Goal: Information Seeking & Learning: Find specific fact

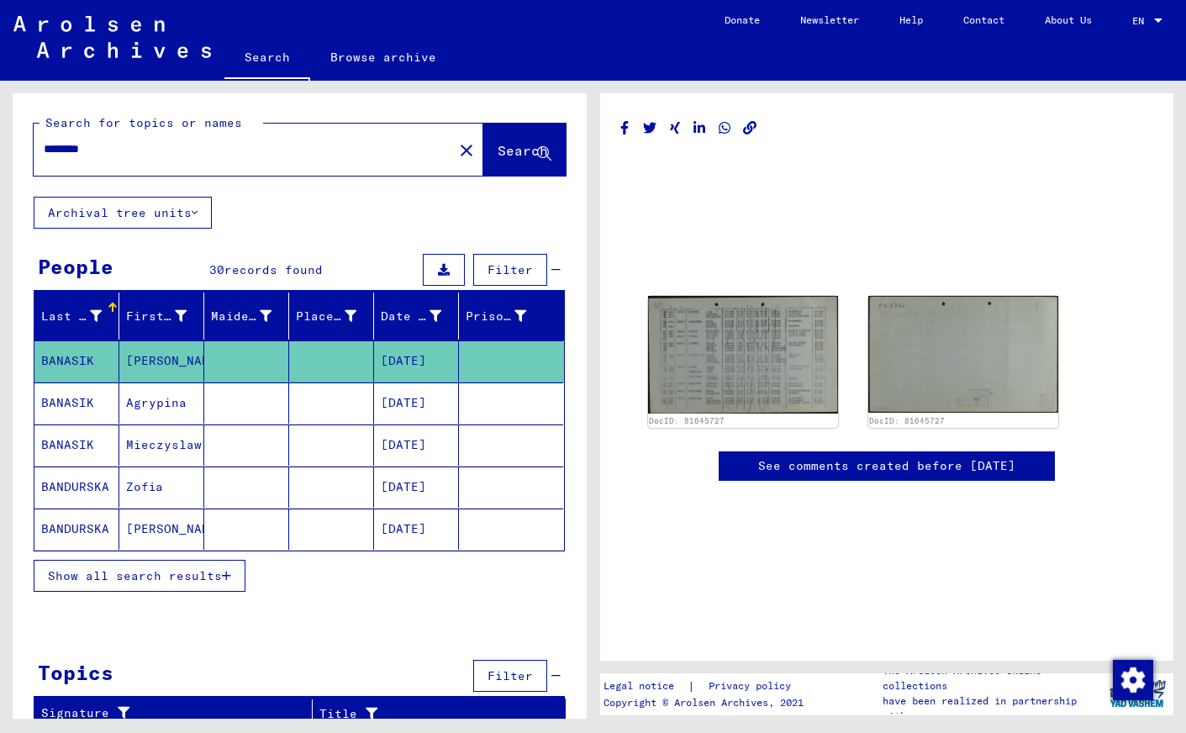
scroll to position [12, 0]
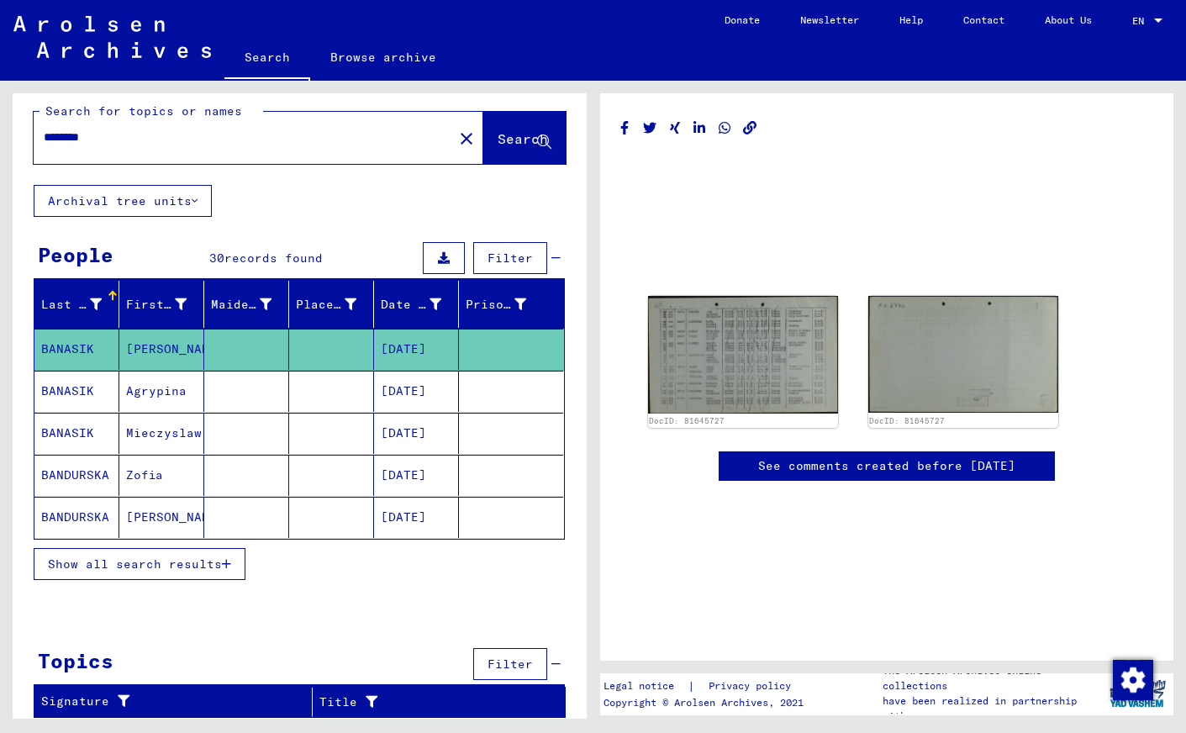
click at [140, 200] on button "Archival tree units" at bounding box center [123, 201] width 178 height 32
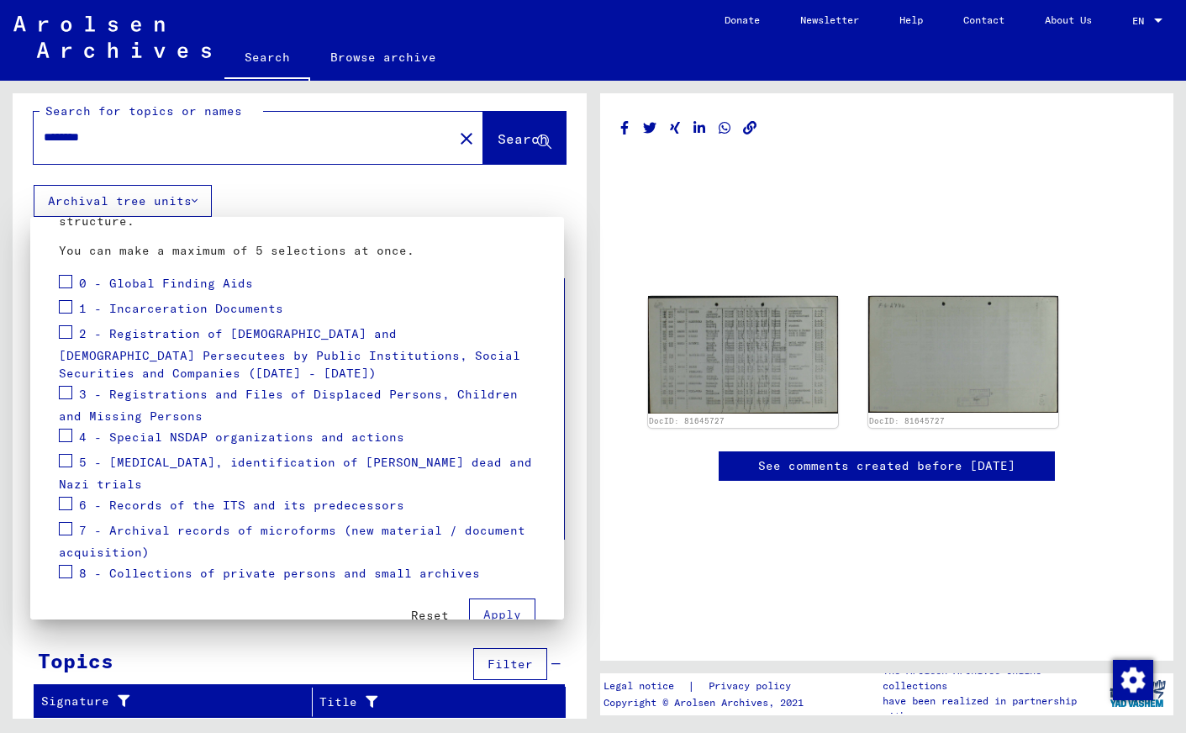
scroll to position [198, 0]
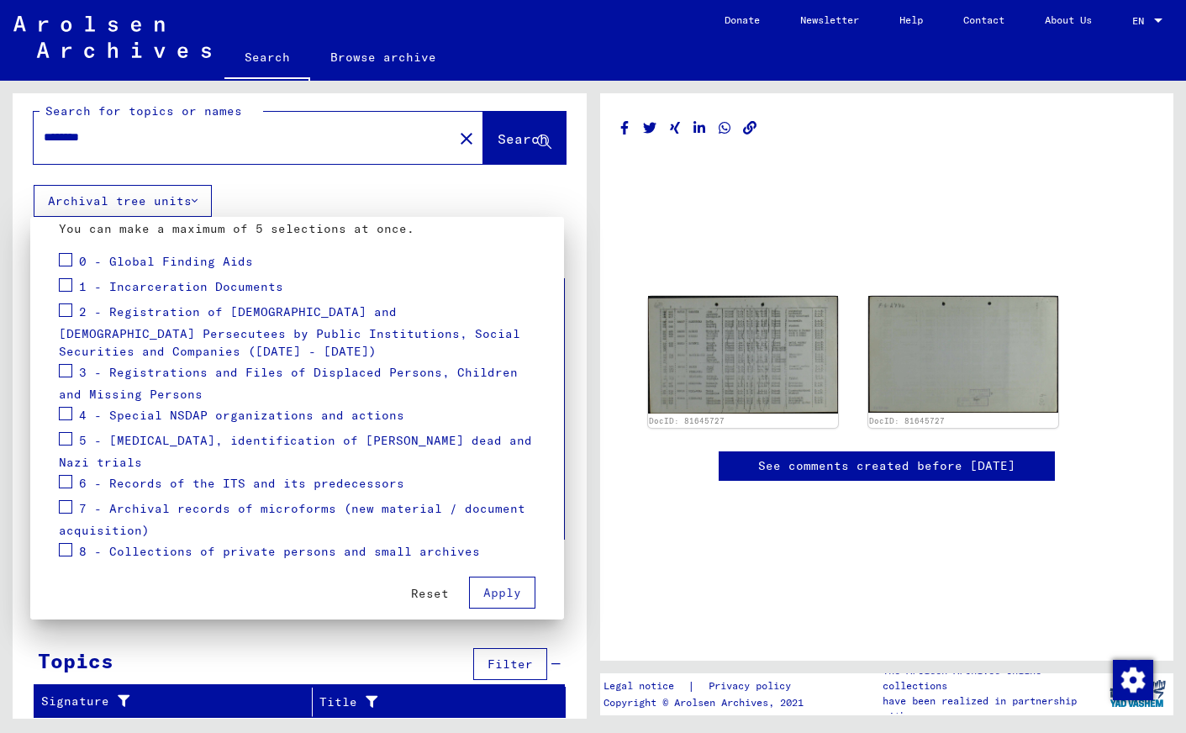
click at [227, 652] on div at bounding box center [593, 366] width 1186 height 733
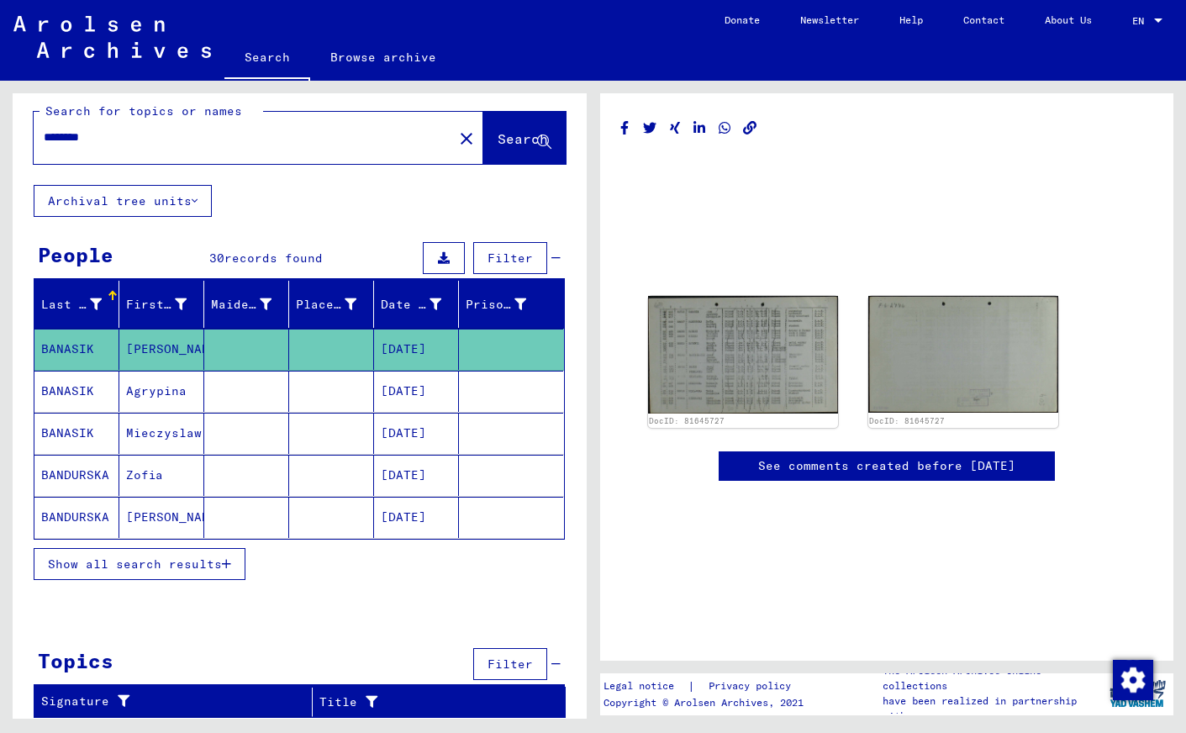
click at [136, 566] on span "Show all search results" at bounding box center [135, 564] width 174 height 15
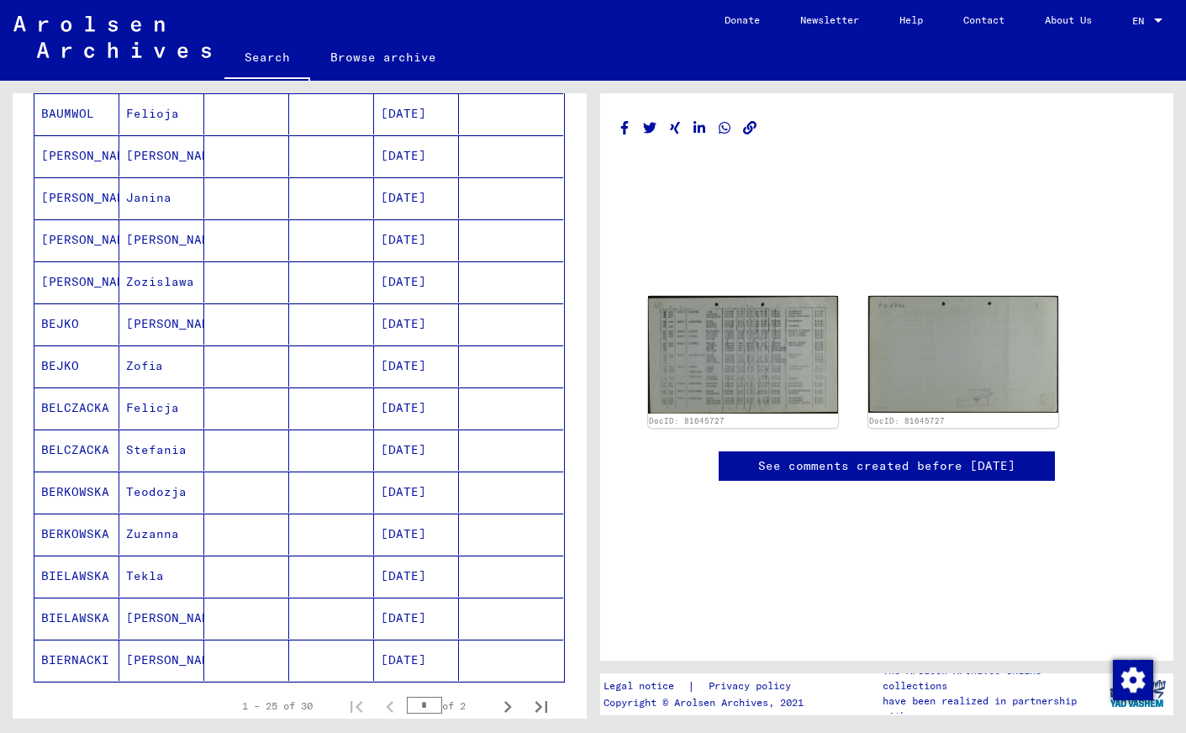
scroll to position [726, 0]
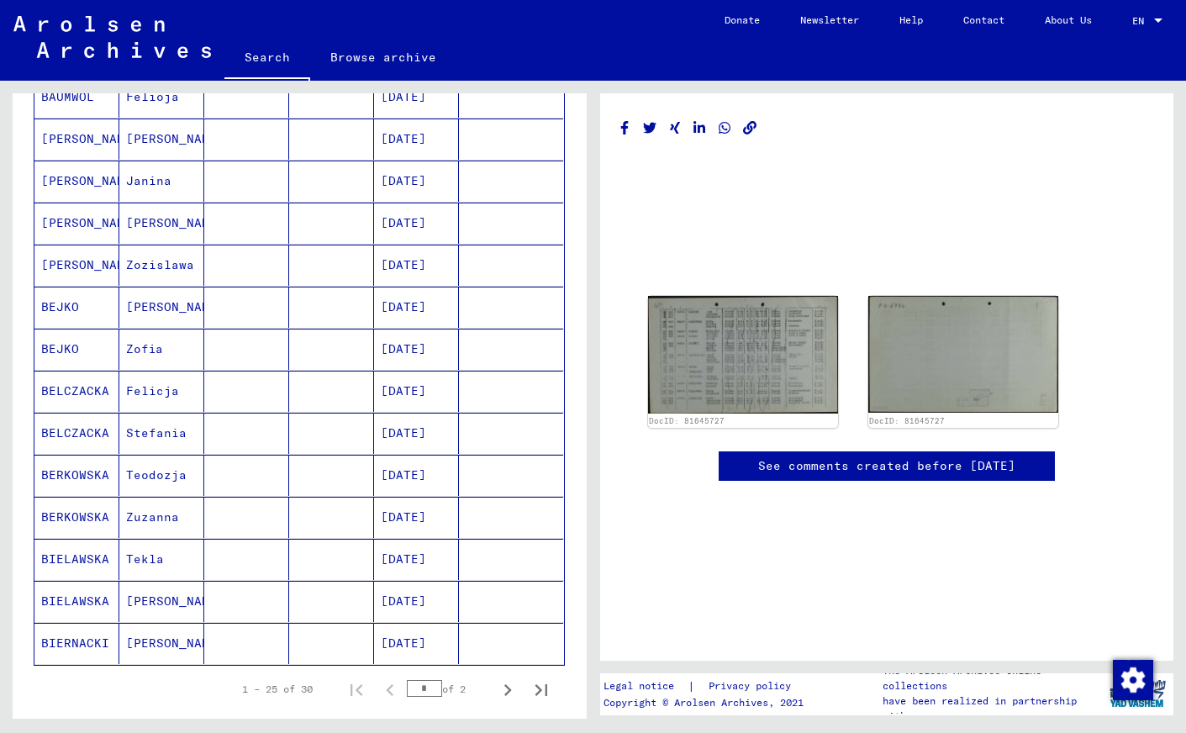
click at [156, 430] on mat-cell "Stefania" at bounding box center [161, 433] width 85 height 41
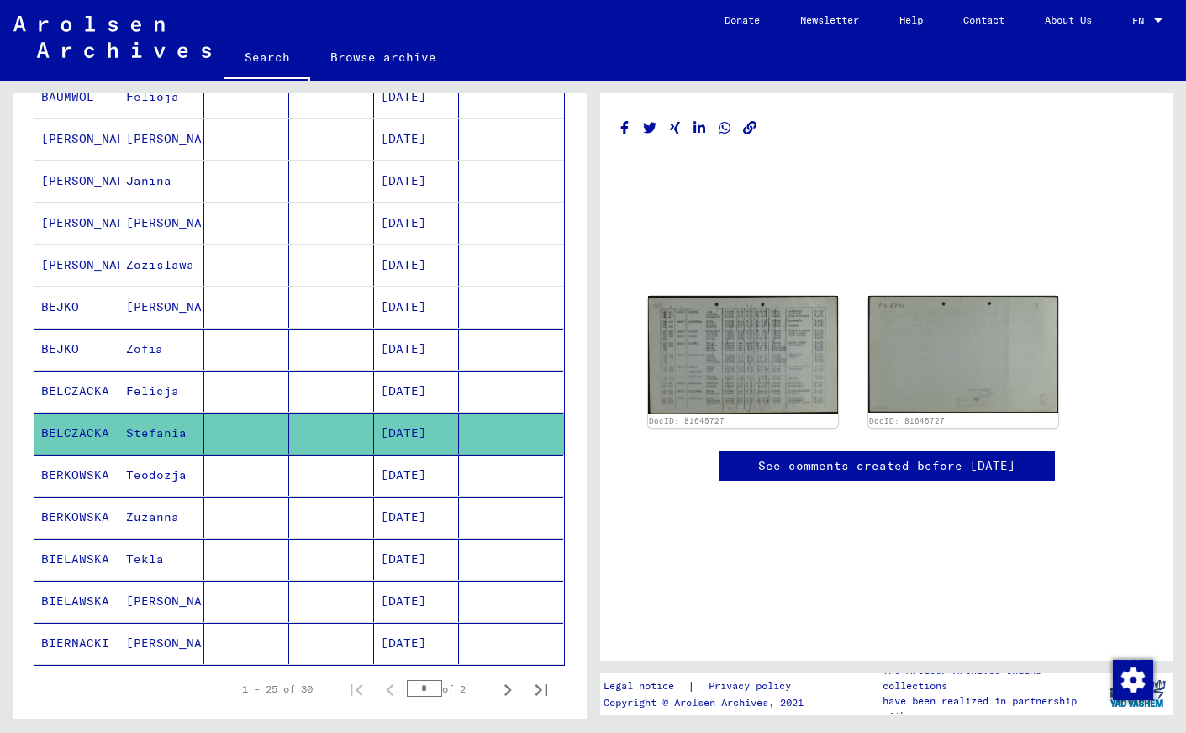
click at [142, 438] on mat-cell "Stefania" at bounding box center [161, 433] width 85 height 41
click at [60, 433] on mat-cell "BELCZACKA" at bounding box center [76, 433] width 85 height 41
click at [418, 433] on mat-cell "[DATE]" at bounding box center [416, 433] width 85 height 41
click at [409, 390] on mat-cell "[DATE]" at bounding box center [416, 391] width 85 height 41
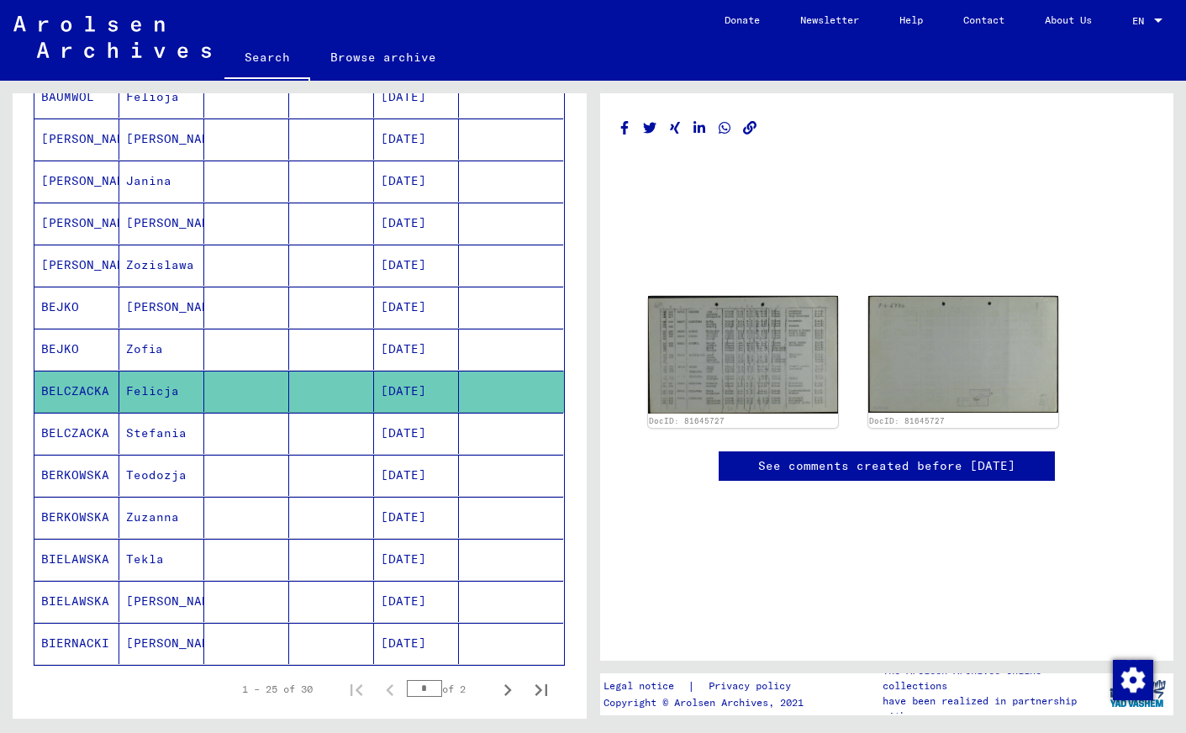
click at [157, 392] on mat-cell "Felicja" at bounding box center [161, 391] width 85 height 41
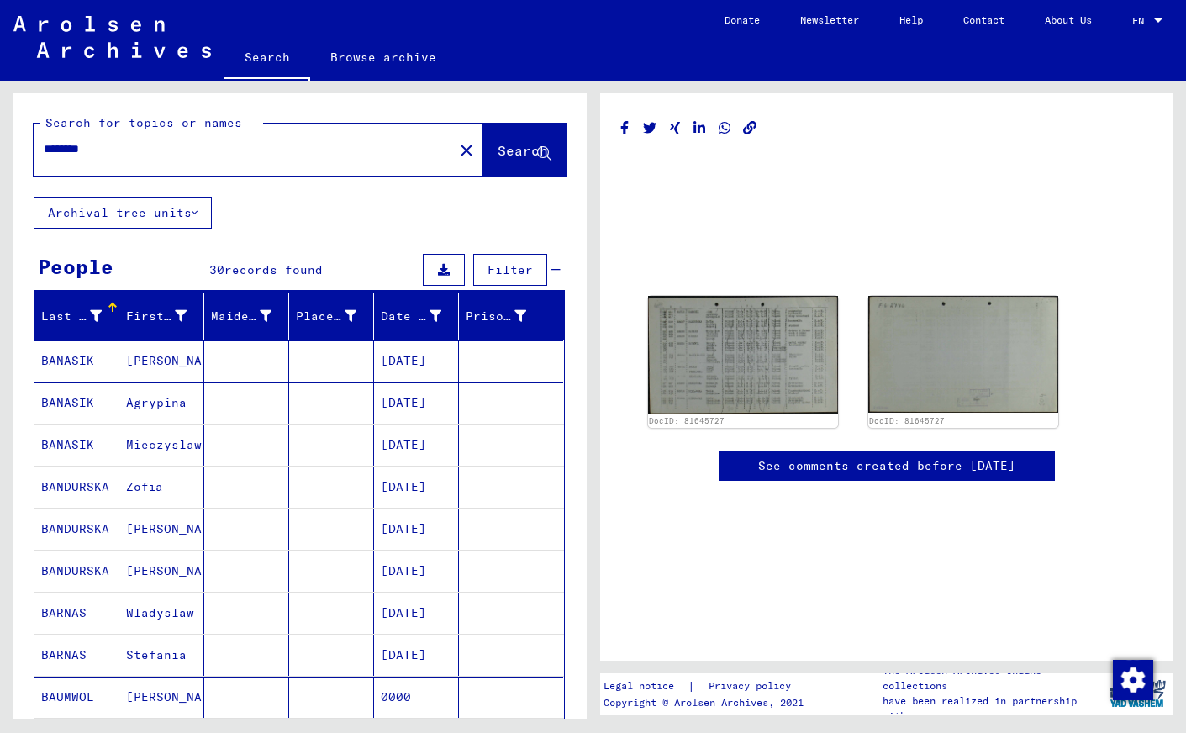
click at [503, 147] on span "Search" at bounding box center [523, 150] width 50 height 17
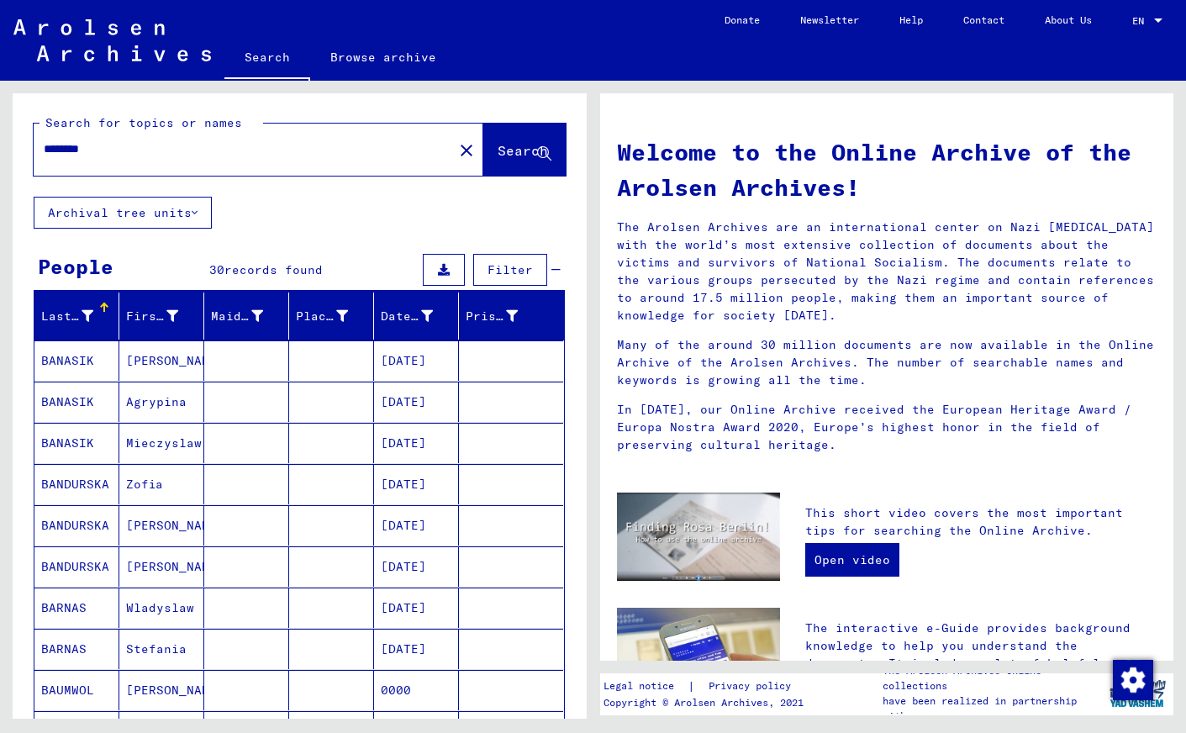
click at [503, 147] on span "Search" at bounding box center [523, 150] width 50 height 17
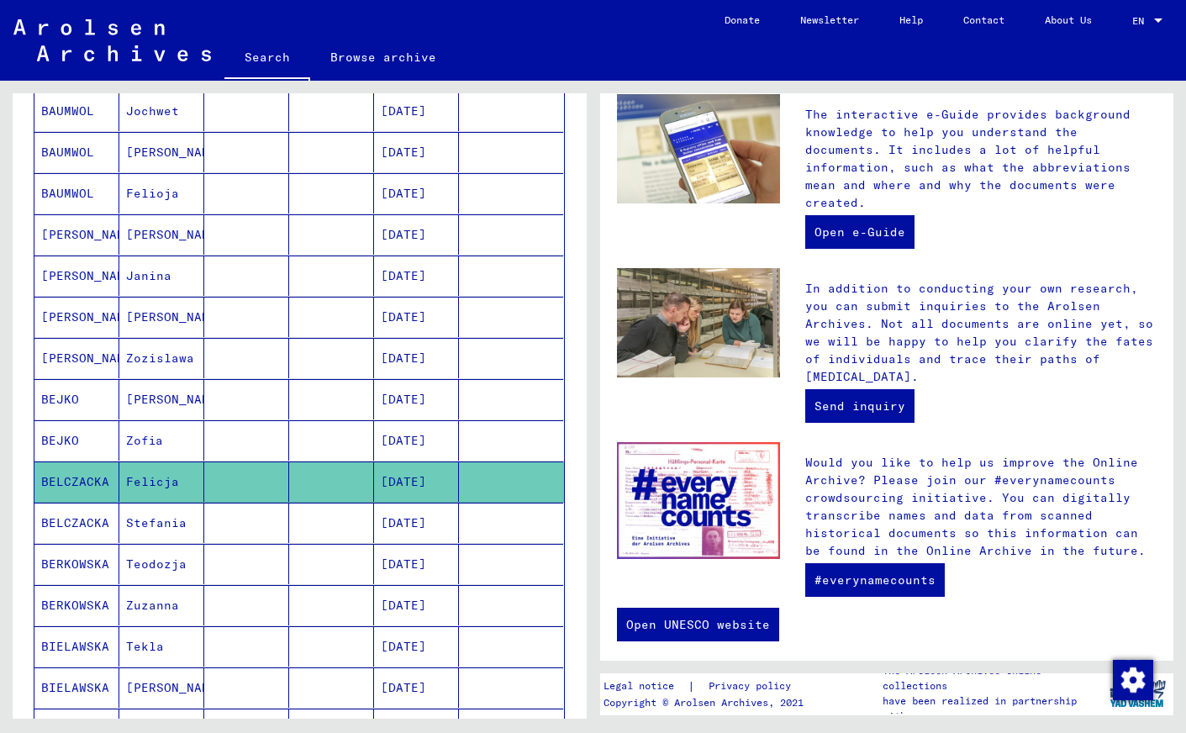
scroll to position [615, 0]
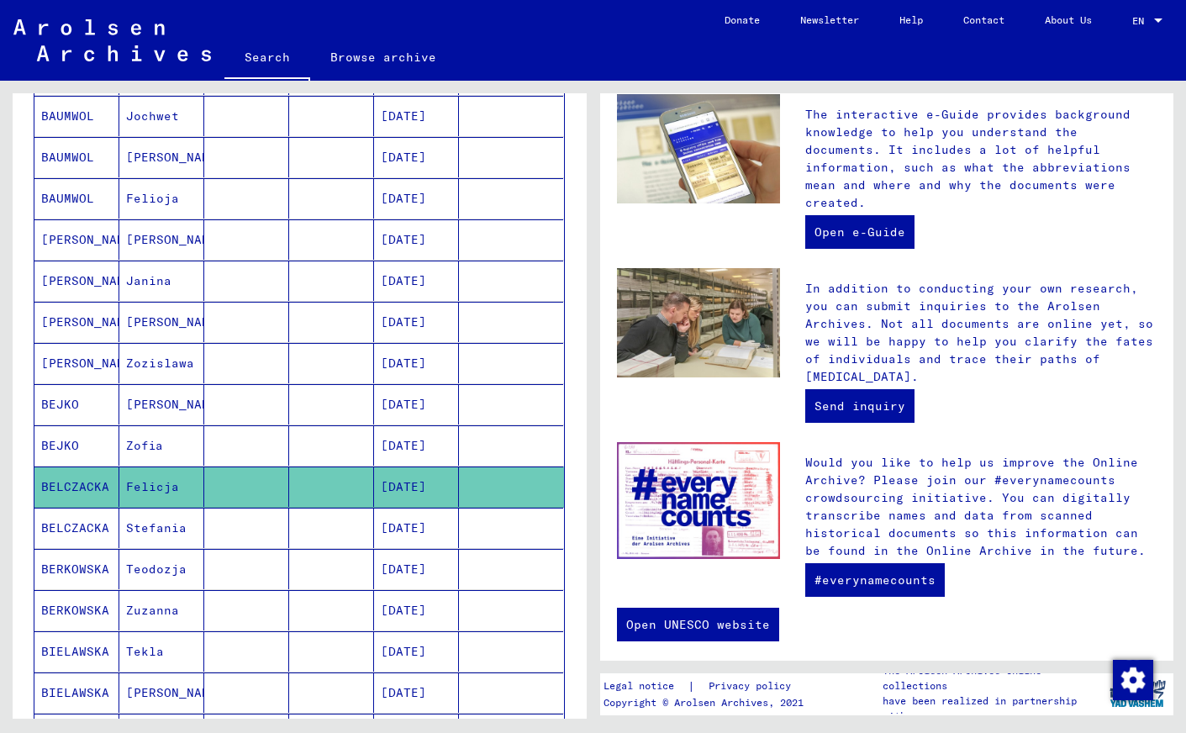
click at [72, 486] on mat-cell "BELCZACKA" at bounding box center [76, 487] width 85 height 40
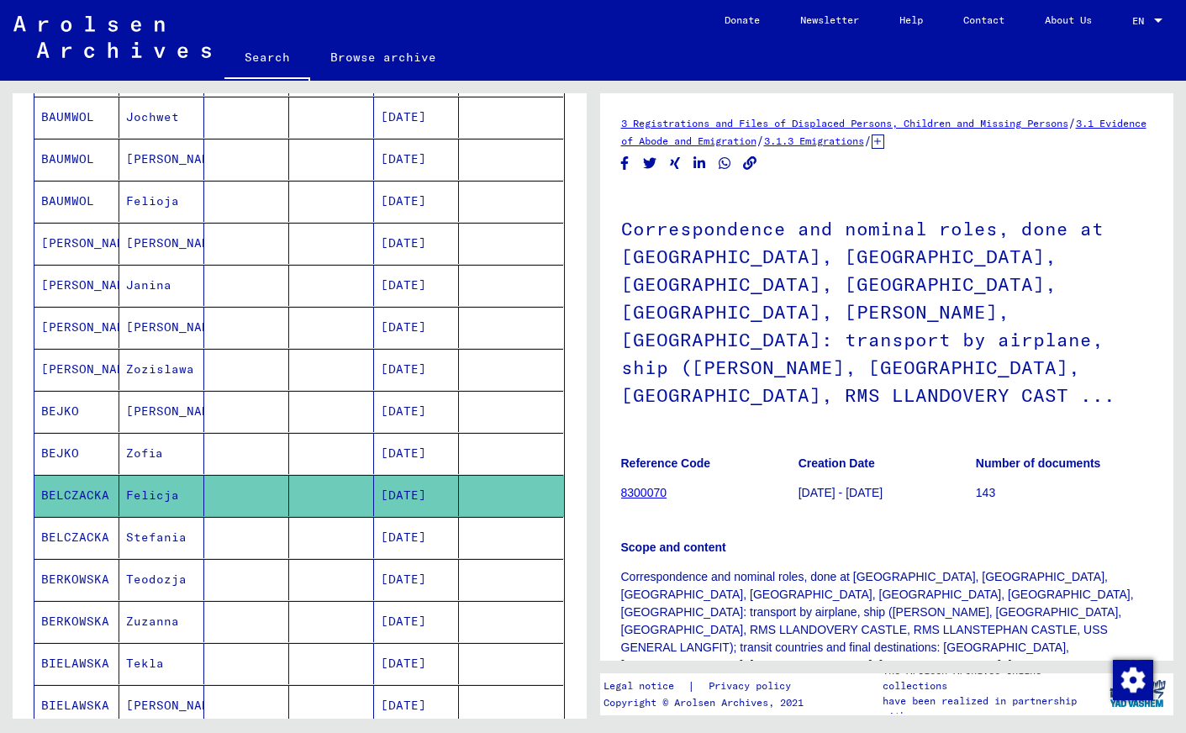
click at [641, 486] on link "8300070" at bounding box center [644, 492] width 46 height 13
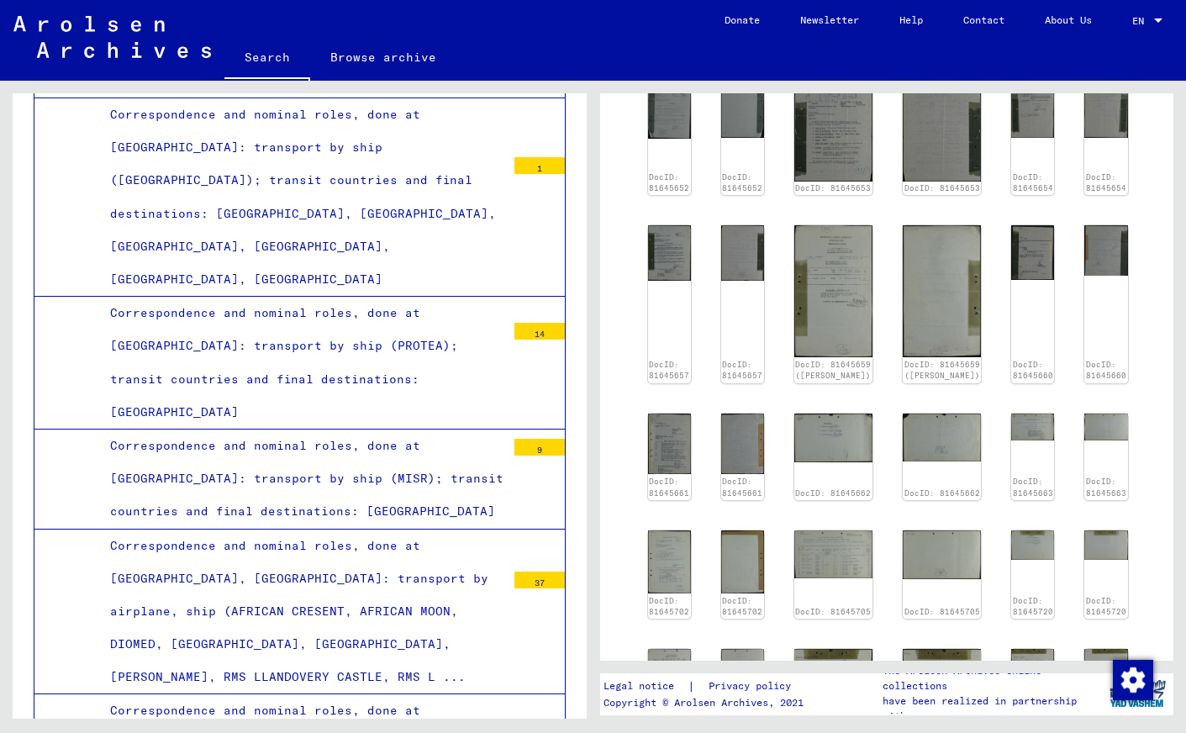
scroll to position [809, 0]
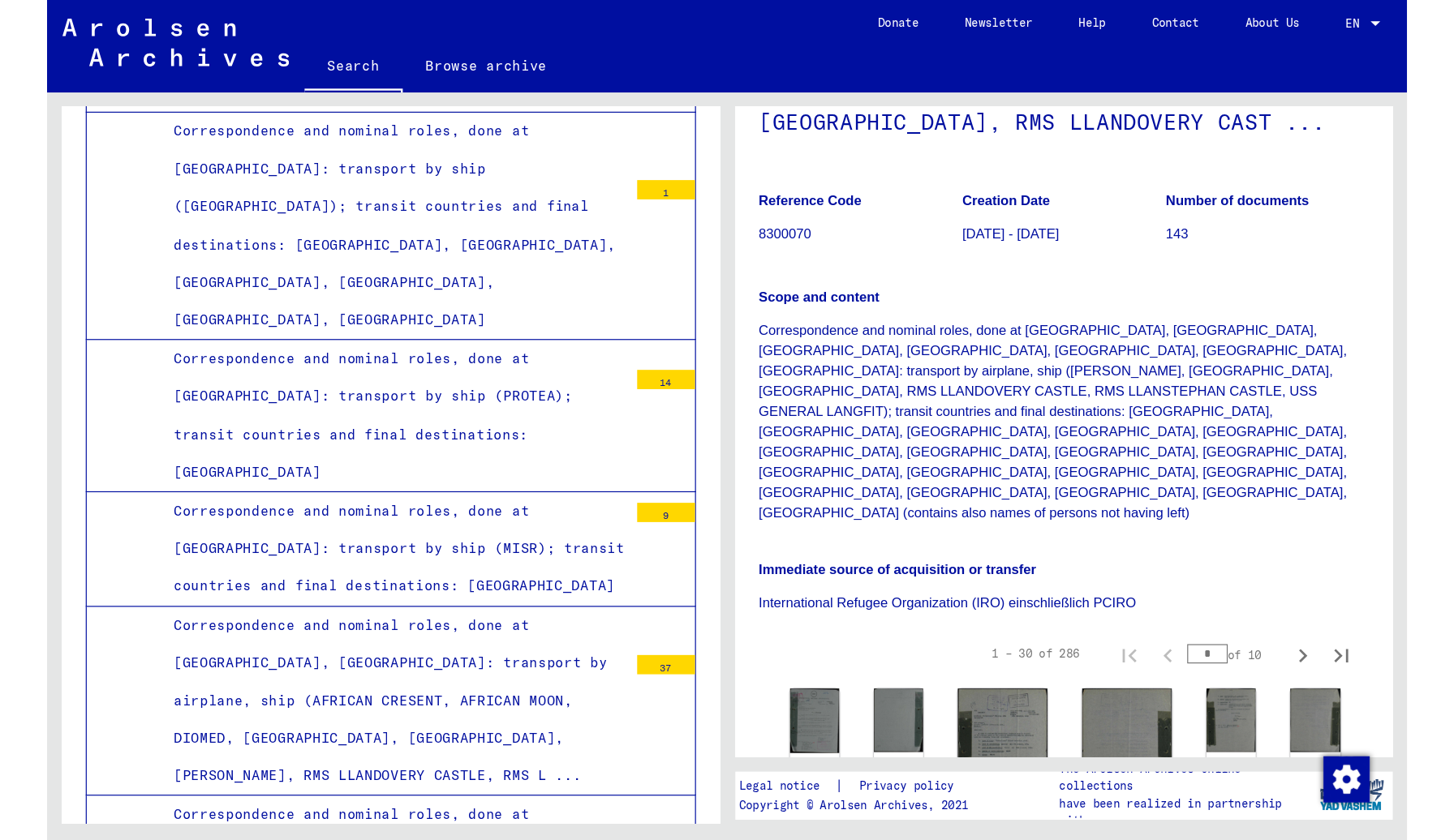
scroll to position [279, 0]
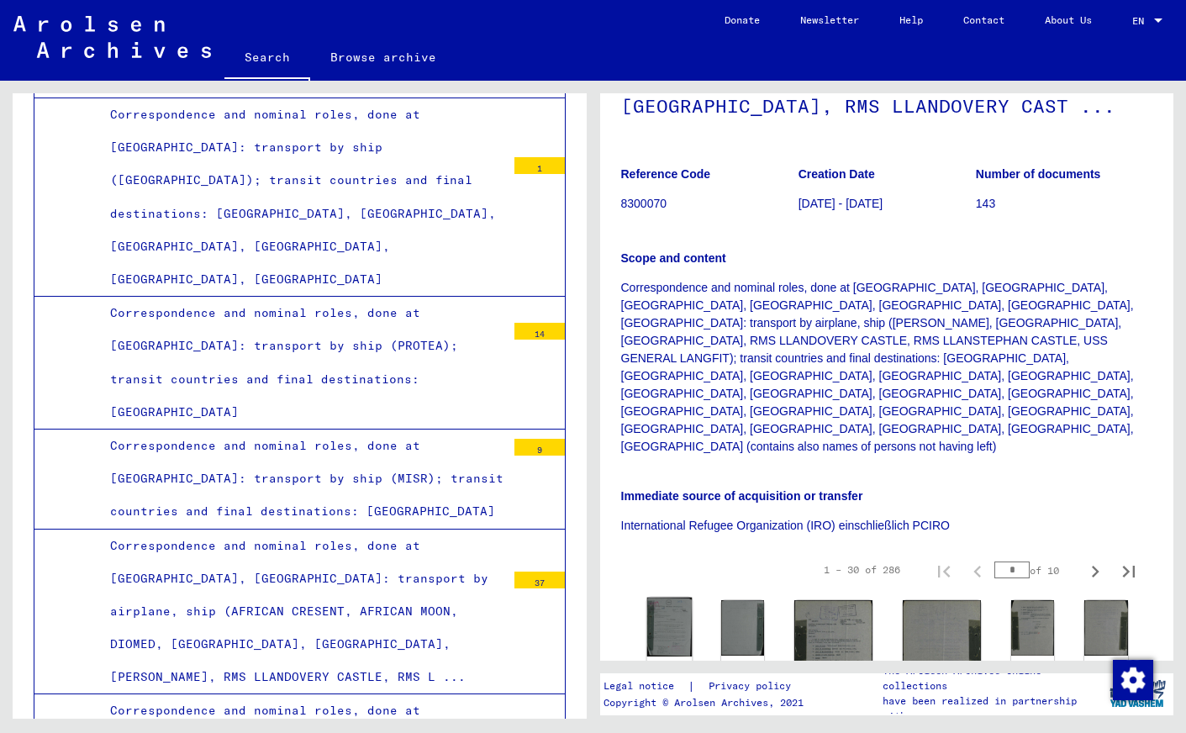
click at [675, 598] on img at bounding box center [669, 627] width 45 height 59
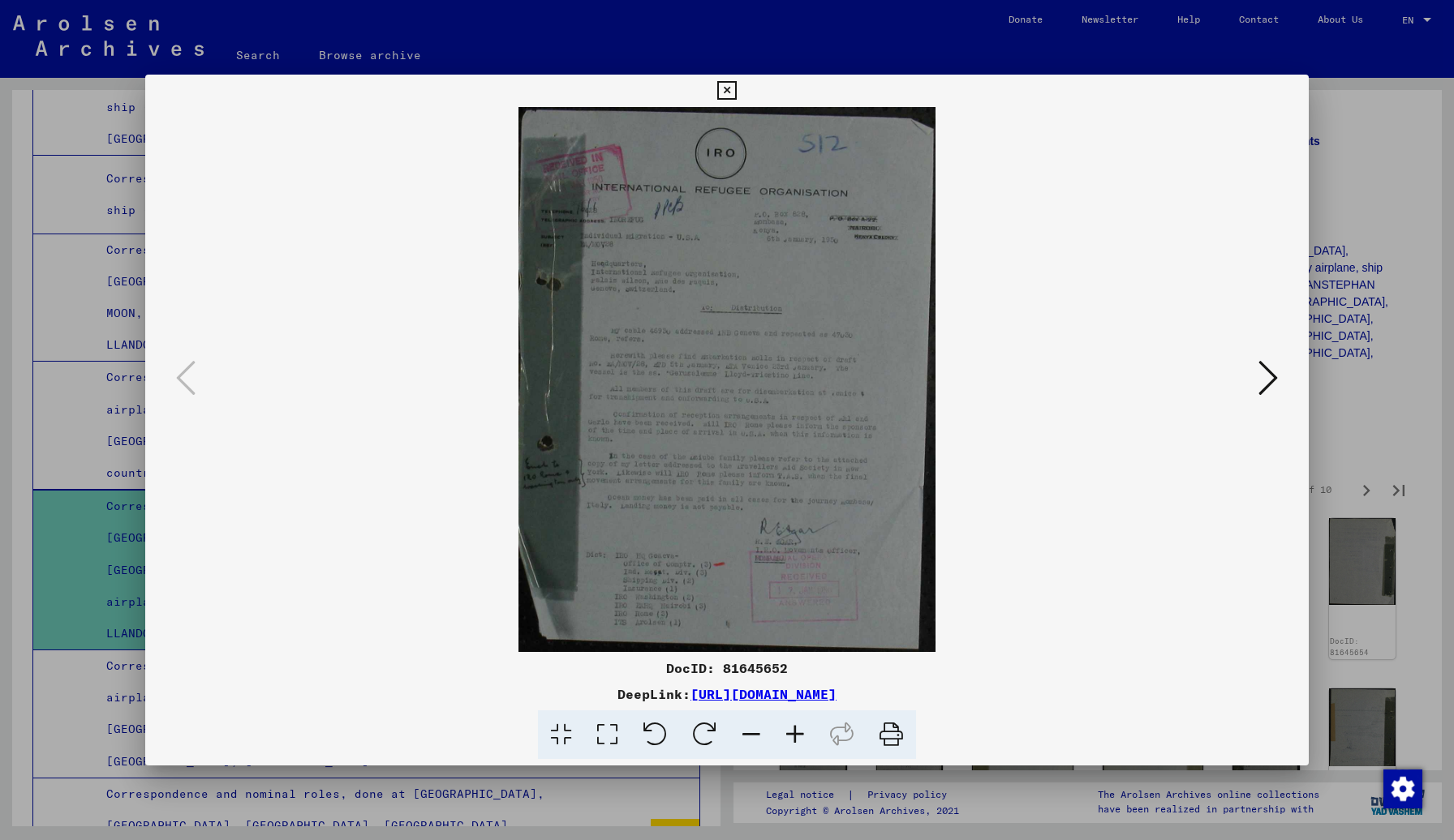
scroll to position [252, 0]
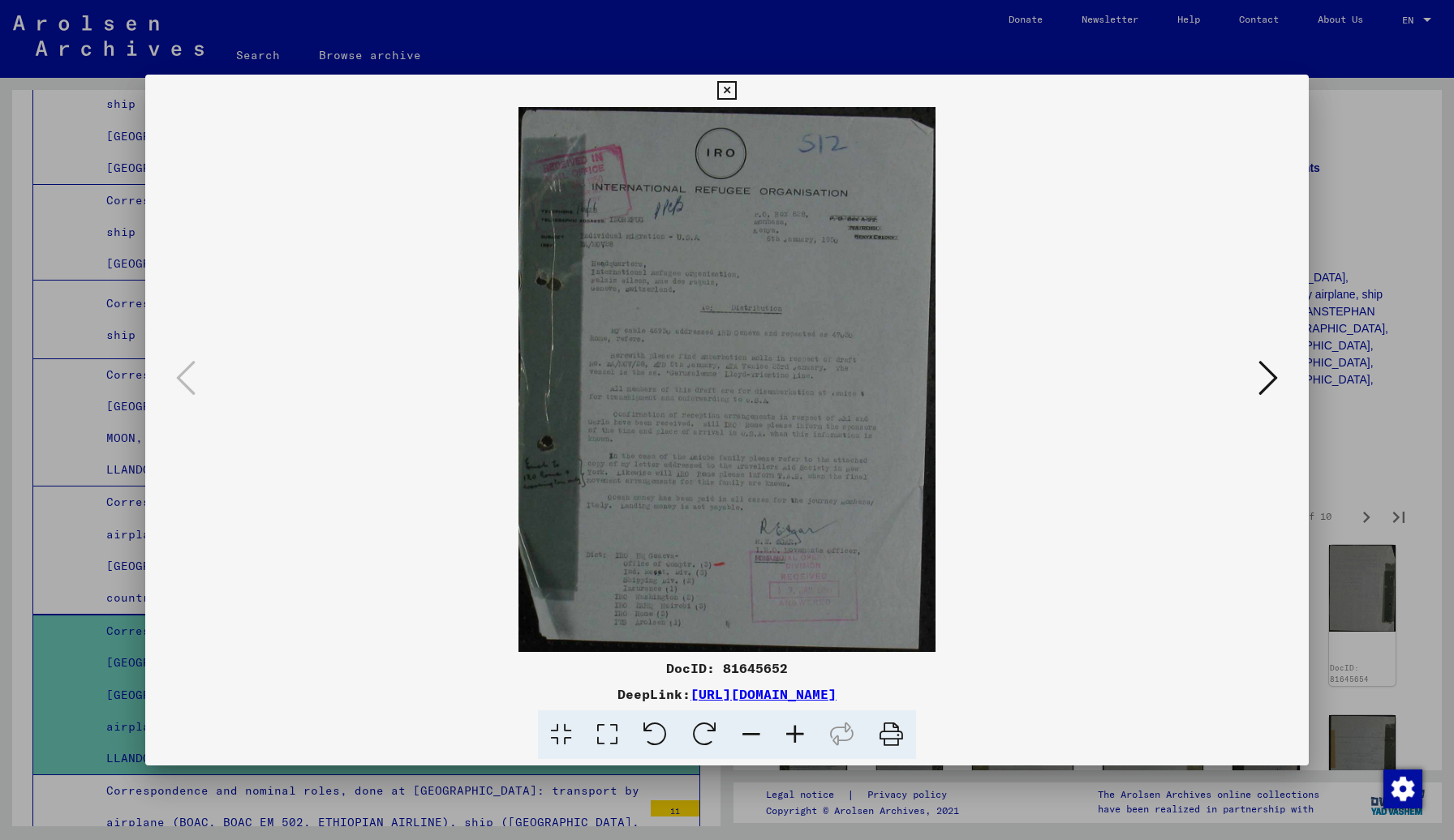
click at [800, 706] on icon at bounding box center [794, 734] width 43 height 49
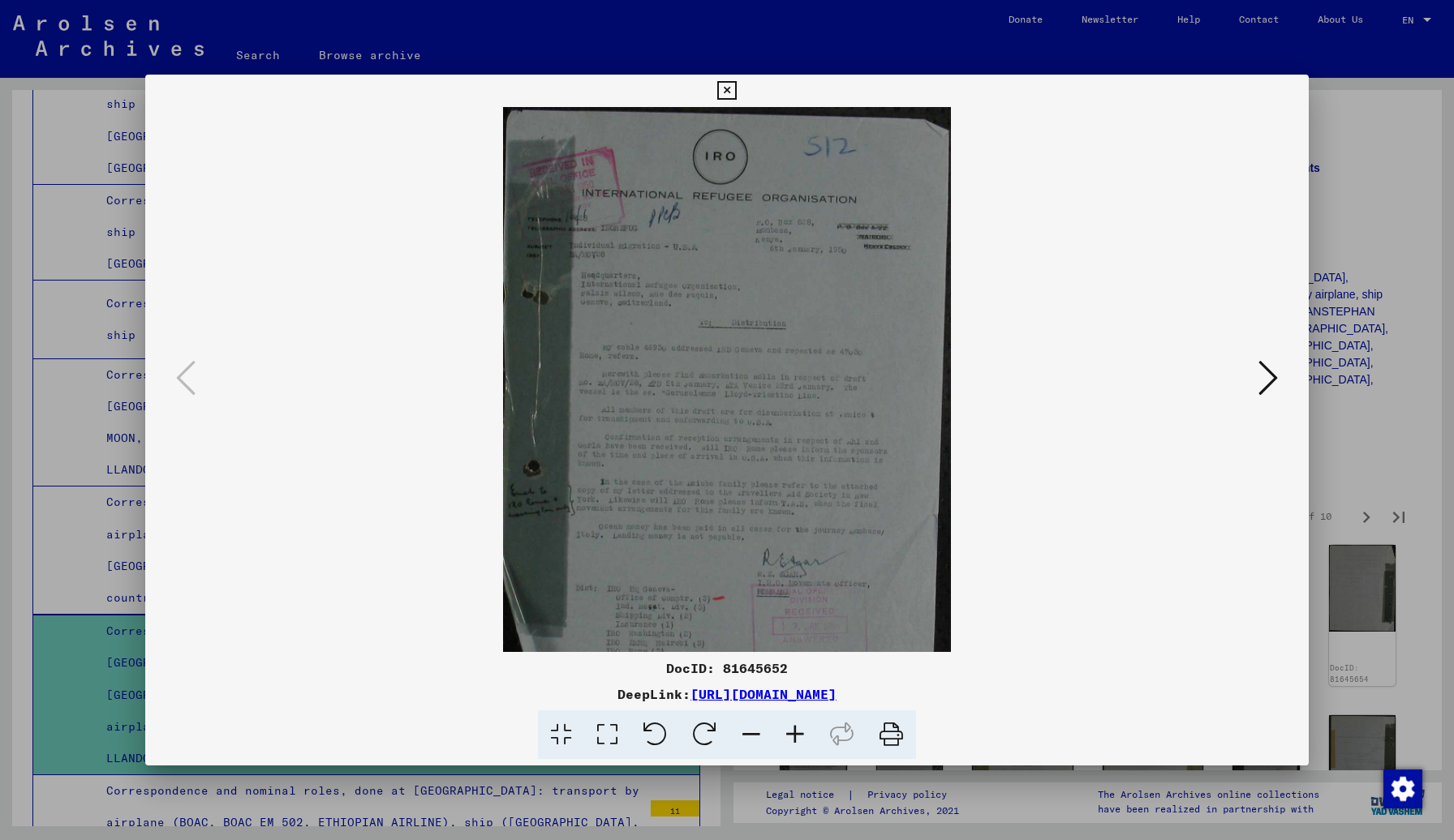
click at [800, 706] on icon at bounding box center [794, 734] width 43 height 49
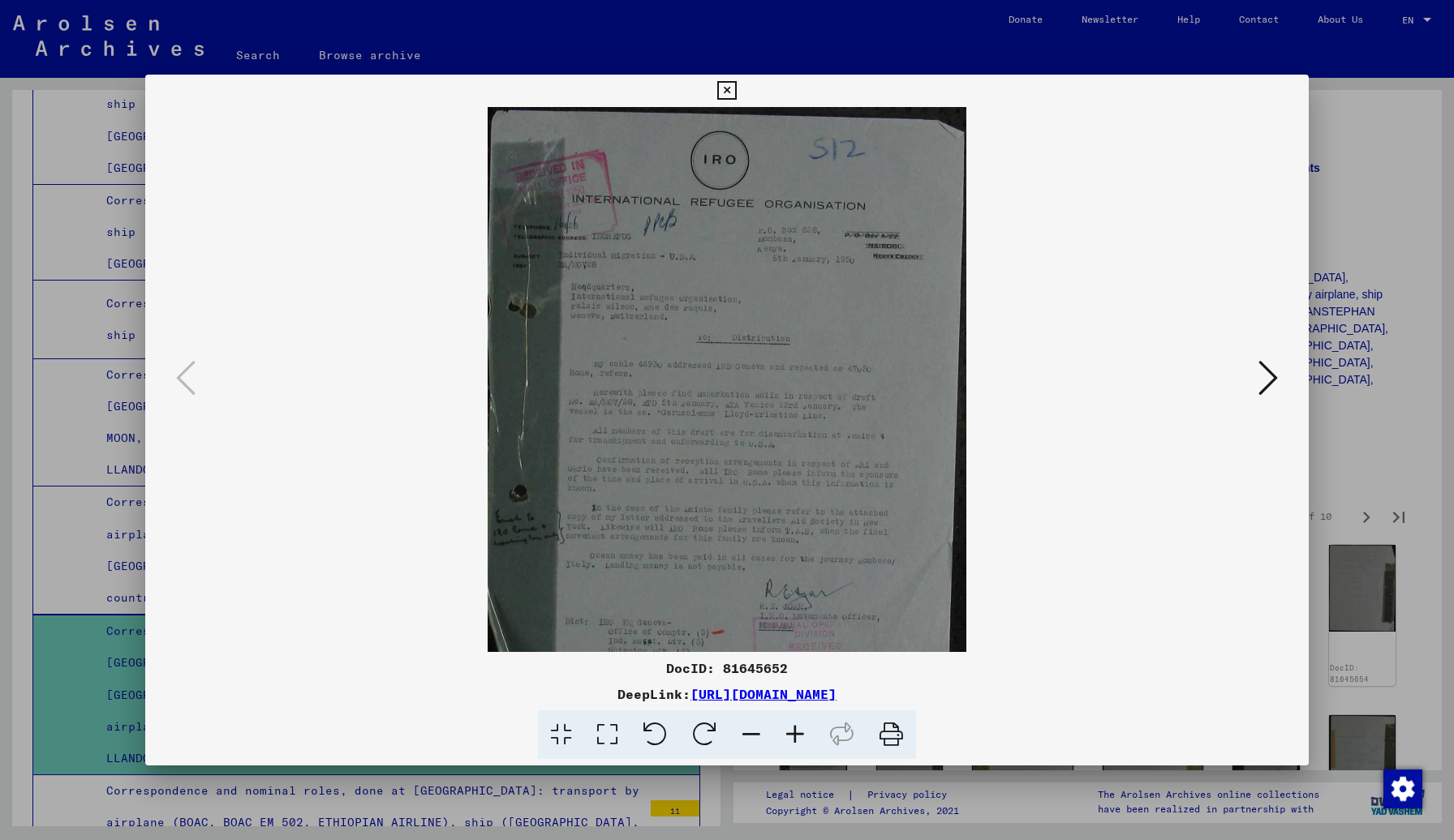
click at [800, 706] on icon at bounding box center [794, 734] width 43 height 49
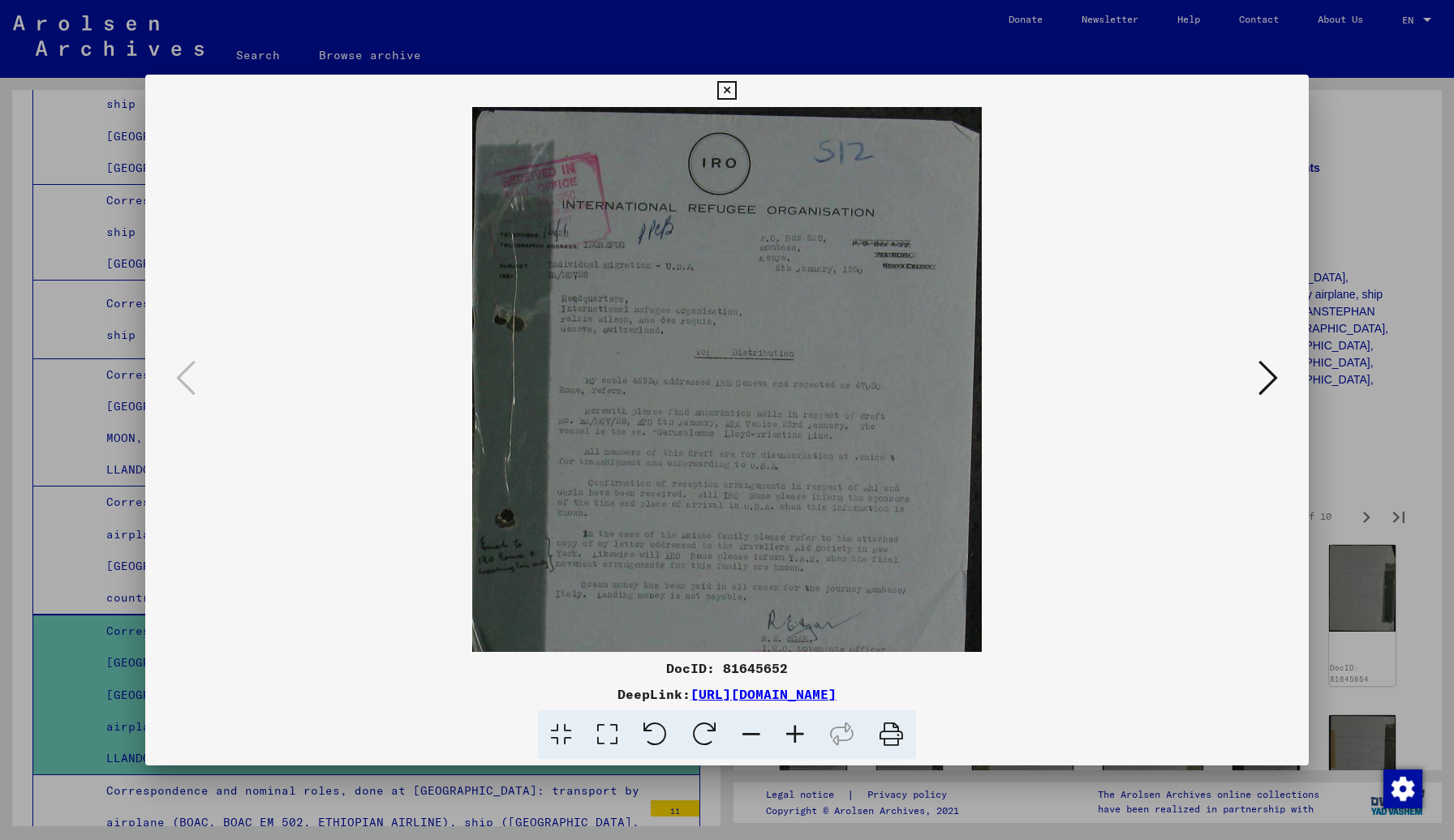
click at [800, 706] on icon at bounding box center [794, 734] width 43 height 49
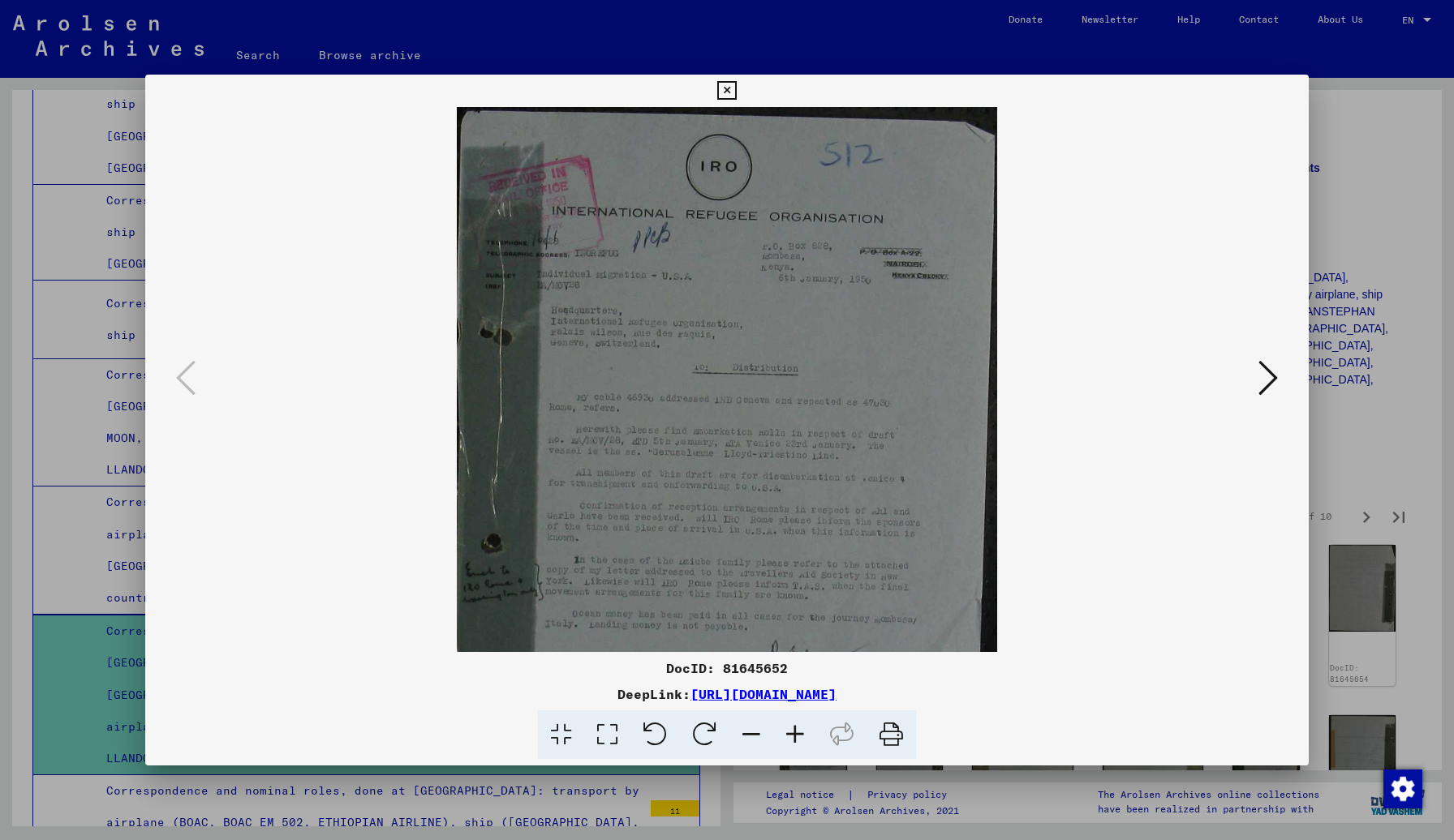
click at [800, 706] on icon at bounding box center [794, 734] width 43 height 49
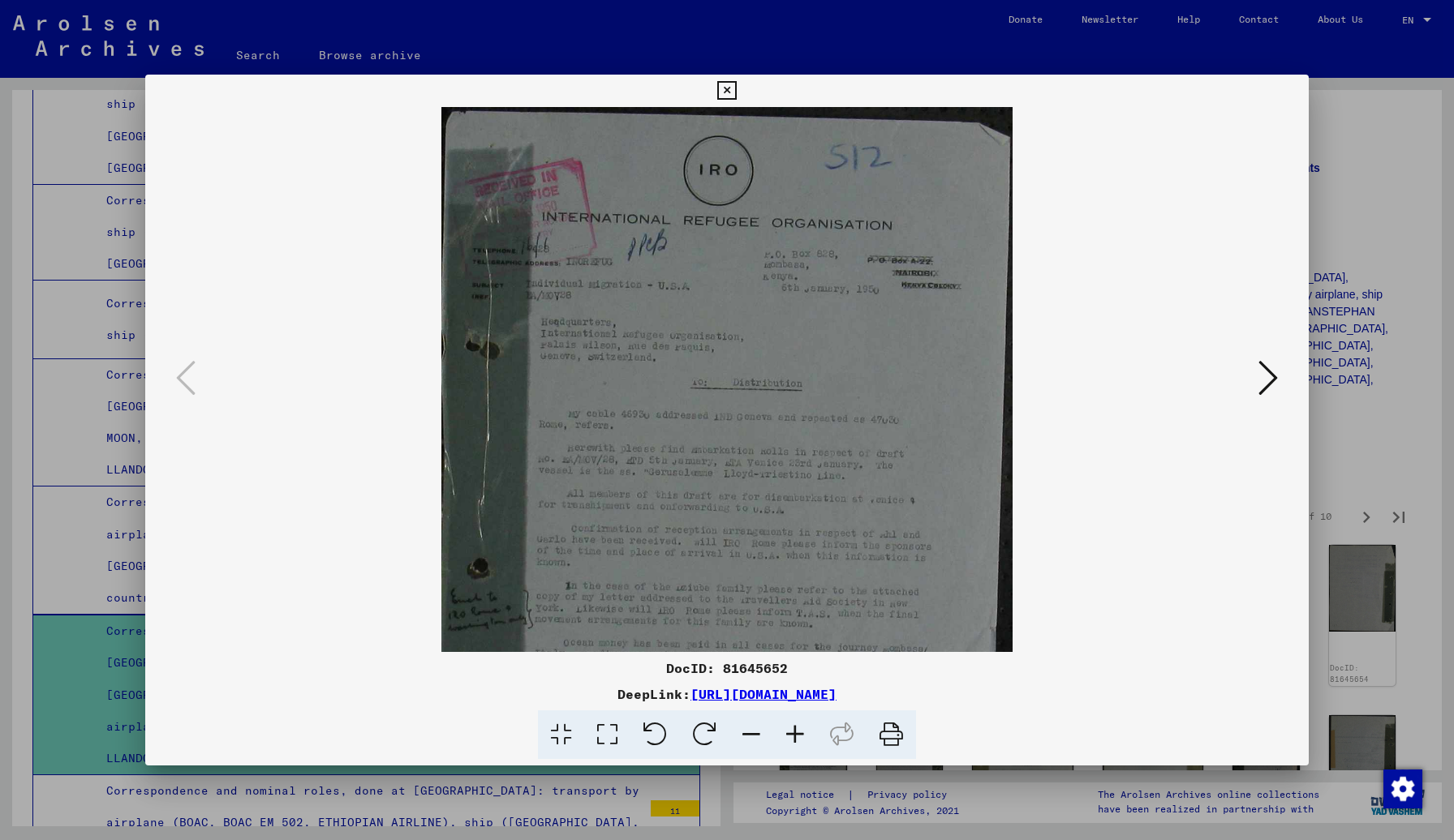
click at [800, 706] on icon at bounding box center [794, 734] width 43 height 49
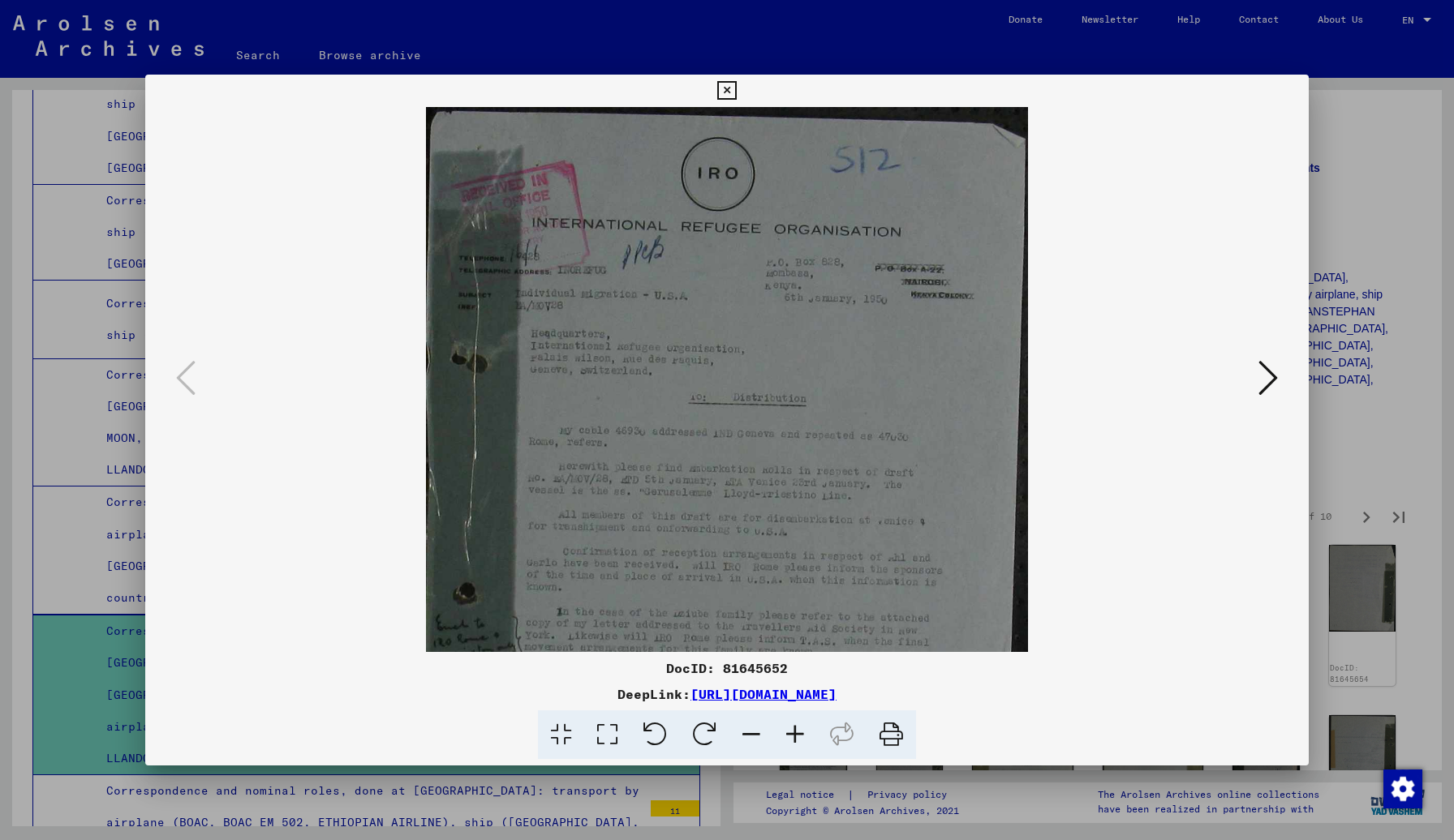
click at [800, 706] on icon at bounding box center [794, 734] width 43 height 49
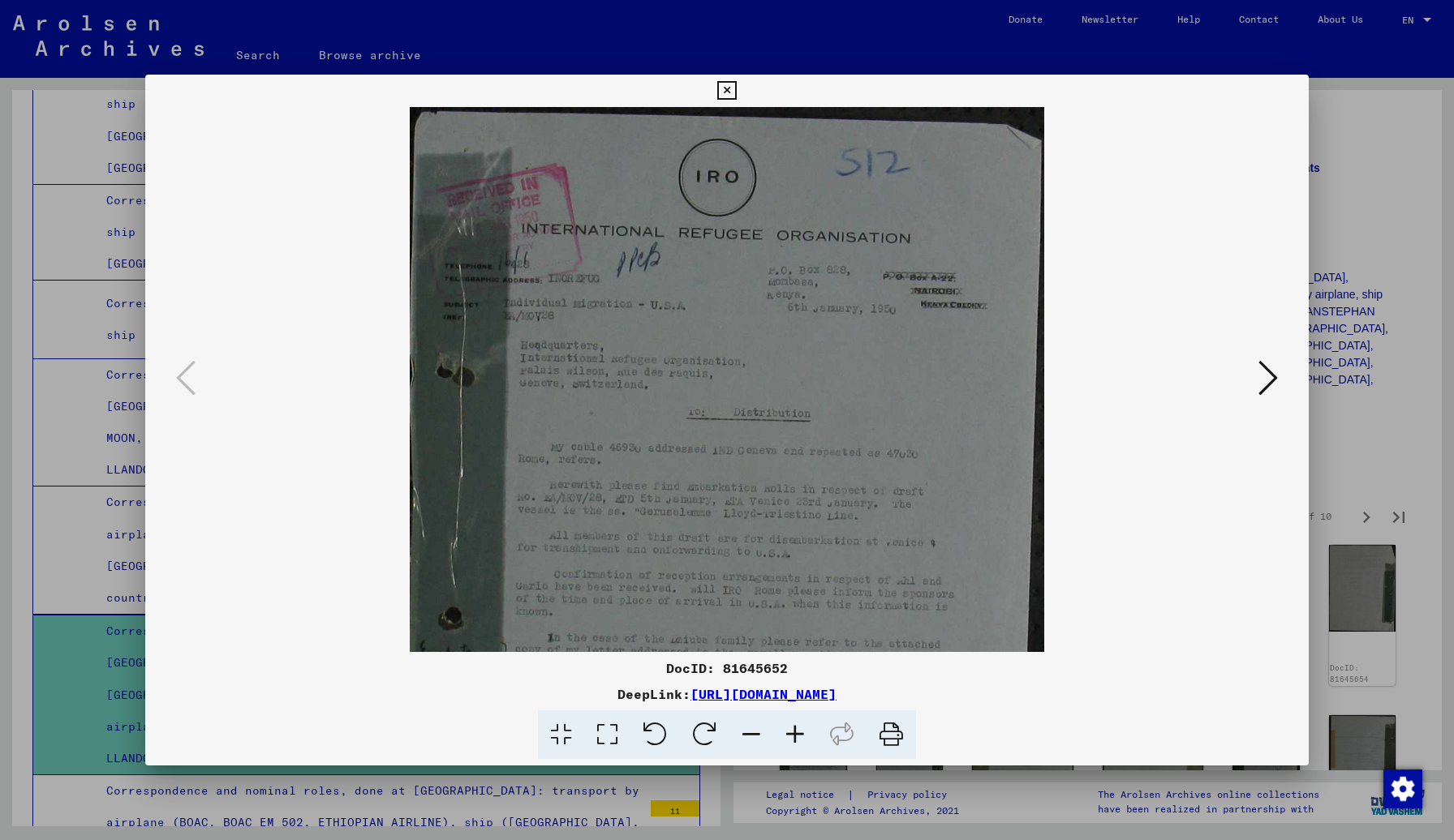
click at [800, 706] on icon at bounding box center [794, 734] width 43 height 49
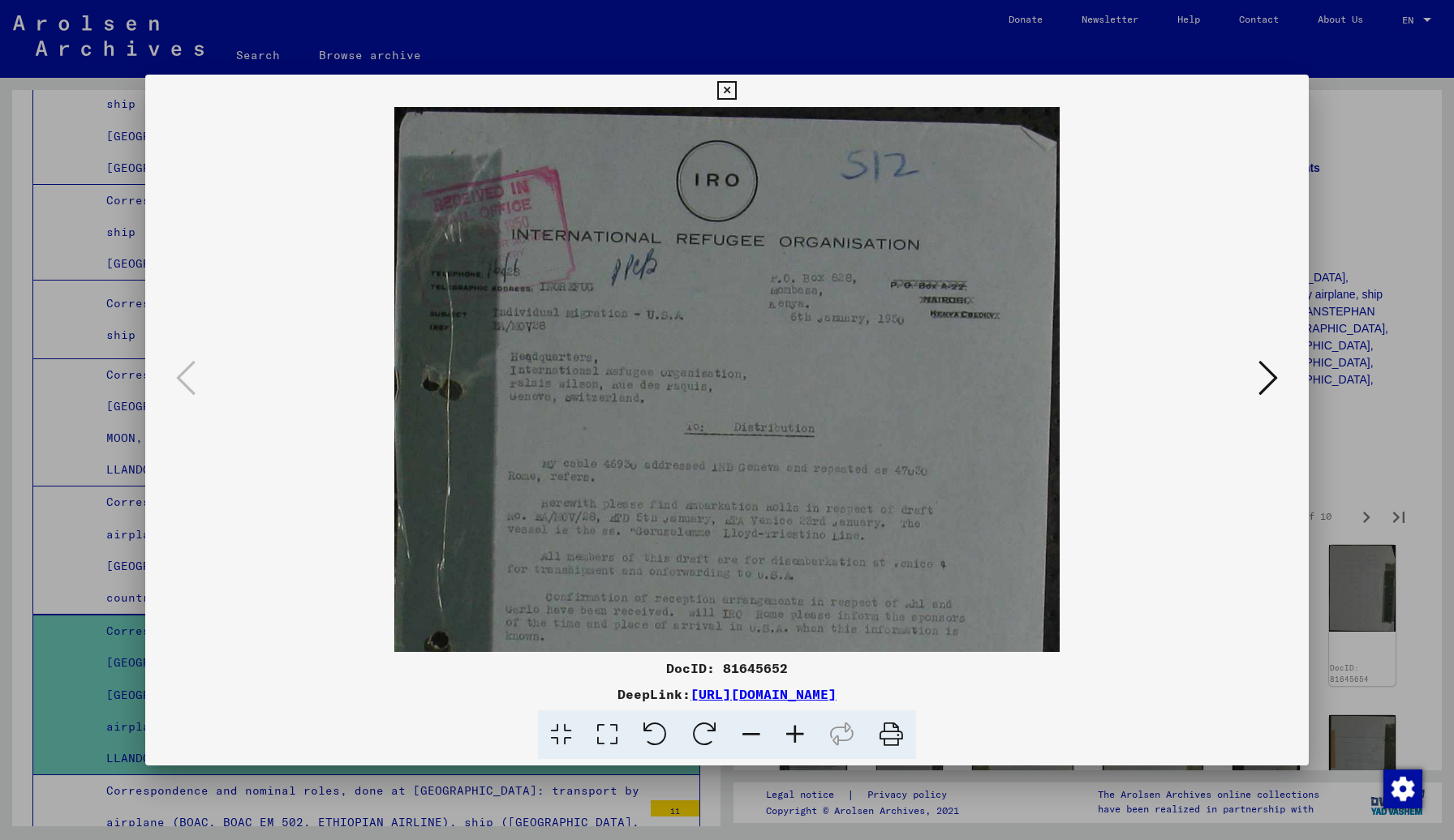
click at [800, 706] on icon at bounding box center [794, 734] width 43 height 49
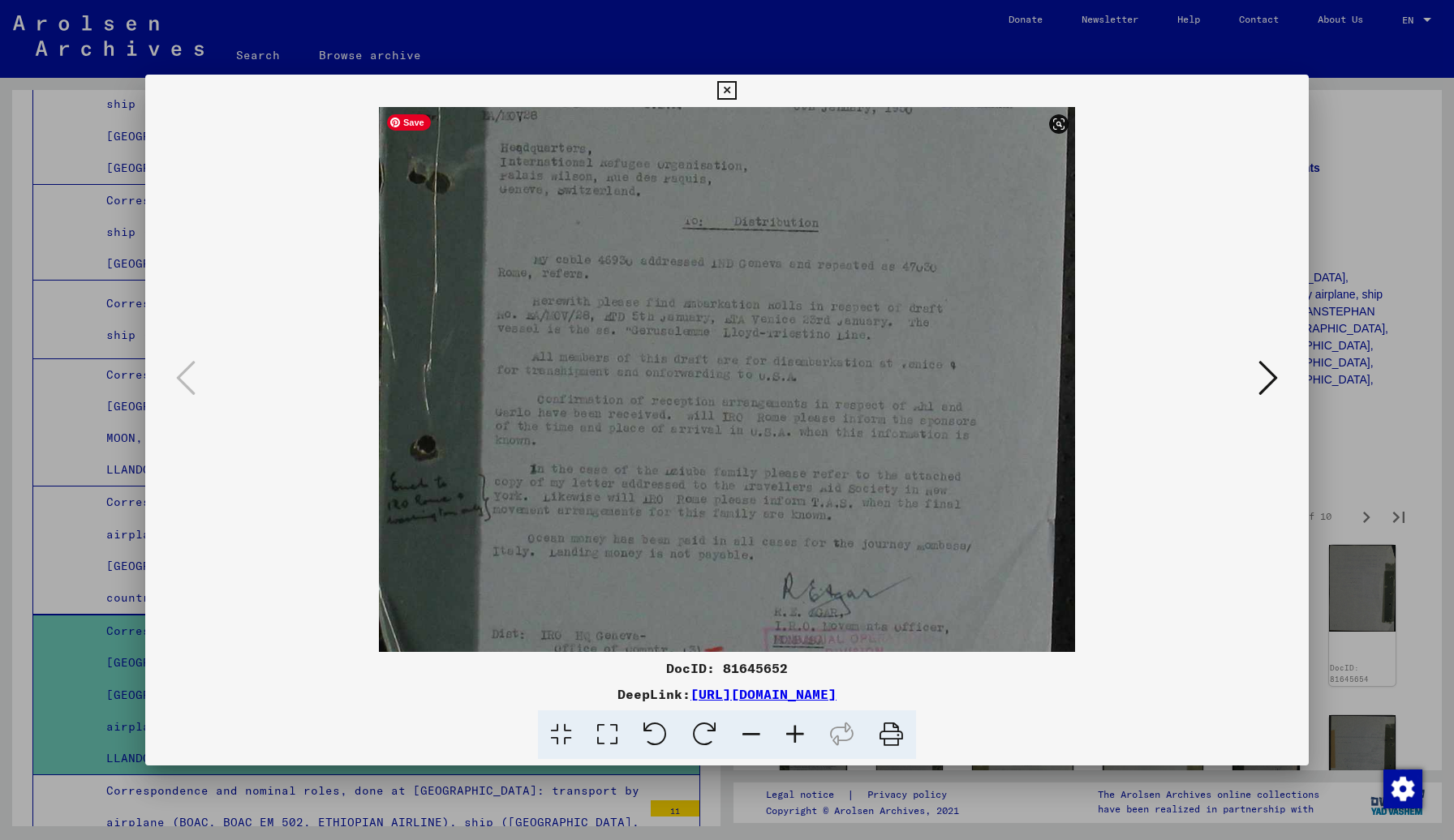
scroll to position [222, 0]
drag, startPoint x: 836, startPoint y: 565, endPoint x: 812, endPoint y: 343, distance: 223.3
click at [812, 343] on img at bounding box center [727, 339] width 696 height 909
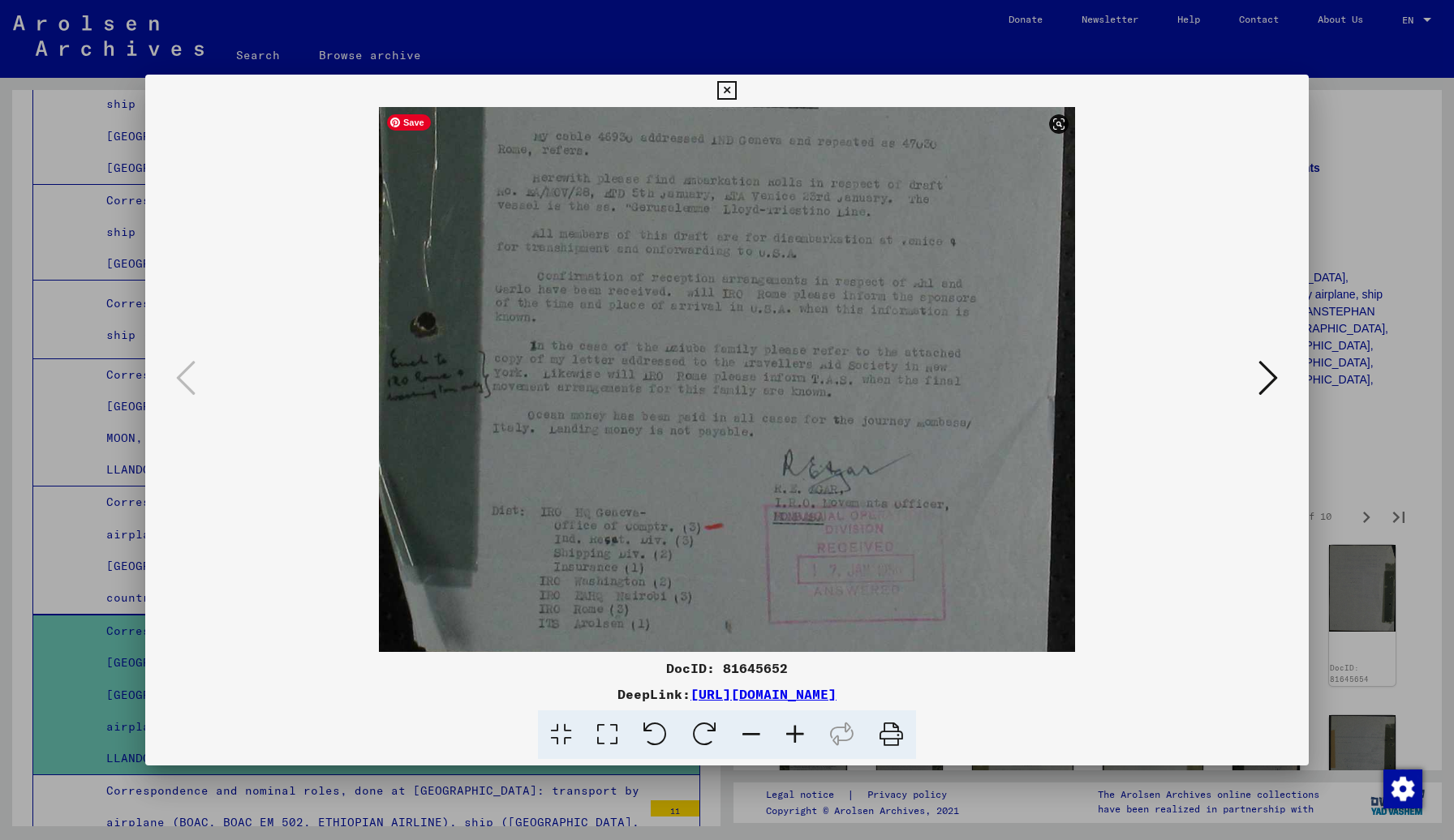
scroll to position [344, 0]
drag, startPoint x: 820, startPoint y: 549, endPoint x: 815, endPoint y: 426, distance: 123.1
click at [815, 426] on img at bounding box center [727, 217] width 696 height 909
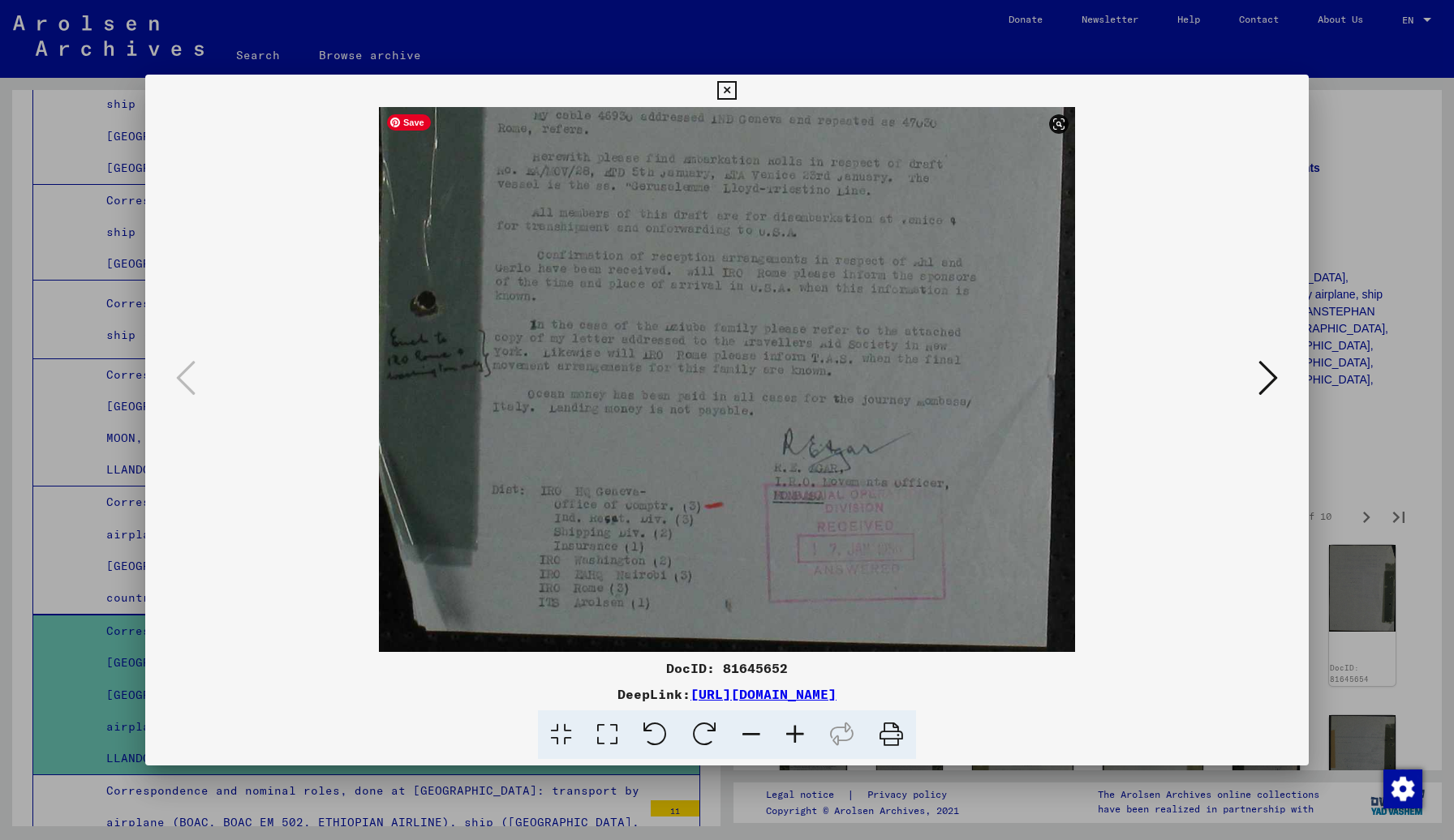
drag, startPoint x: 864, startPoint y: 544, endPoint x: 858, endPoint y: 461, distance: 83.2
click at [858, 461] on img at bounding box center [727, 197] width 696 height 909
click at [1143, 374] on icon at bounding box center [1268, 378] width 19 height 39
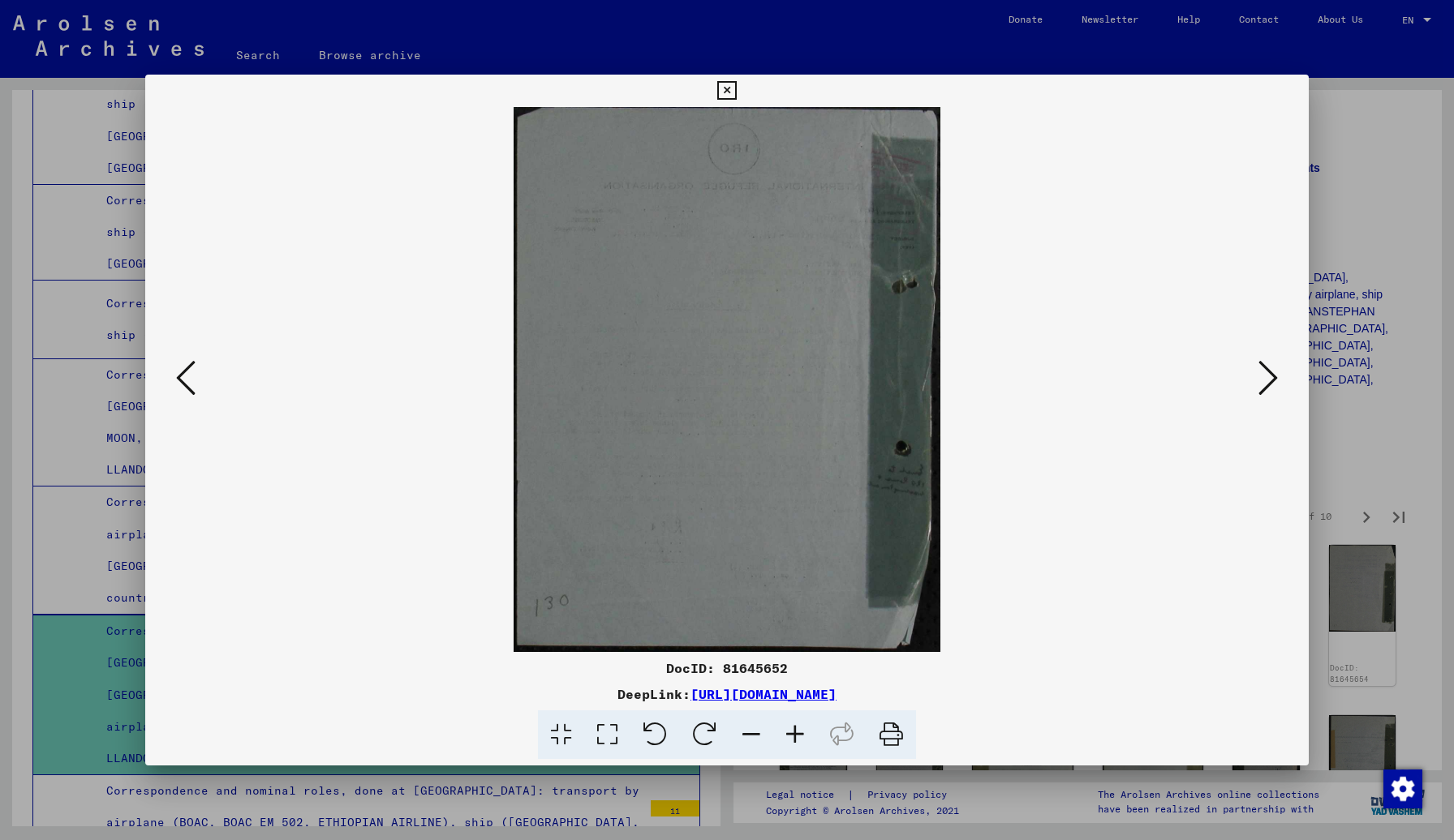
click at [1143, 374] on icon at bounding box center [1268, 378] width 19 height 39
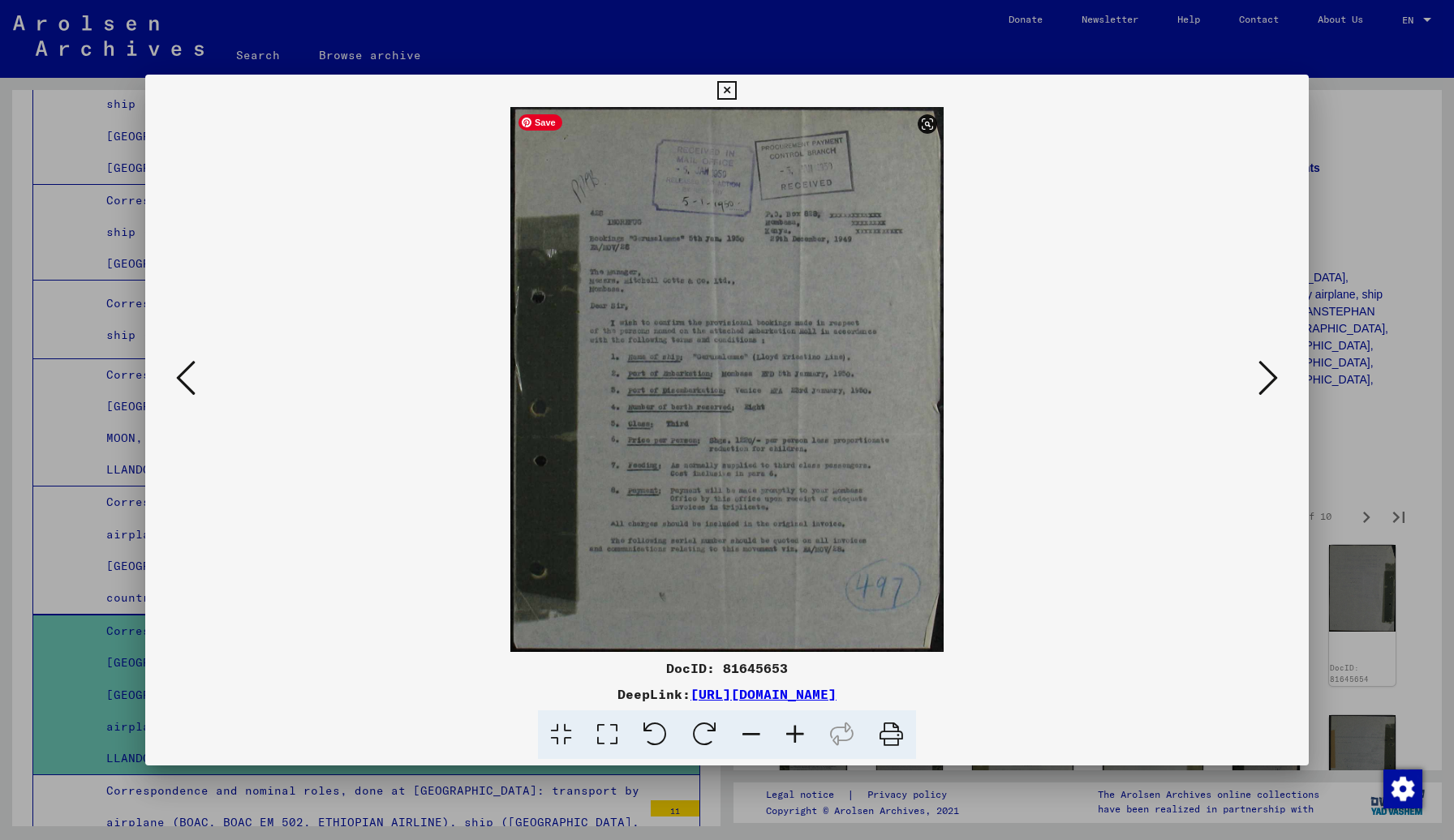
click at [777, 240] on img at bounding box center [727, 379] width 432 height 545
click at [800, 706] on icon at bounding box center [794, 734] width 43 height 49
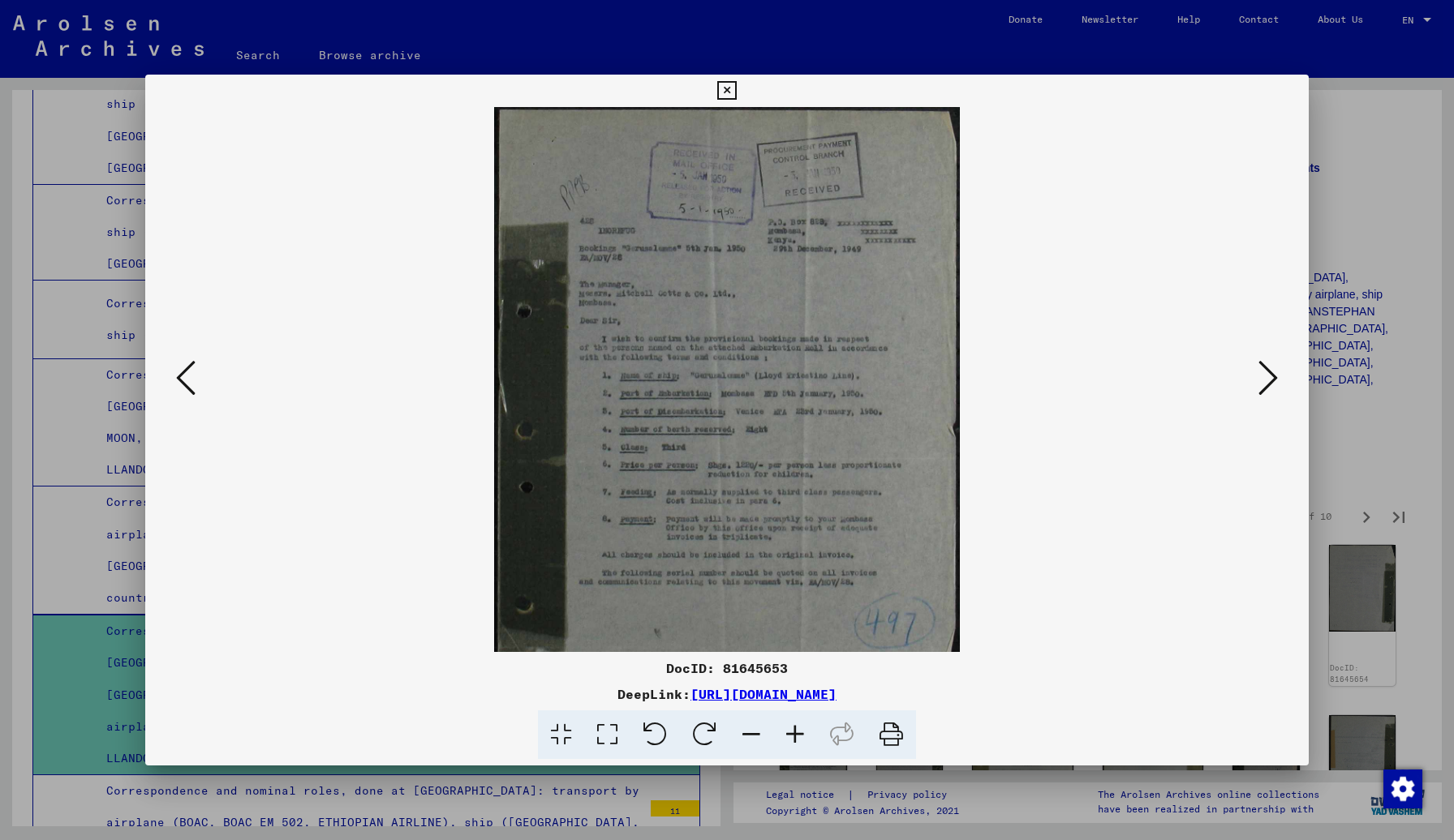
click at [800, 706] on icon at bounding box center [794, 734] width 43 height 49
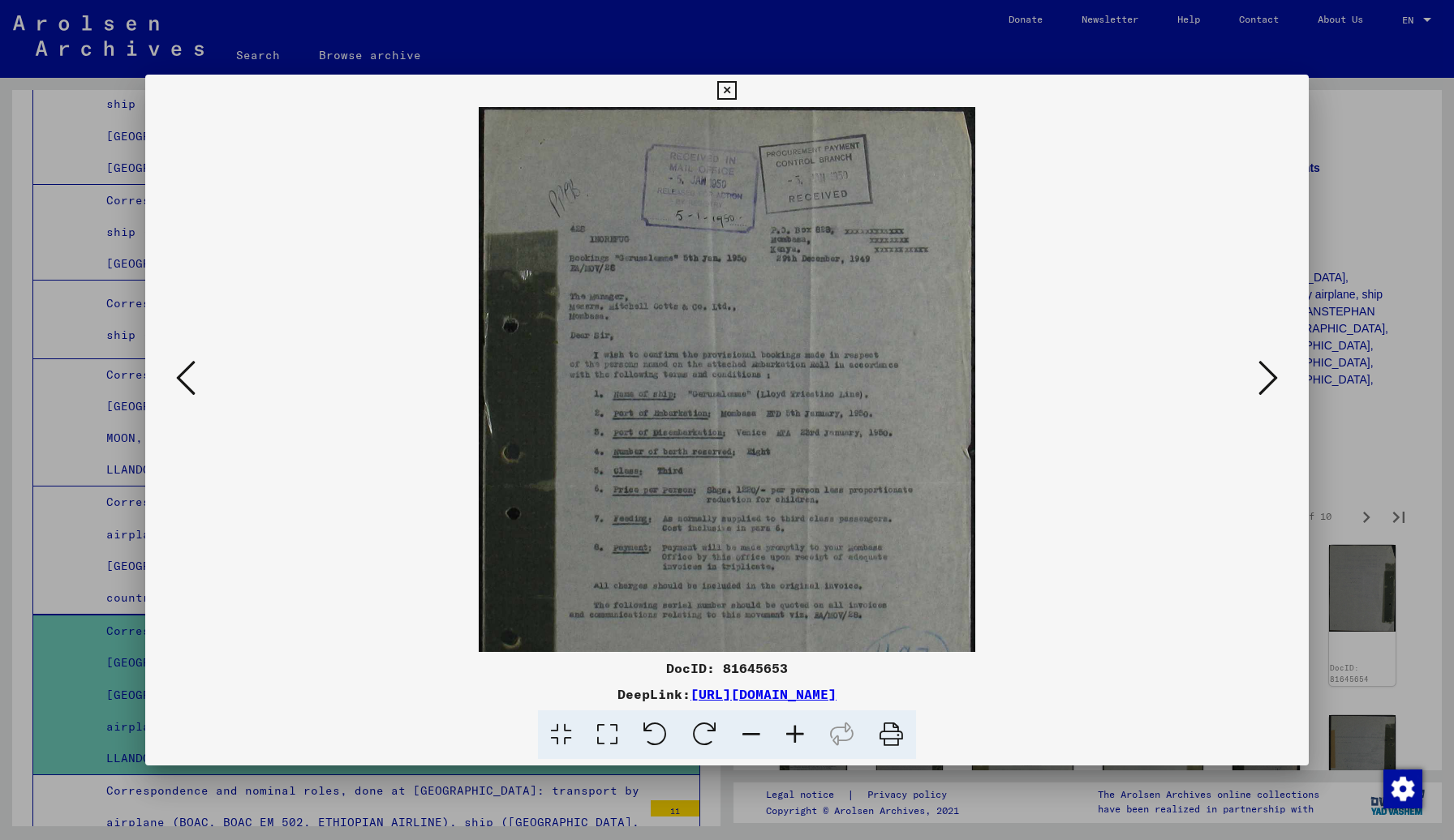
click at [800, 706] on icon at bounding box center [794, 734] width 43 height 49
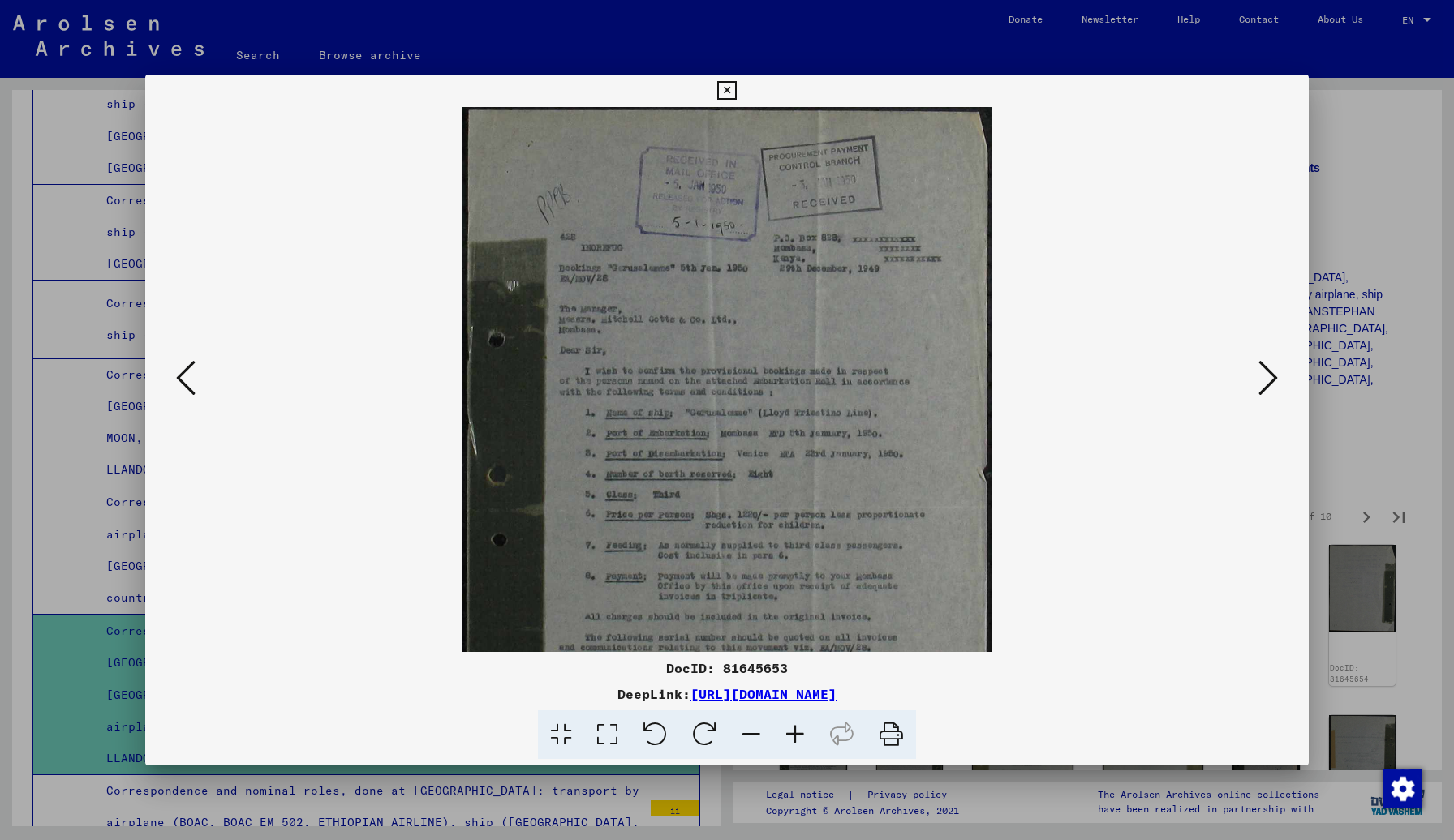
click at [800, 706] on icon at bounding box center [794, 734] width 43 height 49
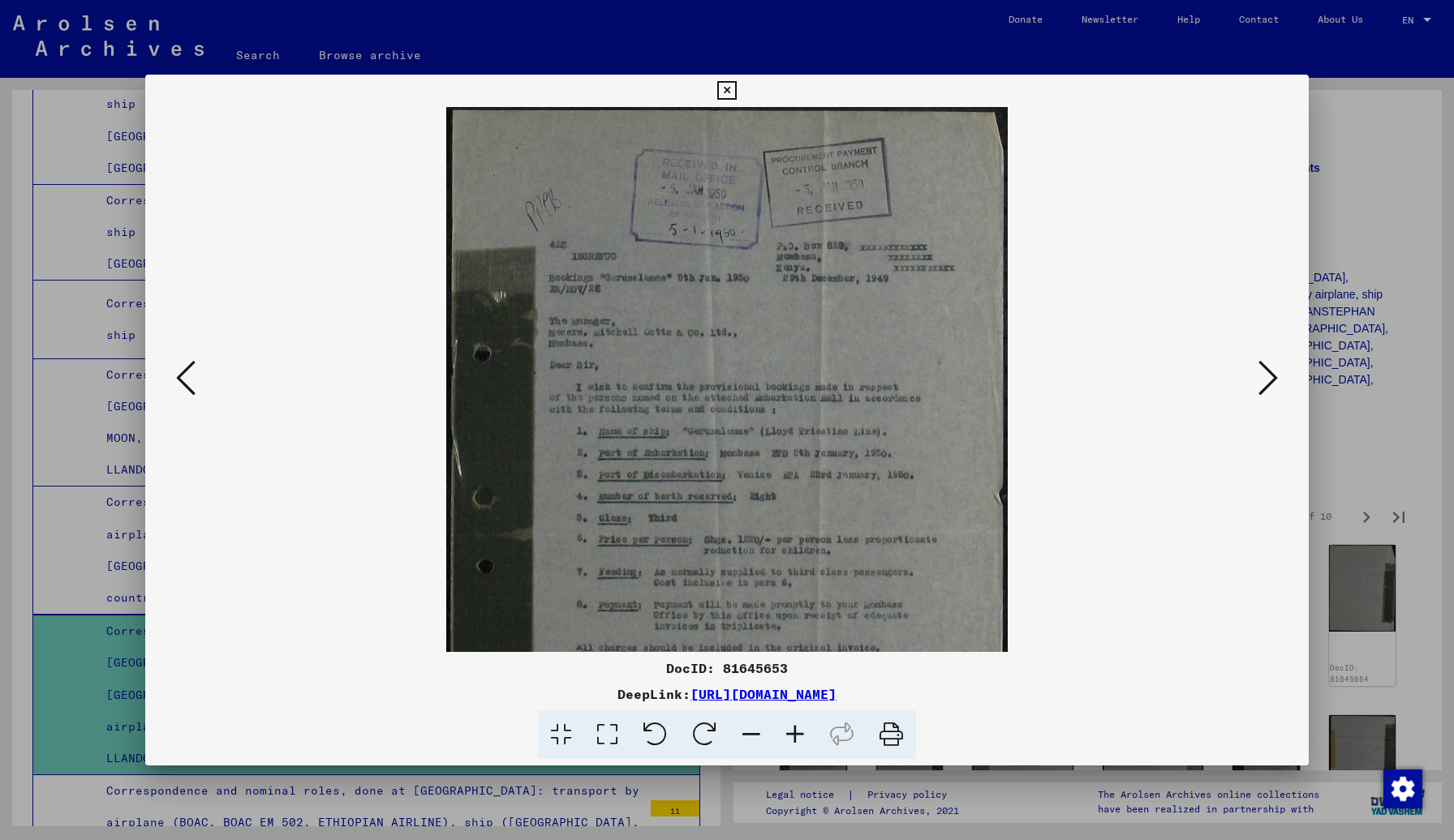
click at [800, 706] on icon at bounding box center [794, 734] width 43 height 49
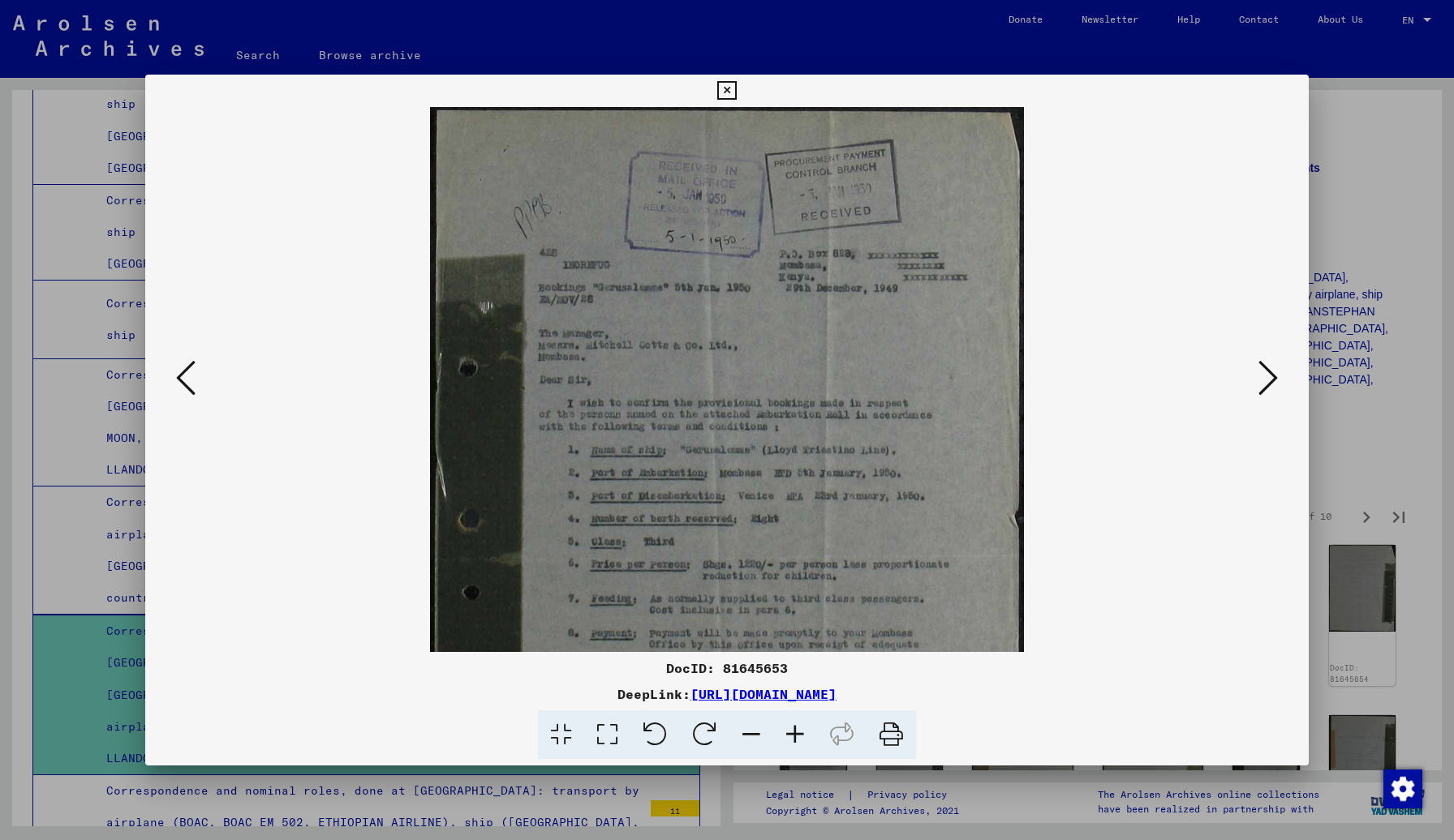
click at [800, 706] on icon at bounding box center [794, 734] width 43 height 49
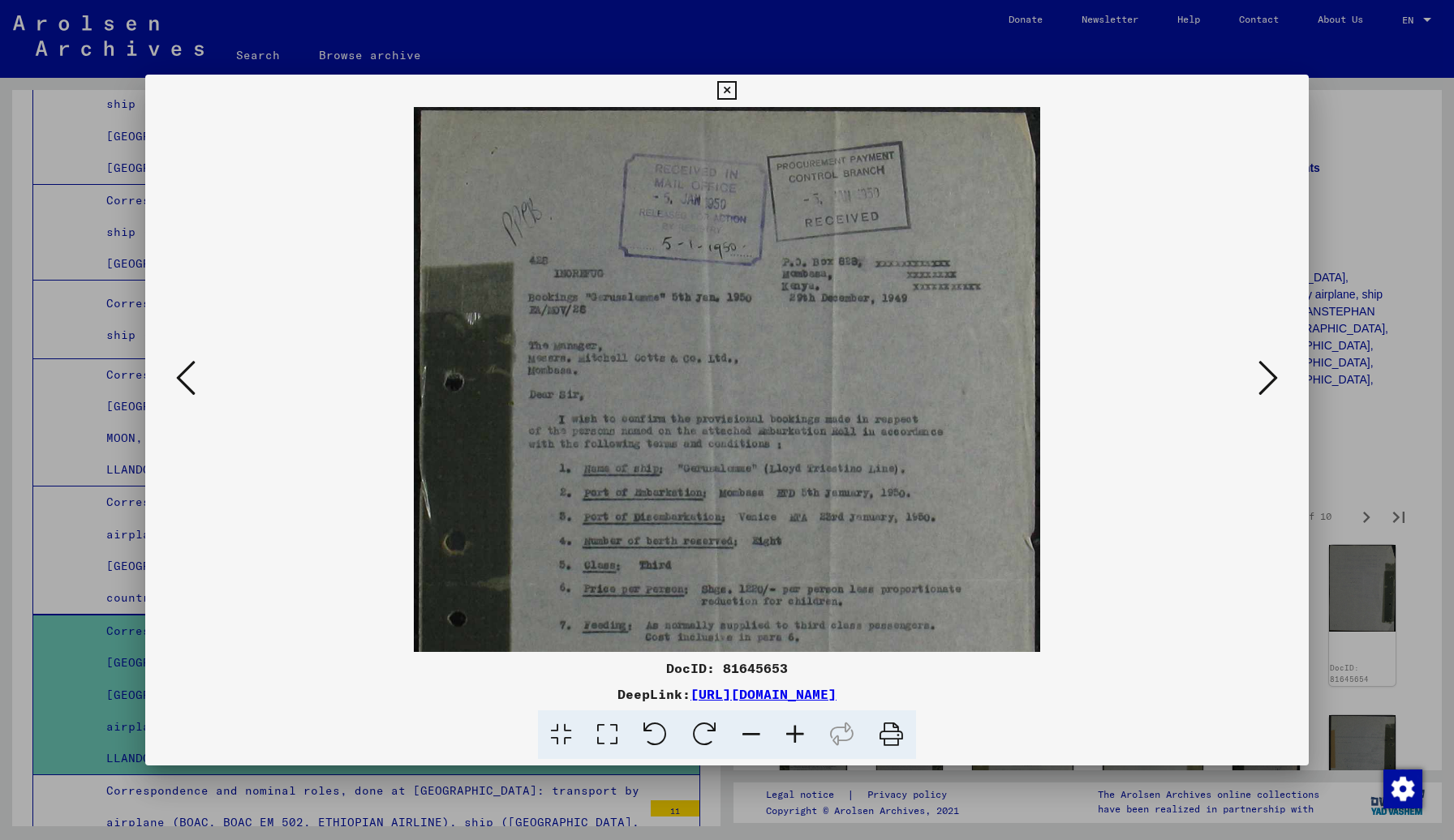
click at [800, 706] on icon at bounding box center [794, 734] width 43 height 49
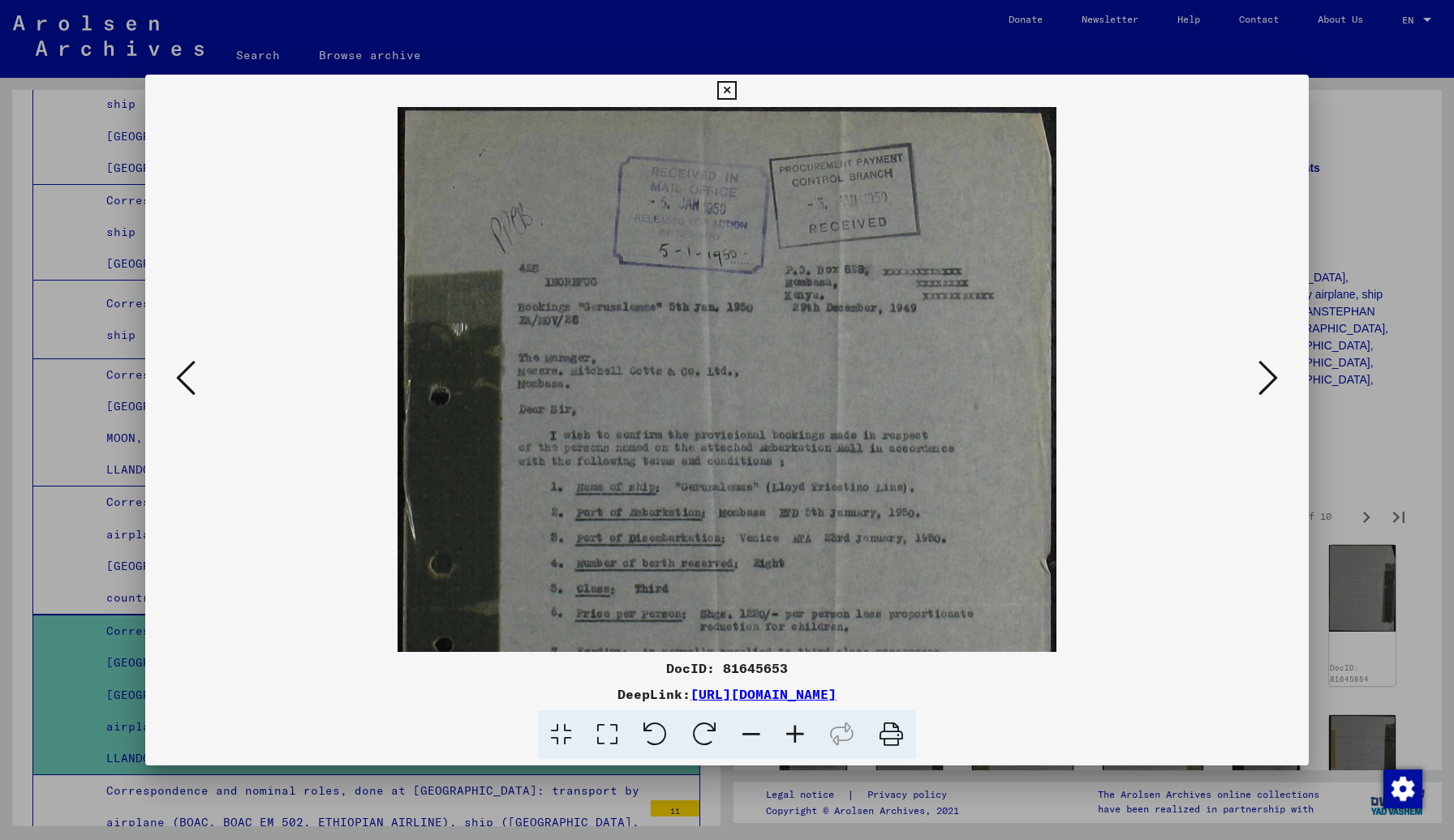
click at [800, 706] on icon at bounding box center [794, 734] width 43 height 49
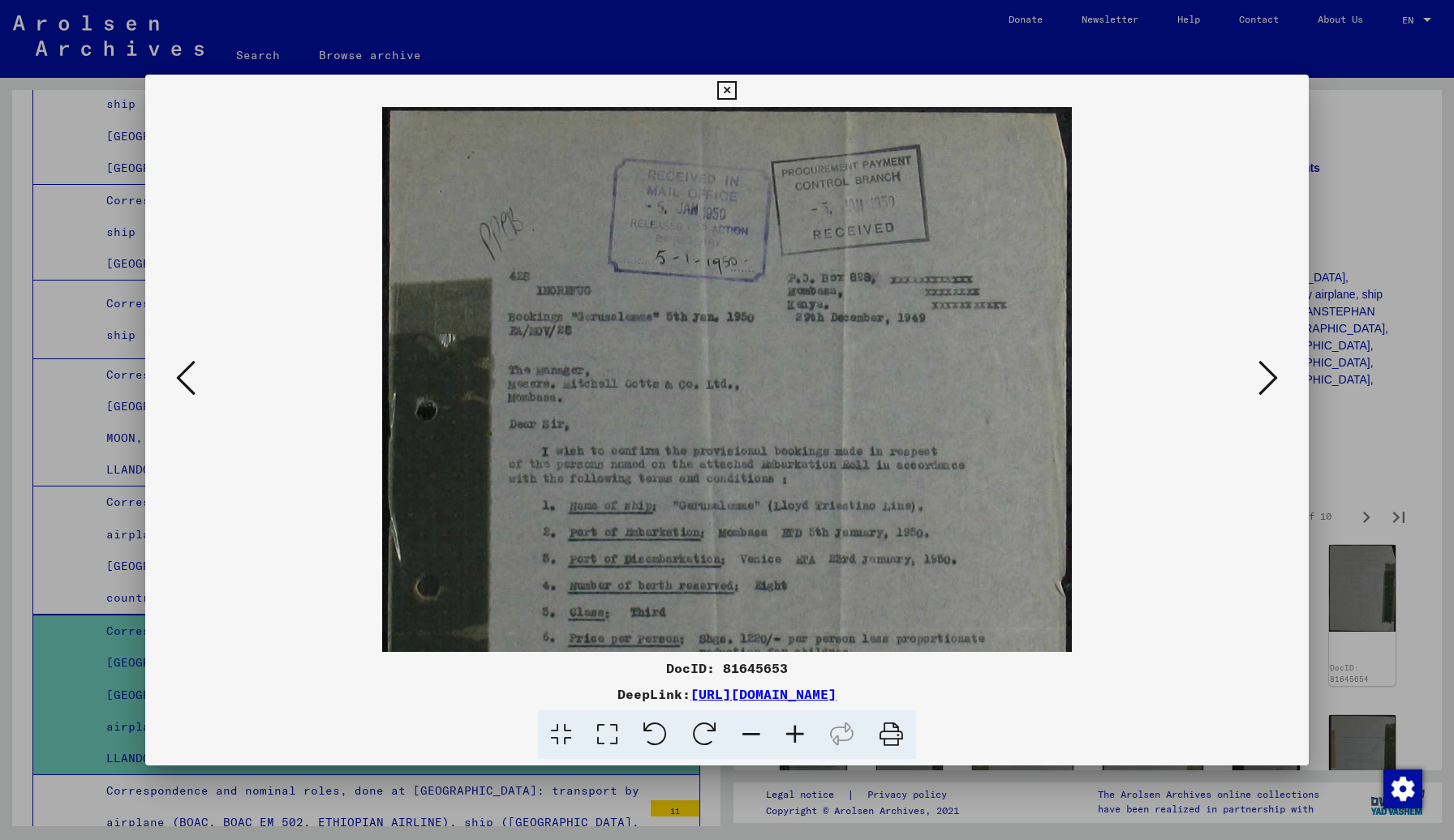
click at [800, 706] on icon at bounding box center [794, 734] width 43 height 49
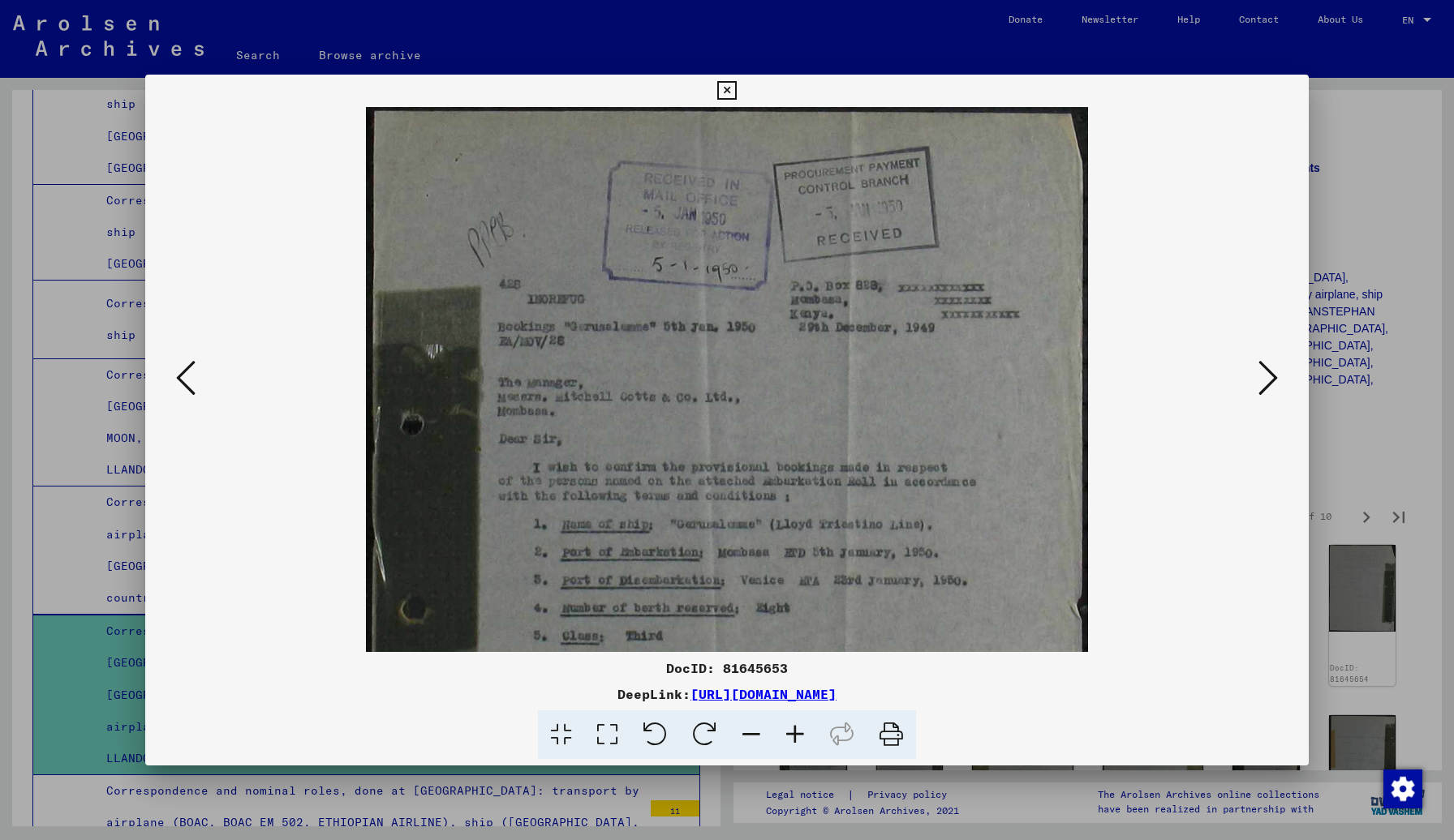
click at [800, 706] on icon at bounding box center [794, 734] width 43 height 49
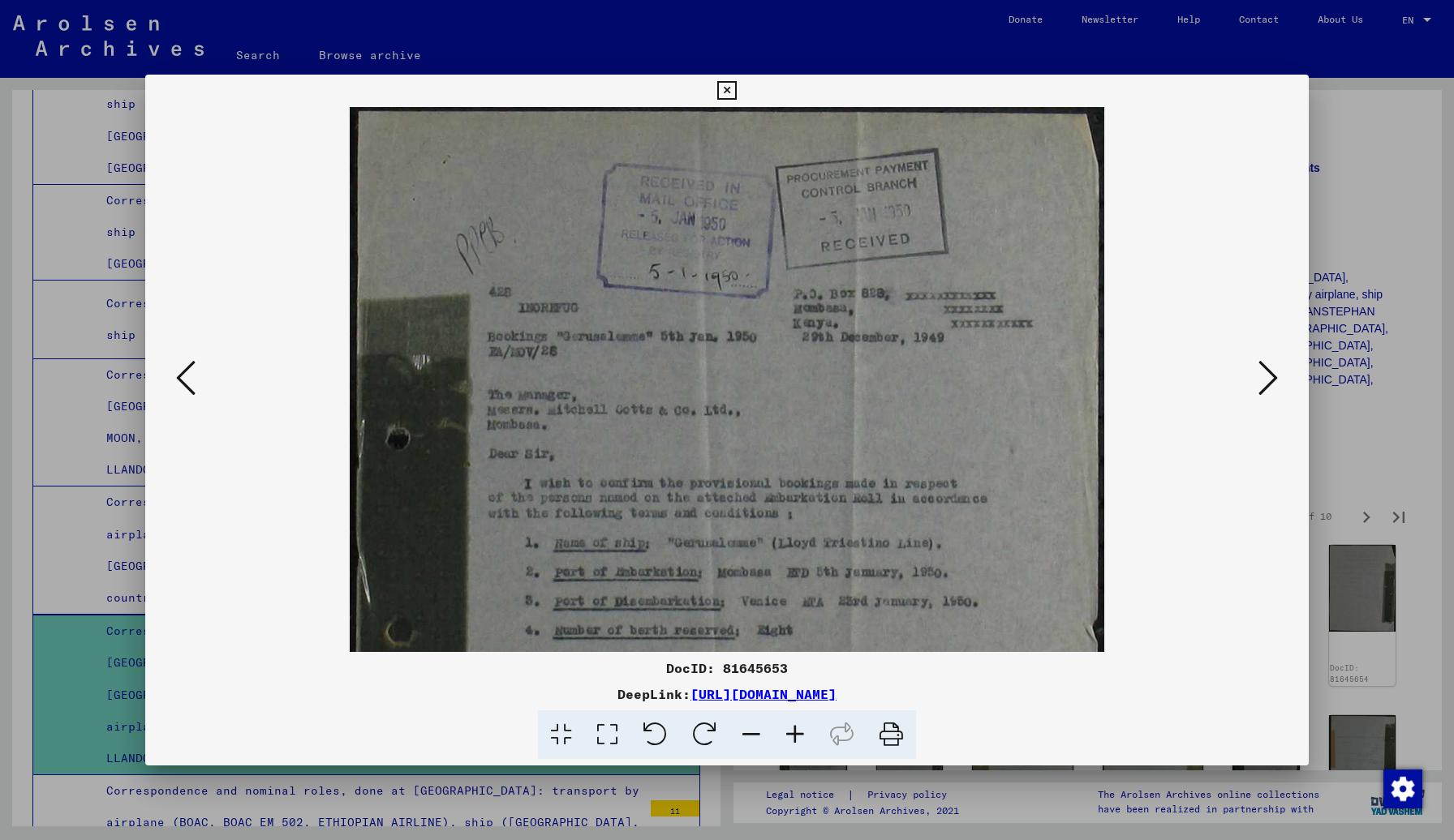
click at [800, 706] on icon at bounding box center [794, 734] width 43 height 49
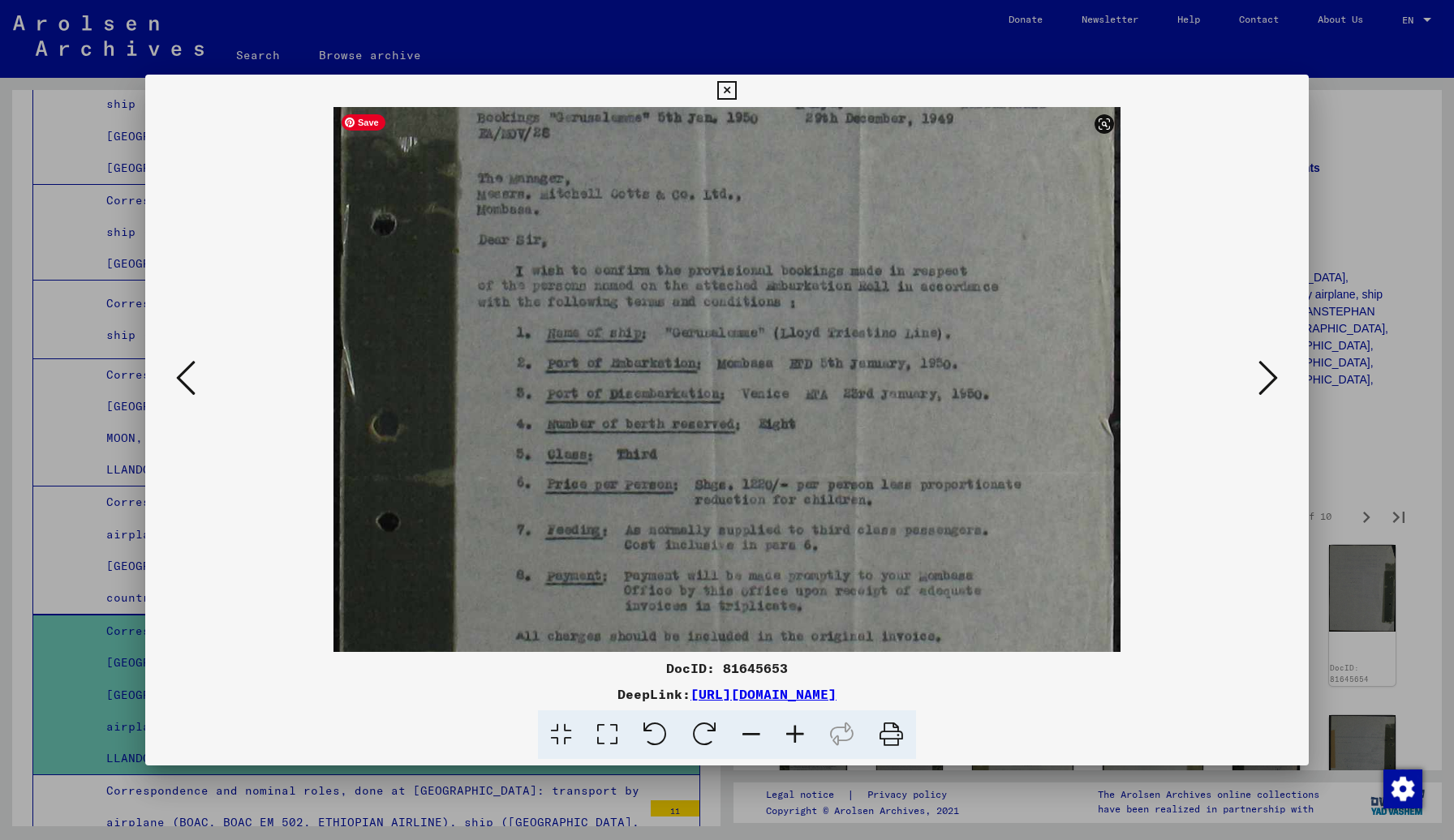
scroll to position [238, 0]
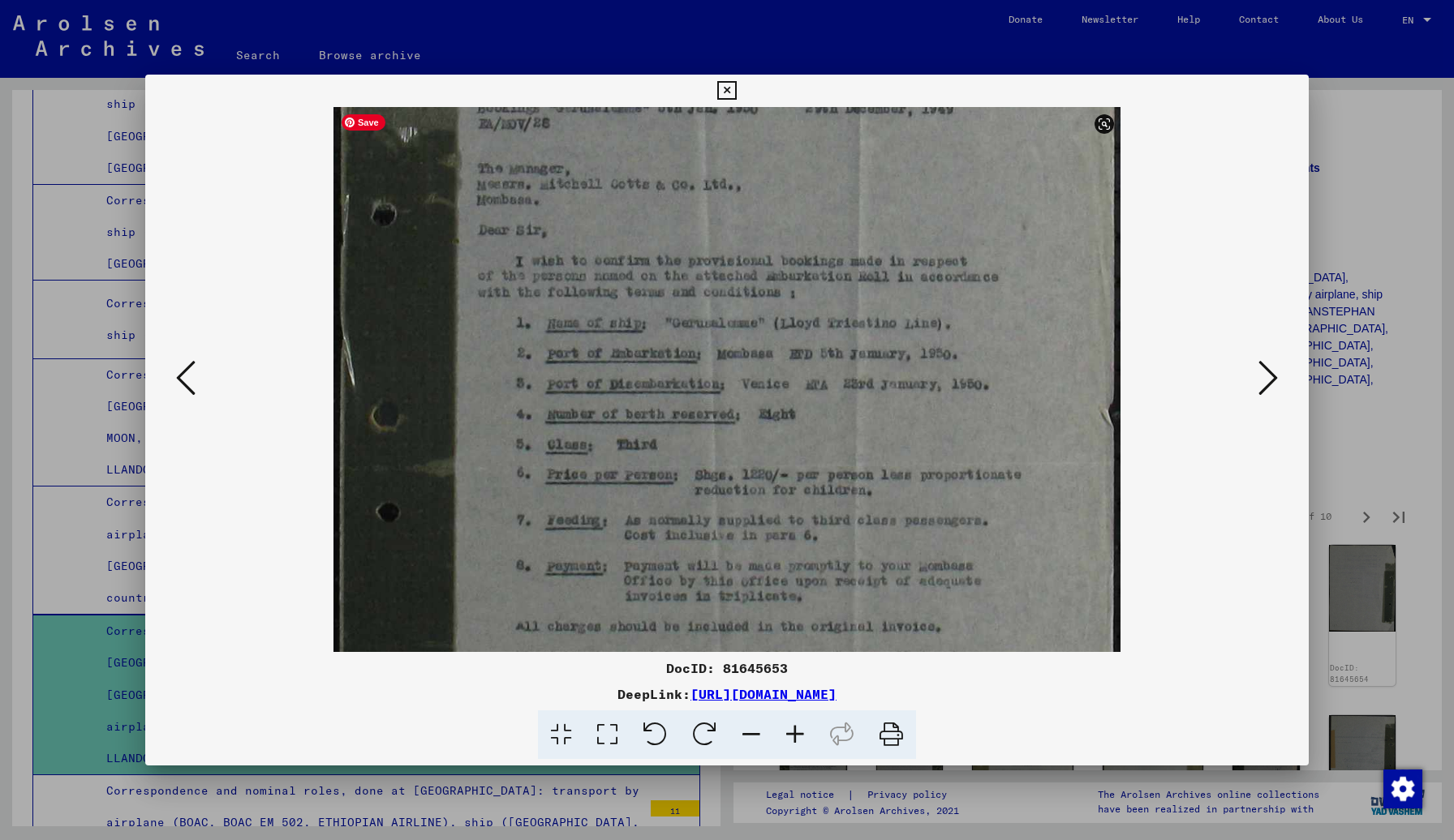
drag, startPoint x: 737, startPoint y: 559, endPoint x: 737, endPoint y: 321, distance: 238.0
click at [737, 321] on img at bounding box center [727, 364] width 786 height 990
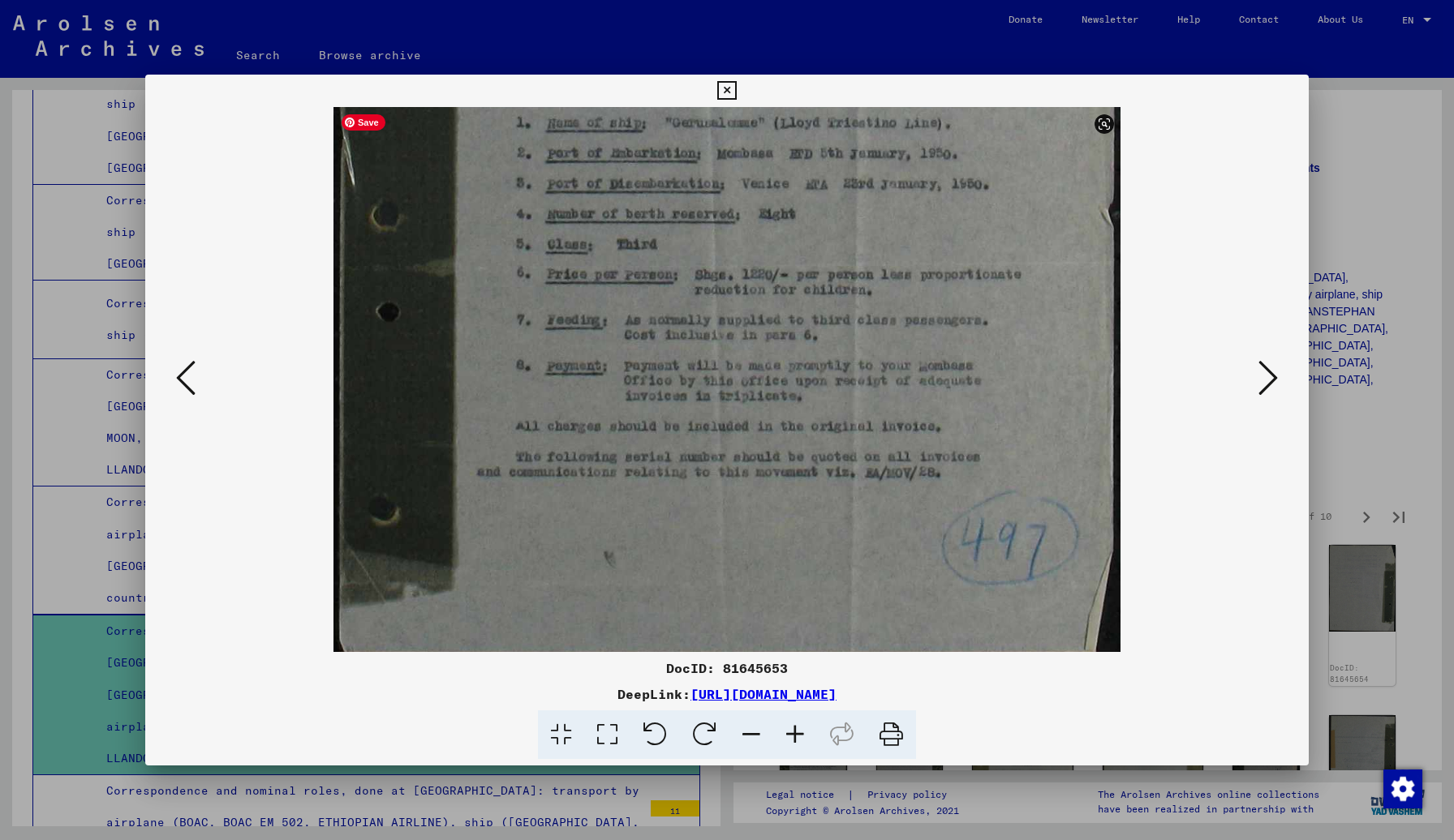
scroll to position [446, 0]
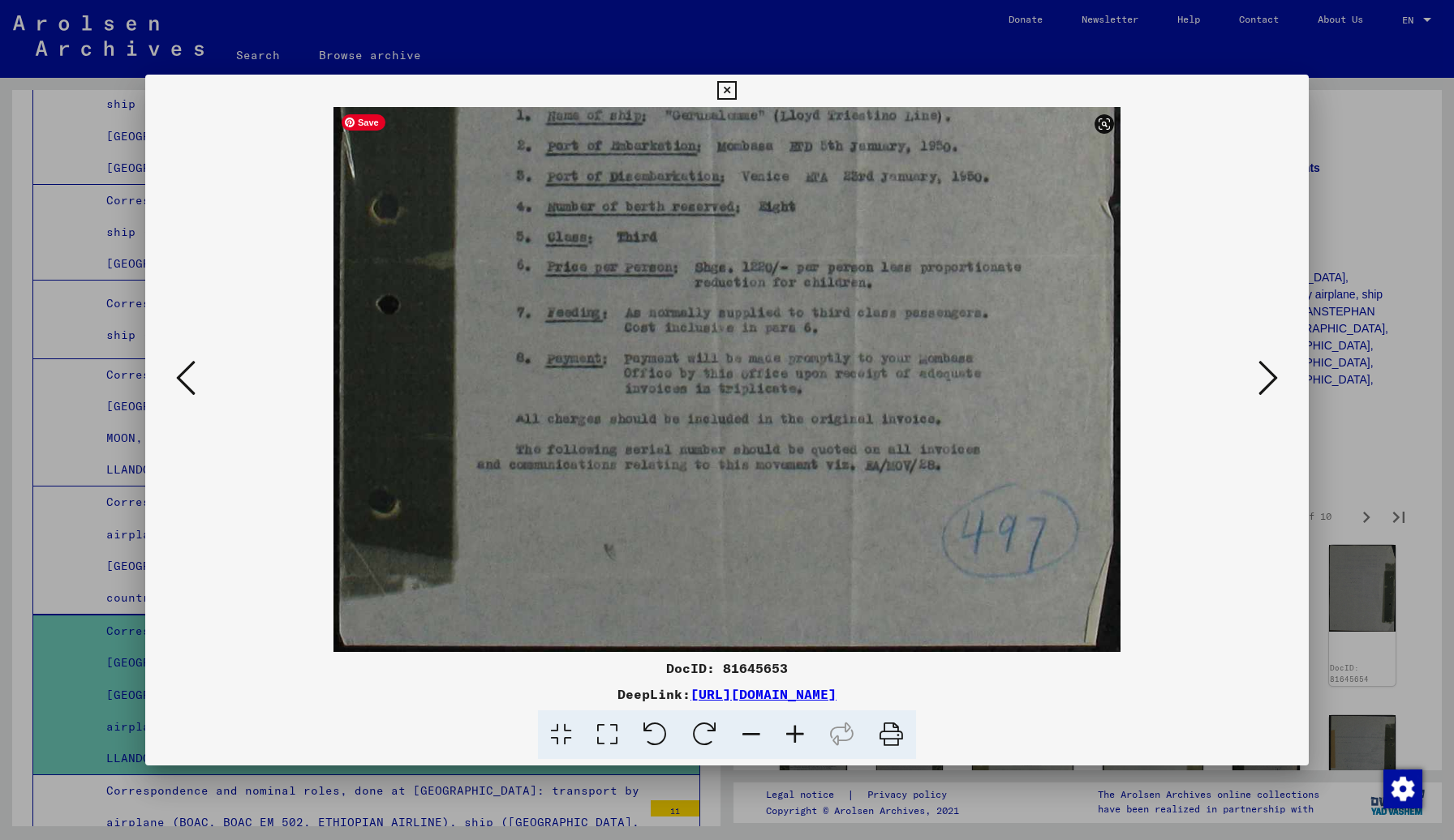
drag, startPoint x: 953, startPoint y: 571, endPoint x: 955, endPoint y: 348, distance: 223.0
click at [955, 348] on img at bounding box center [727, 156] width 786 height 990
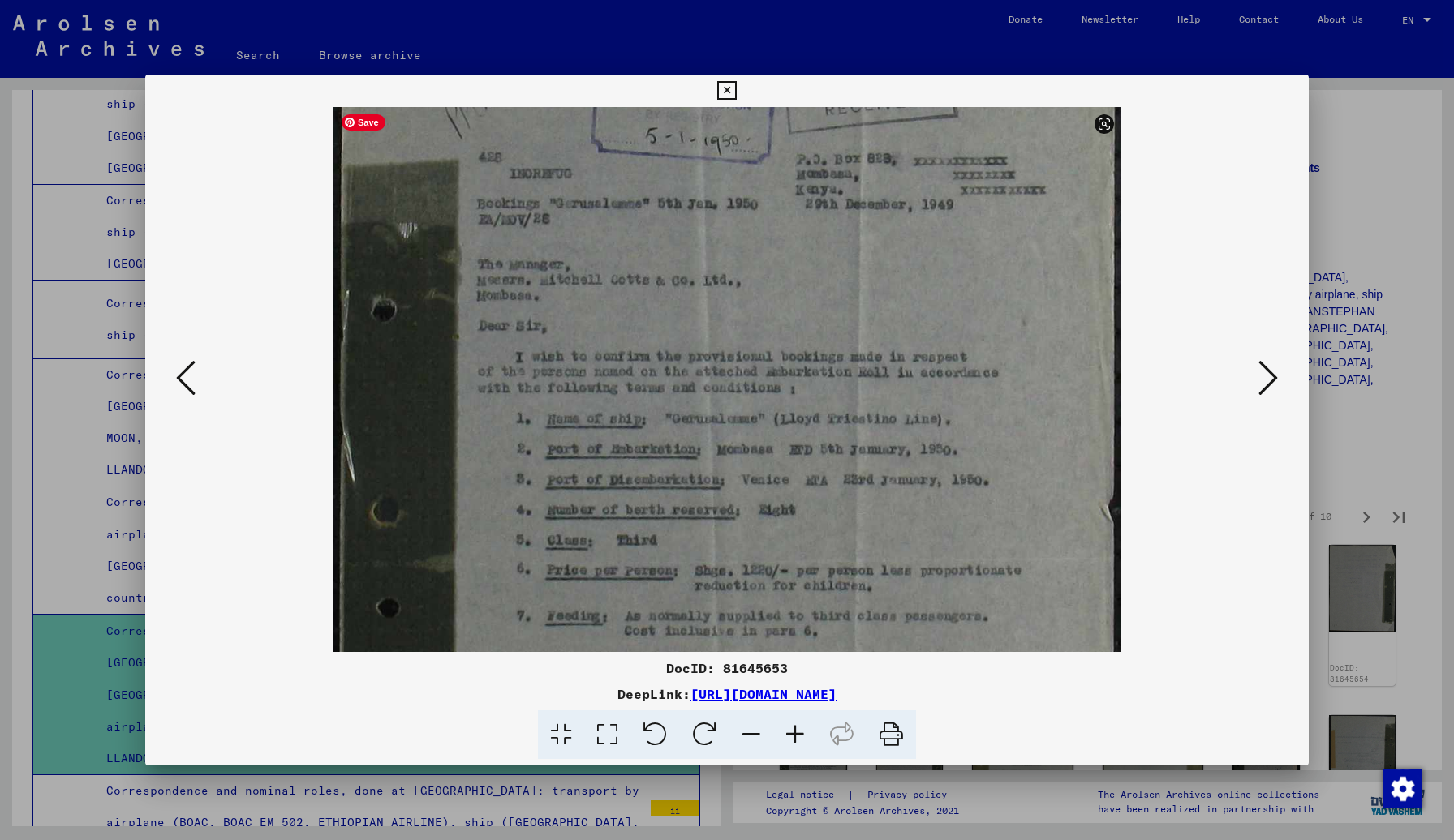
scroll to position [142, 0]
drag, startPoint x: 919, startPoint y: 344, endPoint x: 912, endPoint y: 649, distance: 305.1
click at [912, 649] on img at bounding box center [727, 460] width 786 height 990
click at [1143, 382] on icon at bounding box center [1268, 378] width 19 height 39
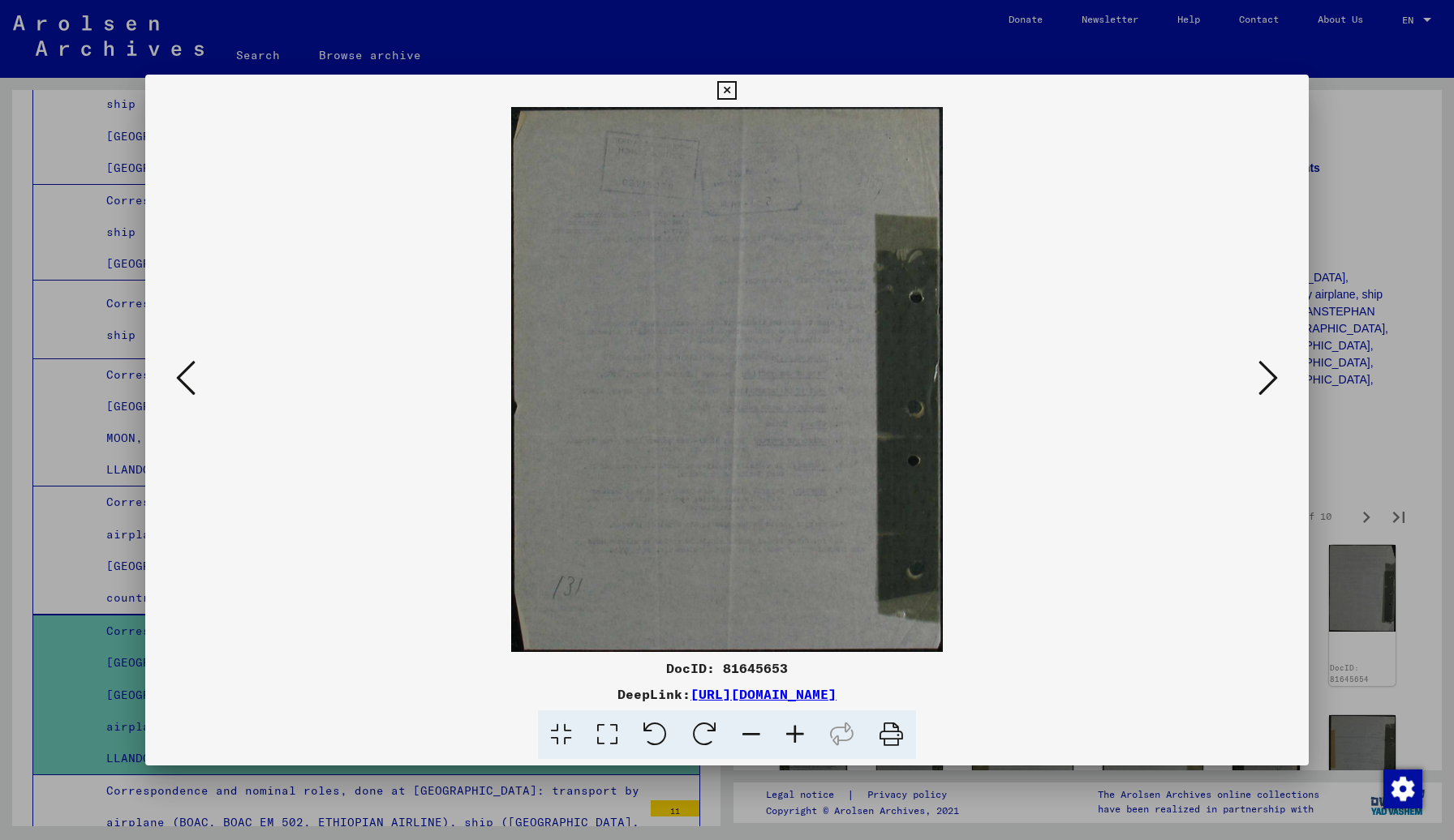
click at [1143, 382] on icon at bounding box center [1268, 378] width 19 height 39
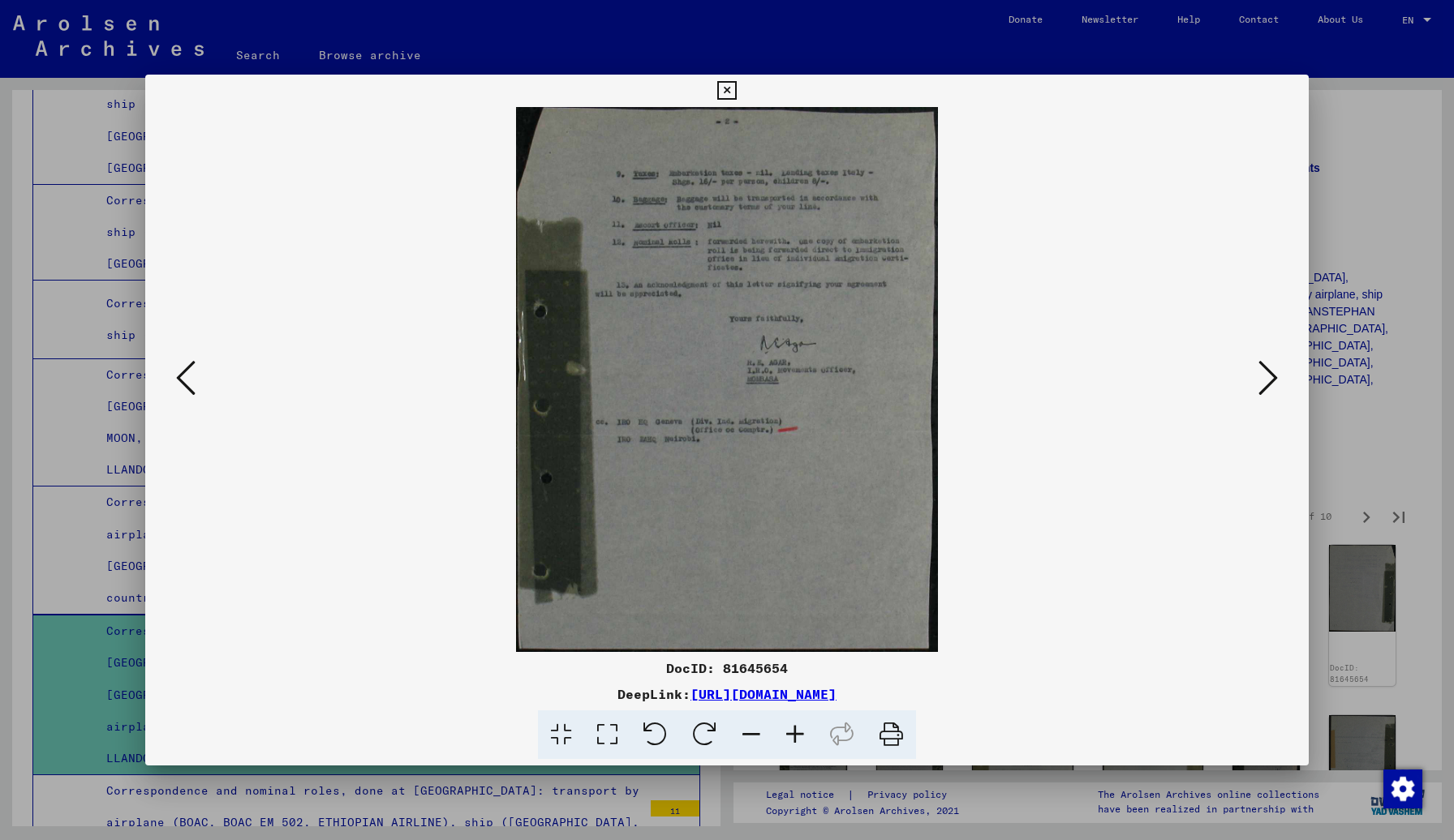
click at [1143, 382] on icon at bounding box center [1268, 378] width 19 height 39
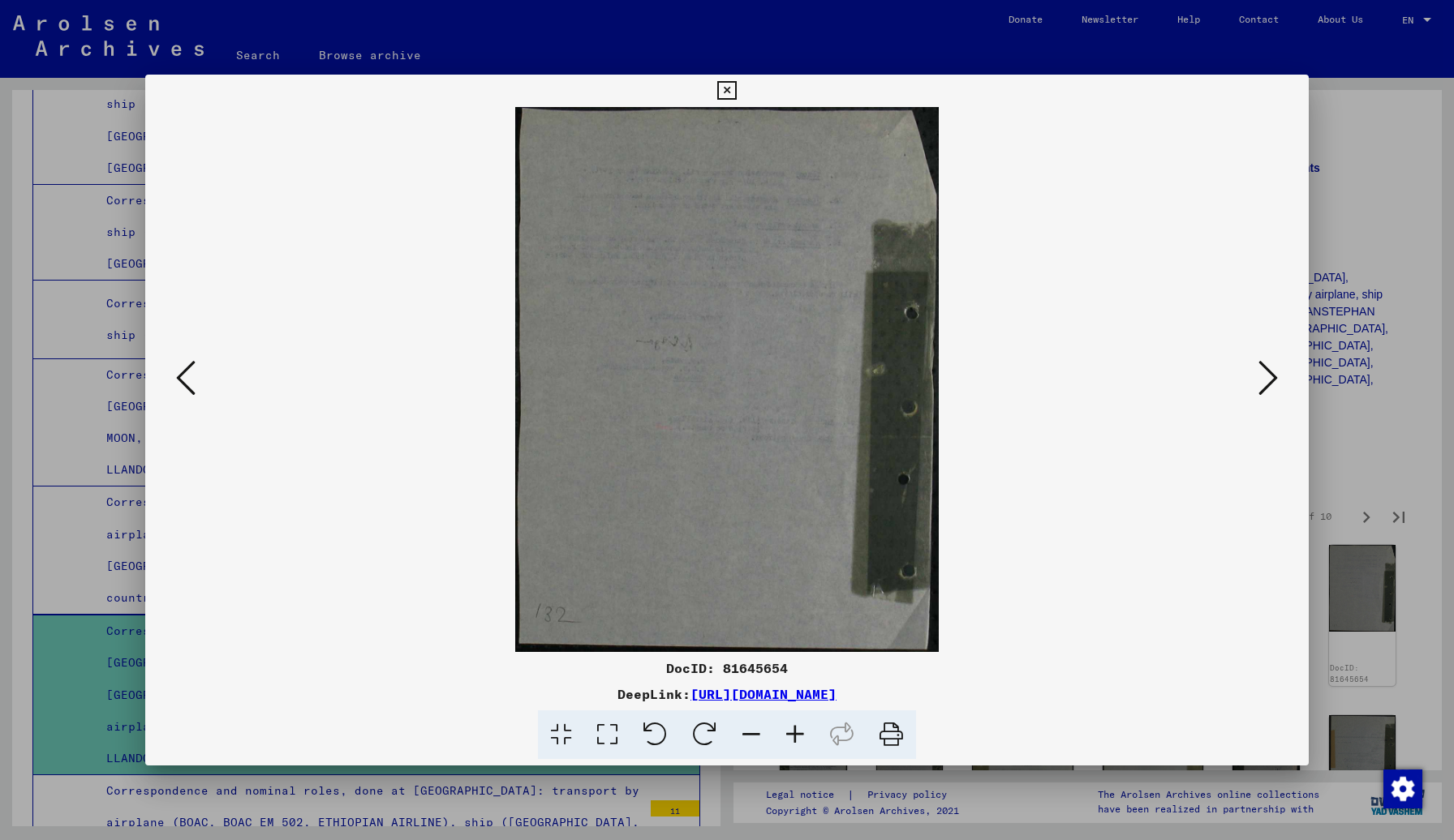
click at [1143, 382] on icon at bounding box center [1268, 378] width 19 height 39
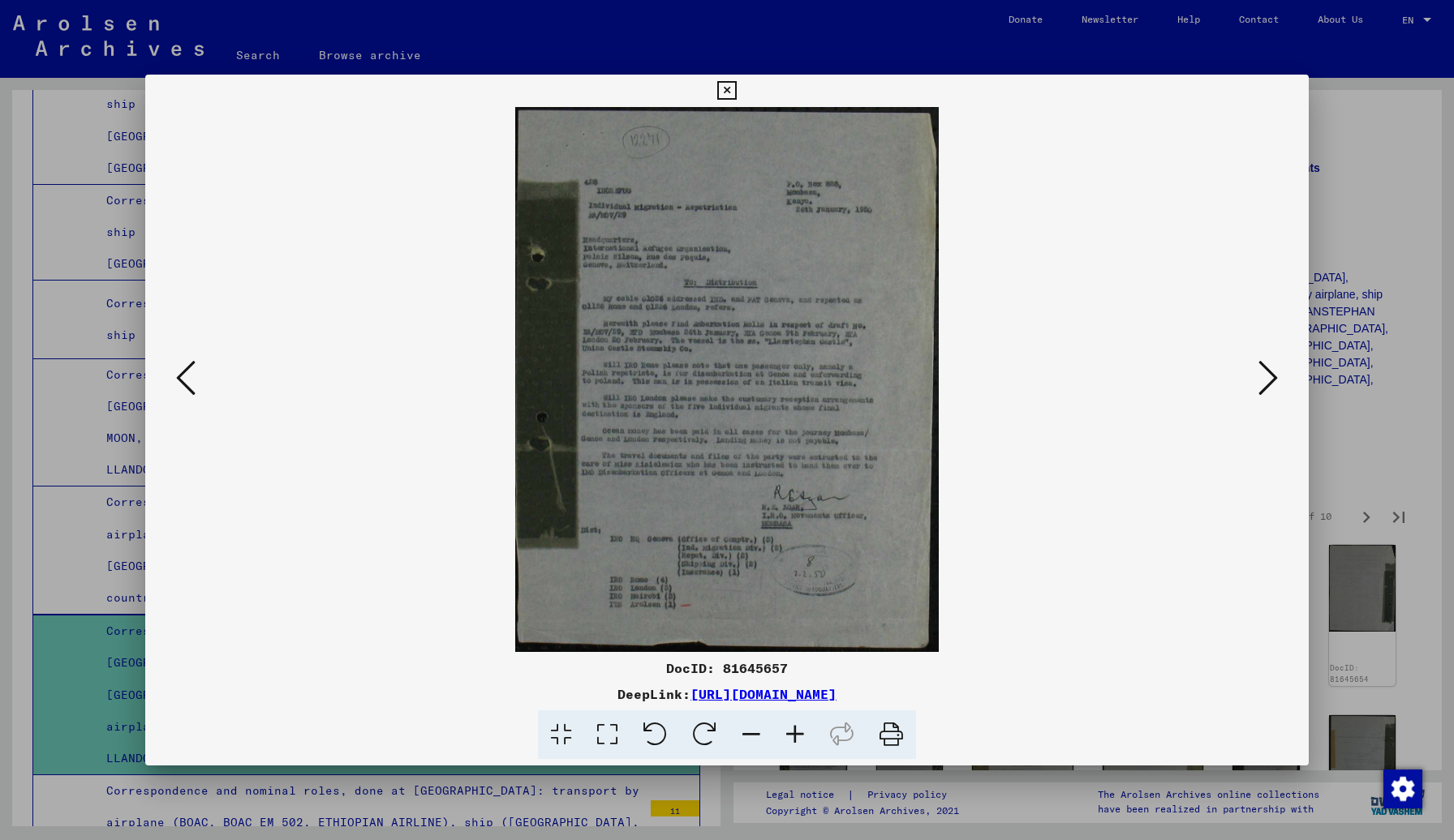
click at [1143, 382] on icon at bounding box center [1268, 378] width 19 height 39
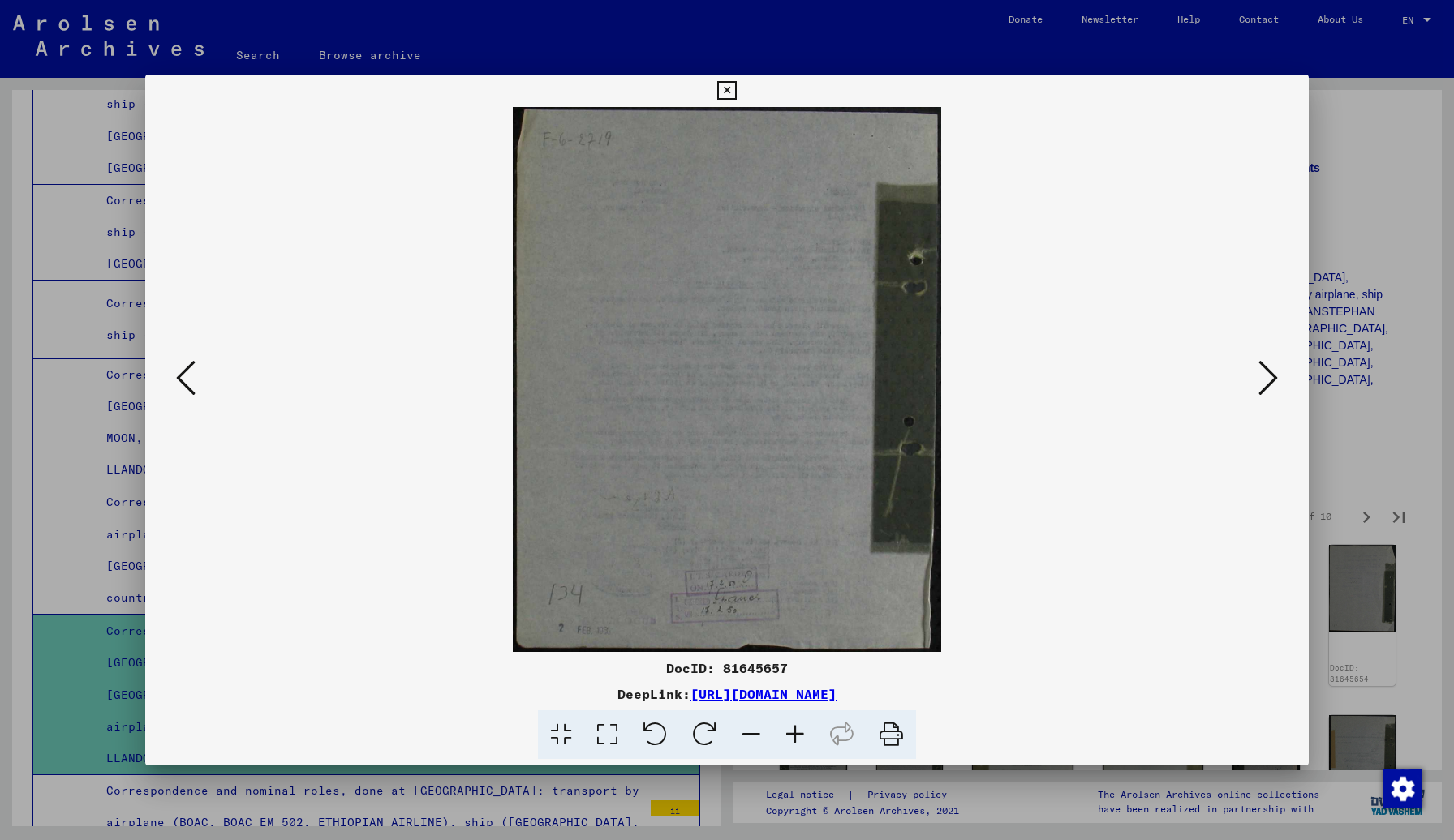
click at [1143, 382] on icon at bounding box center [1268, 378] width 19 height 39
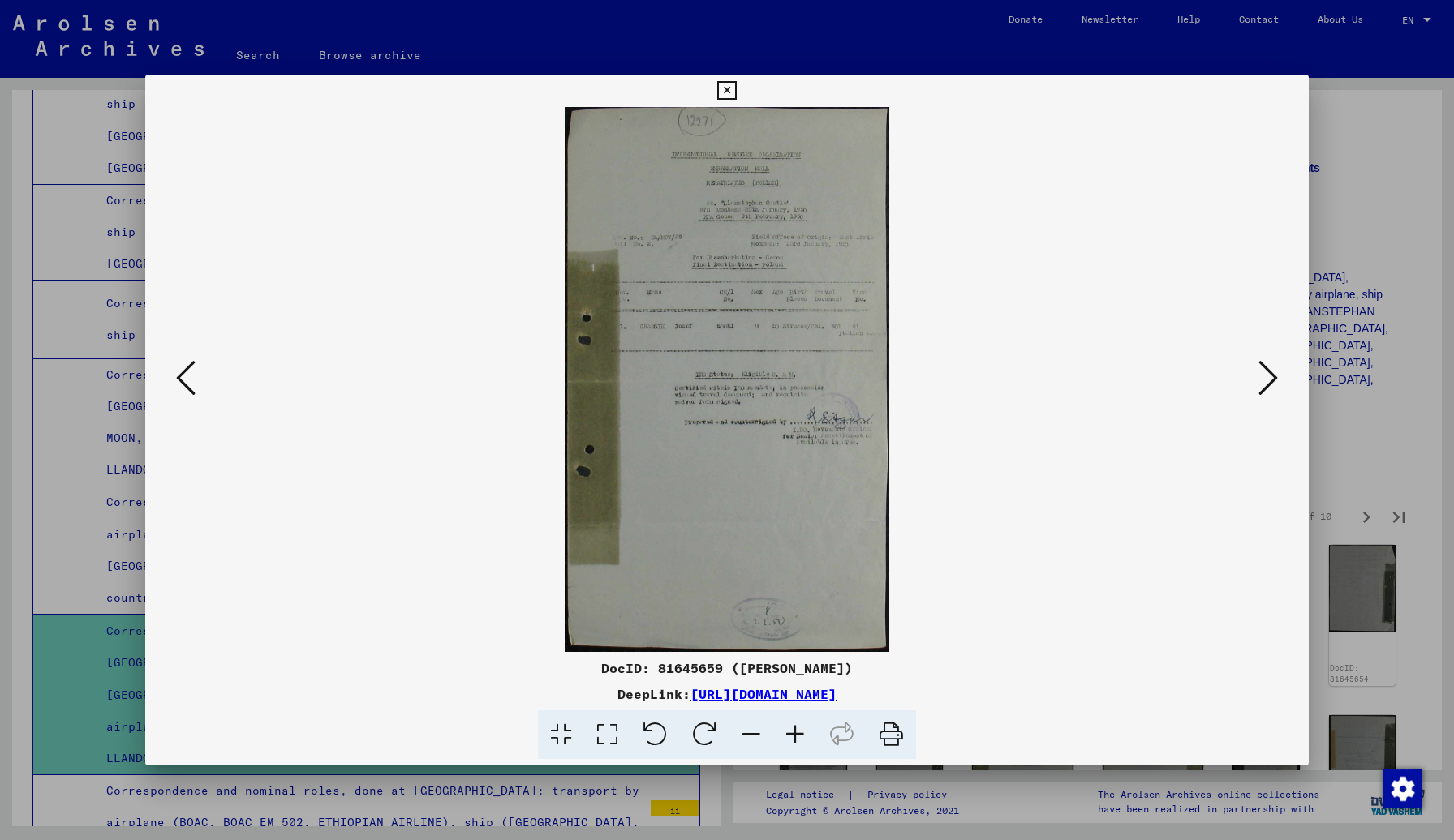
click at [1143, 382] on icon at bounding box center [1268, 378] width 19 height 39
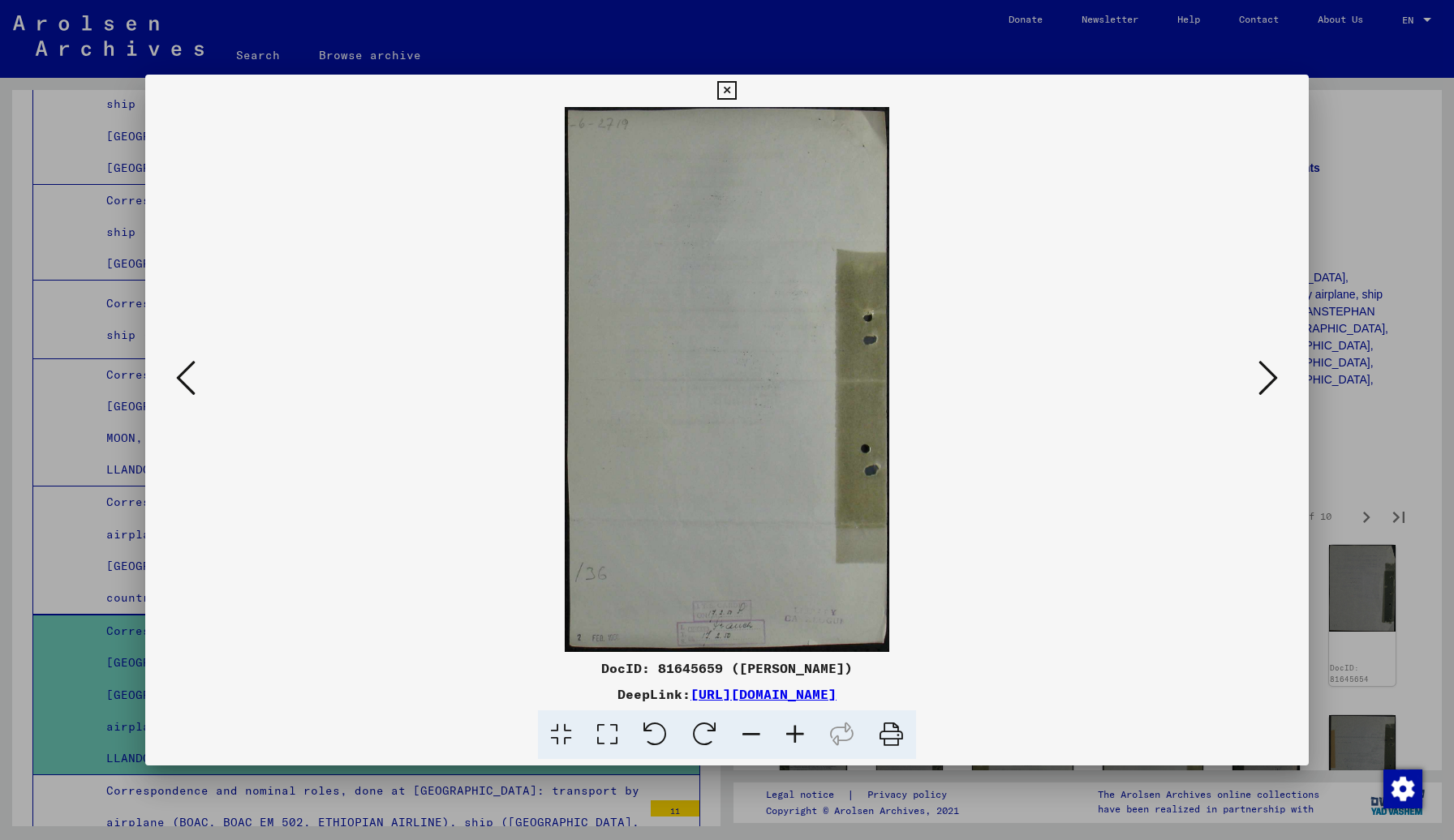
click at [1143, 382] on icon at bounding box center [1268, 378] width 19 height 39
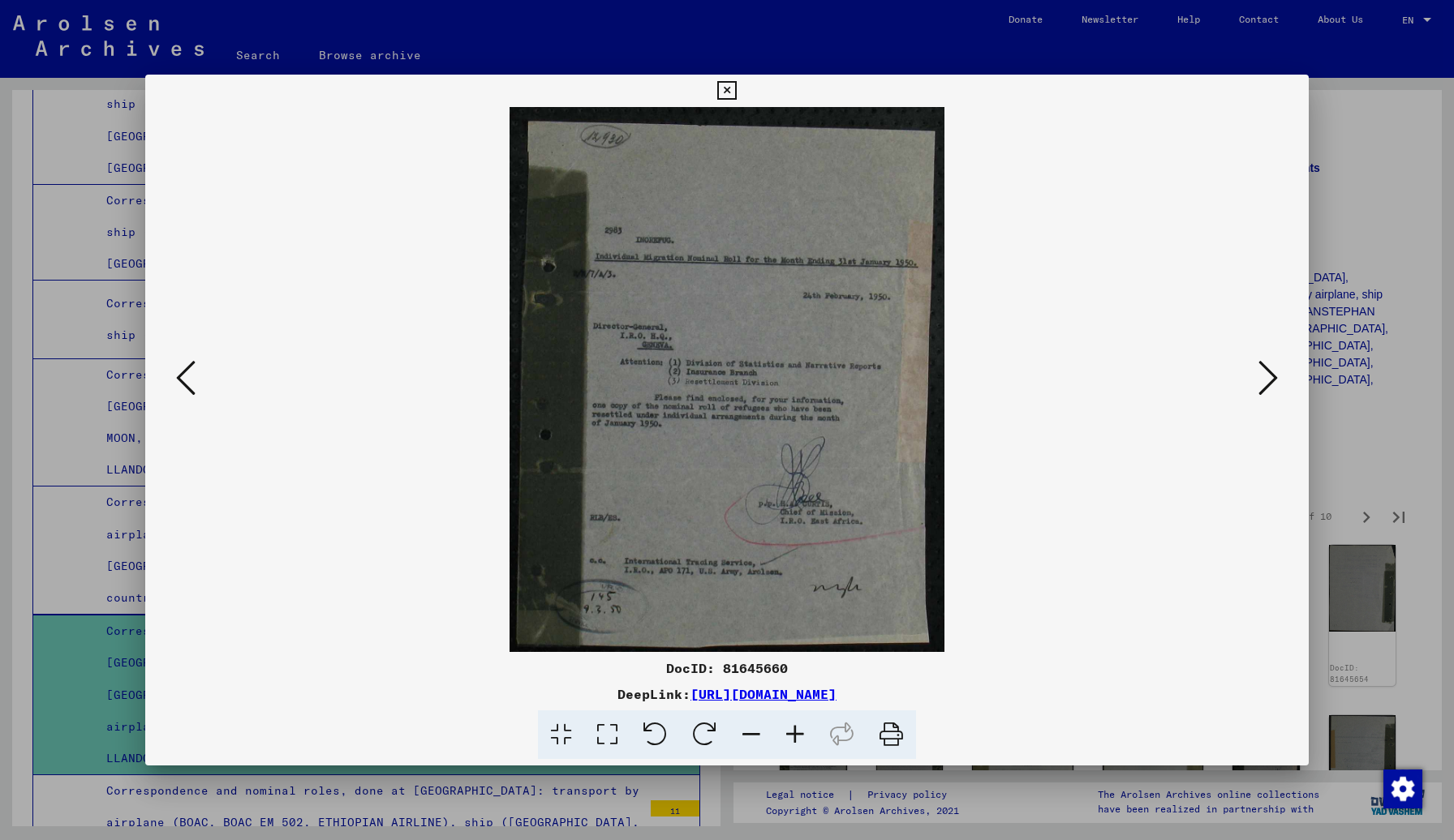
click at [1143, 382] on icon at bounding box center [1268, 378] width 19 height 39
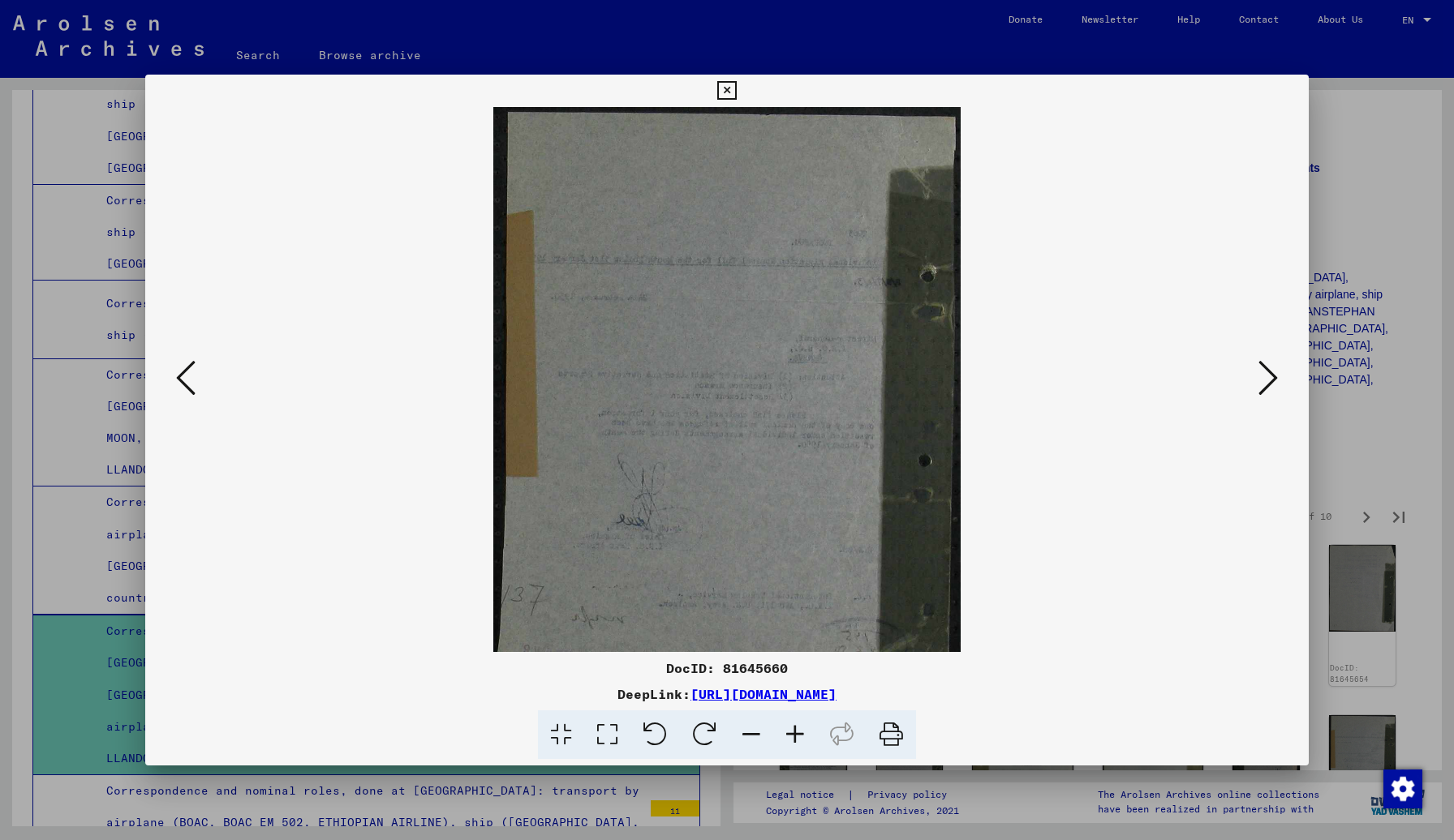
click at [1143, 382] on icon at bounding box center [1268, 378] width 19 height 39
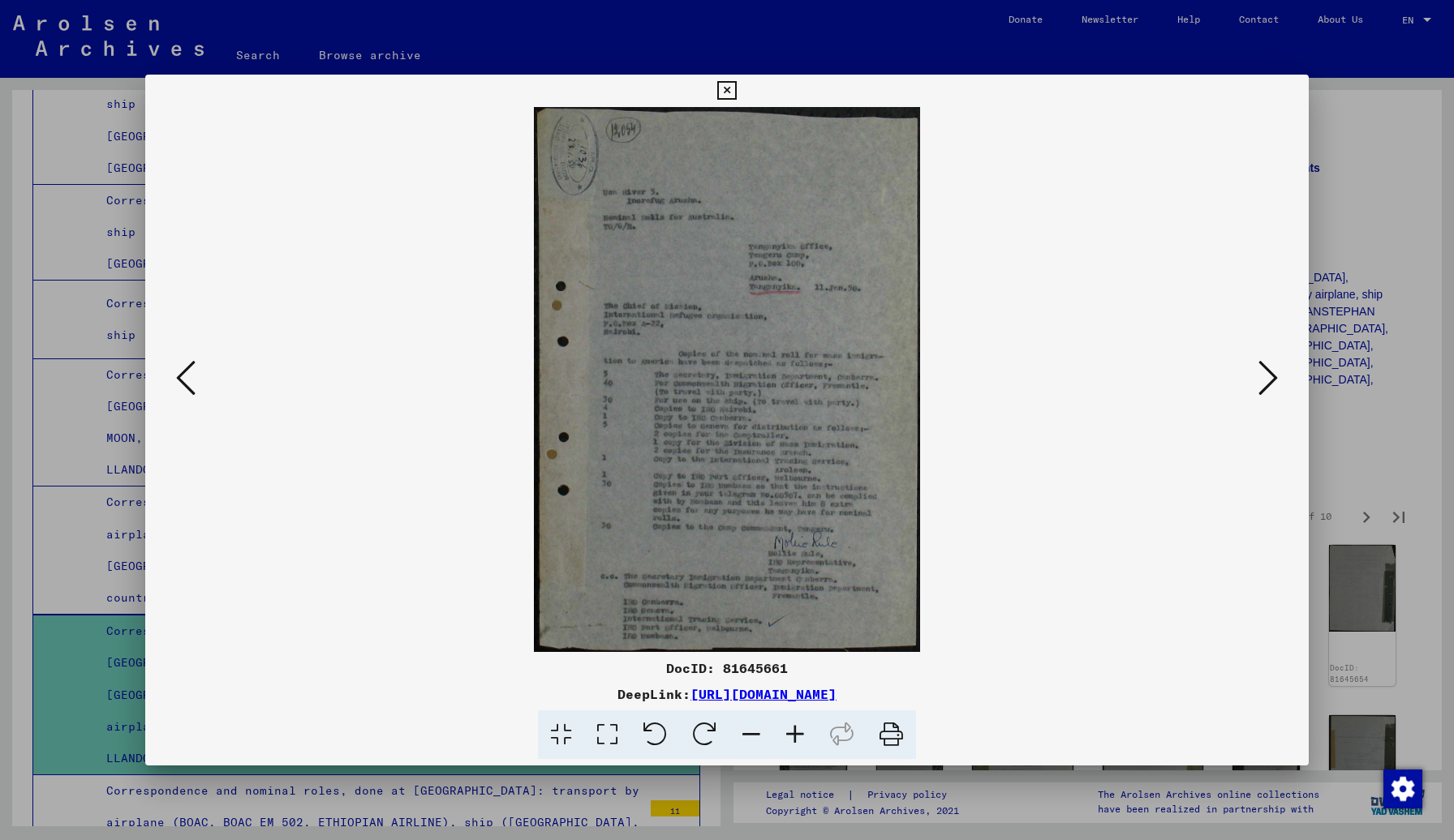
click at [1143, 382] on icon at bounding box center [1268, 378] width 19 height 39
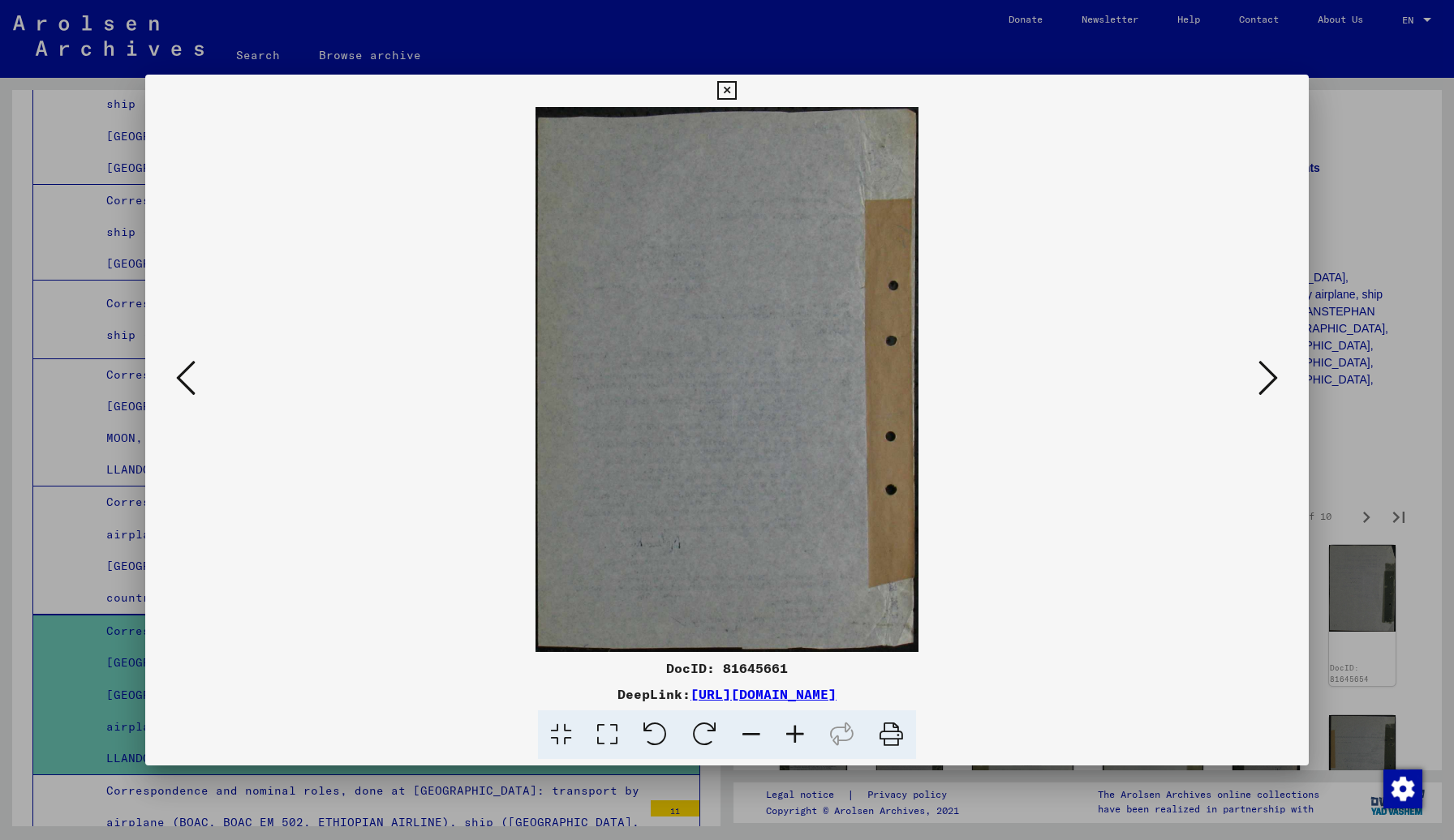
click at [1143, 382] on icon at bounding box center [1268, 378] width 19 height 39
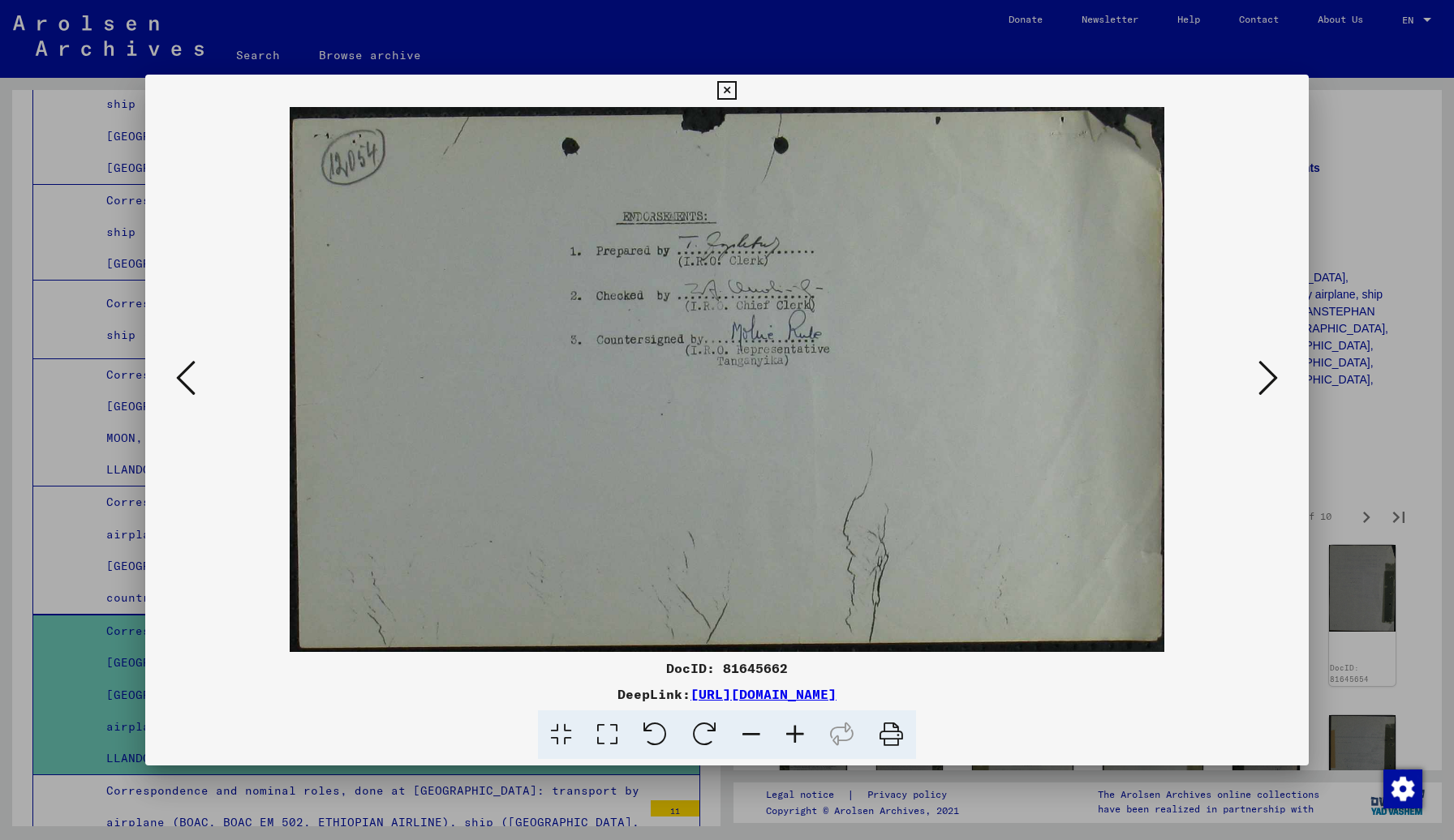
click at [1143, 382] on icon at bounding box center [1268, 378] width 19 height 39
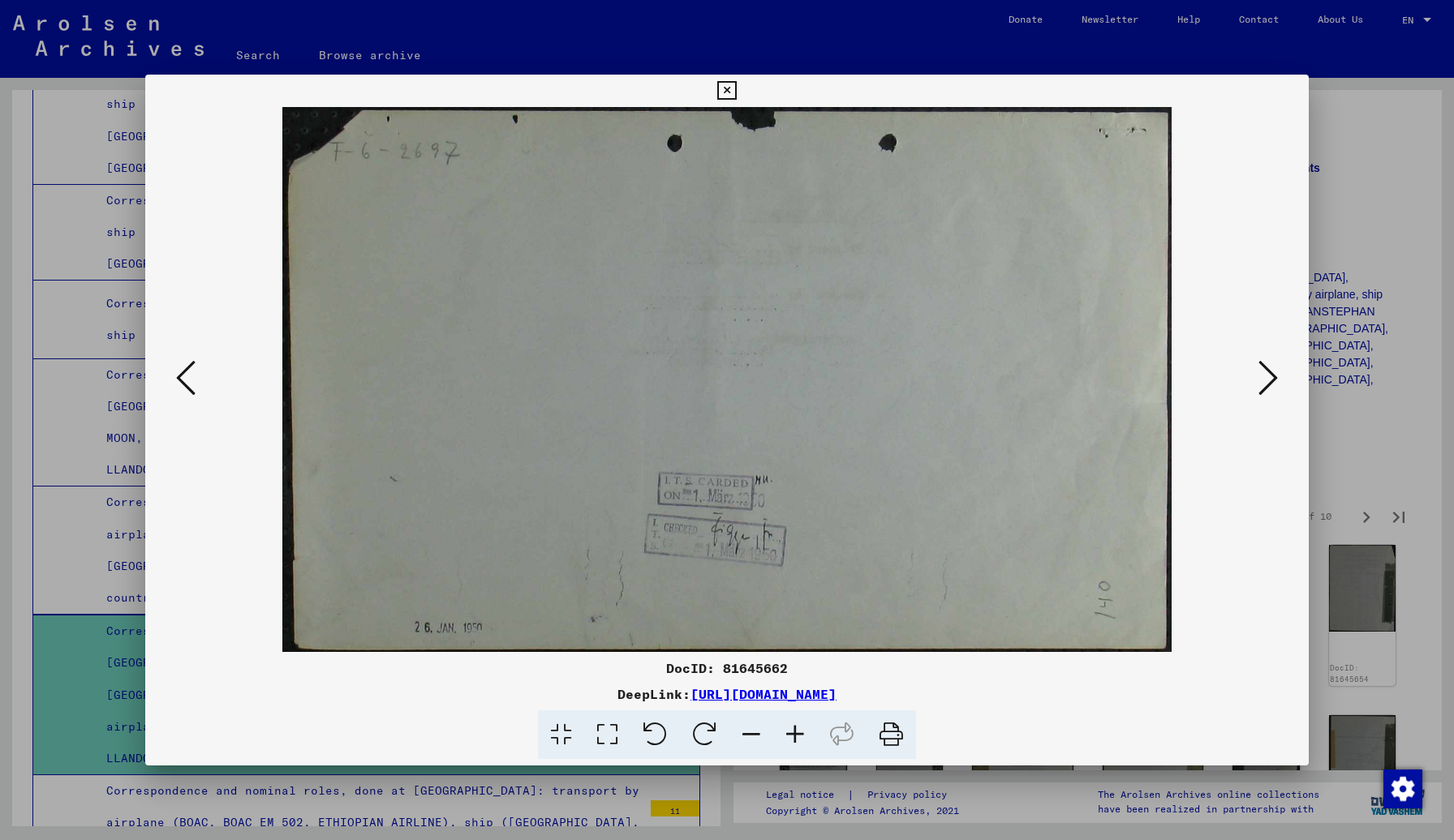
click at [1143, 382] on icon at bounding box center [1268, 378] width 19 height 39
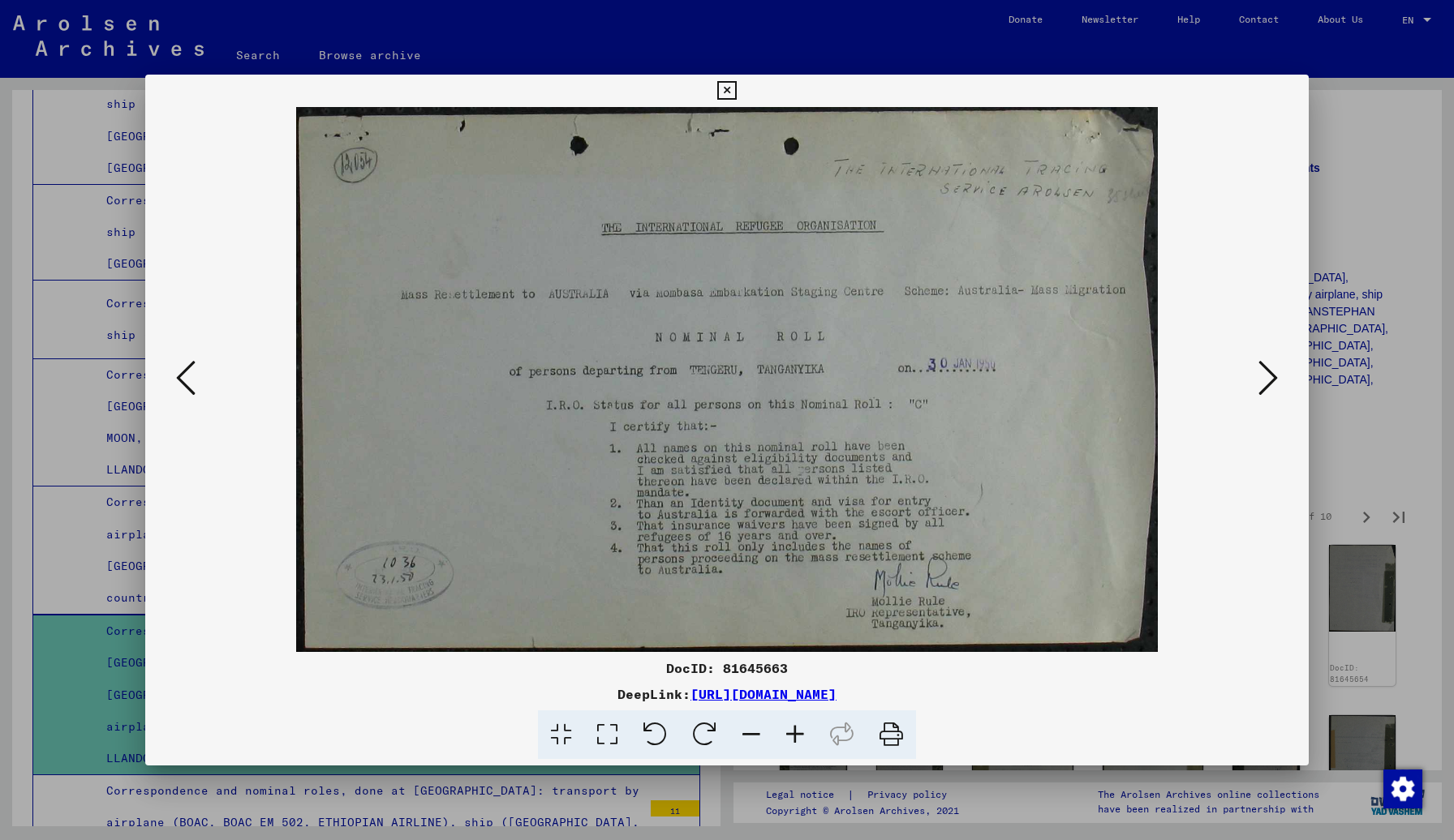
click at [1143, 382] on icon at bounding box center [1268, 378] width 19 height 39
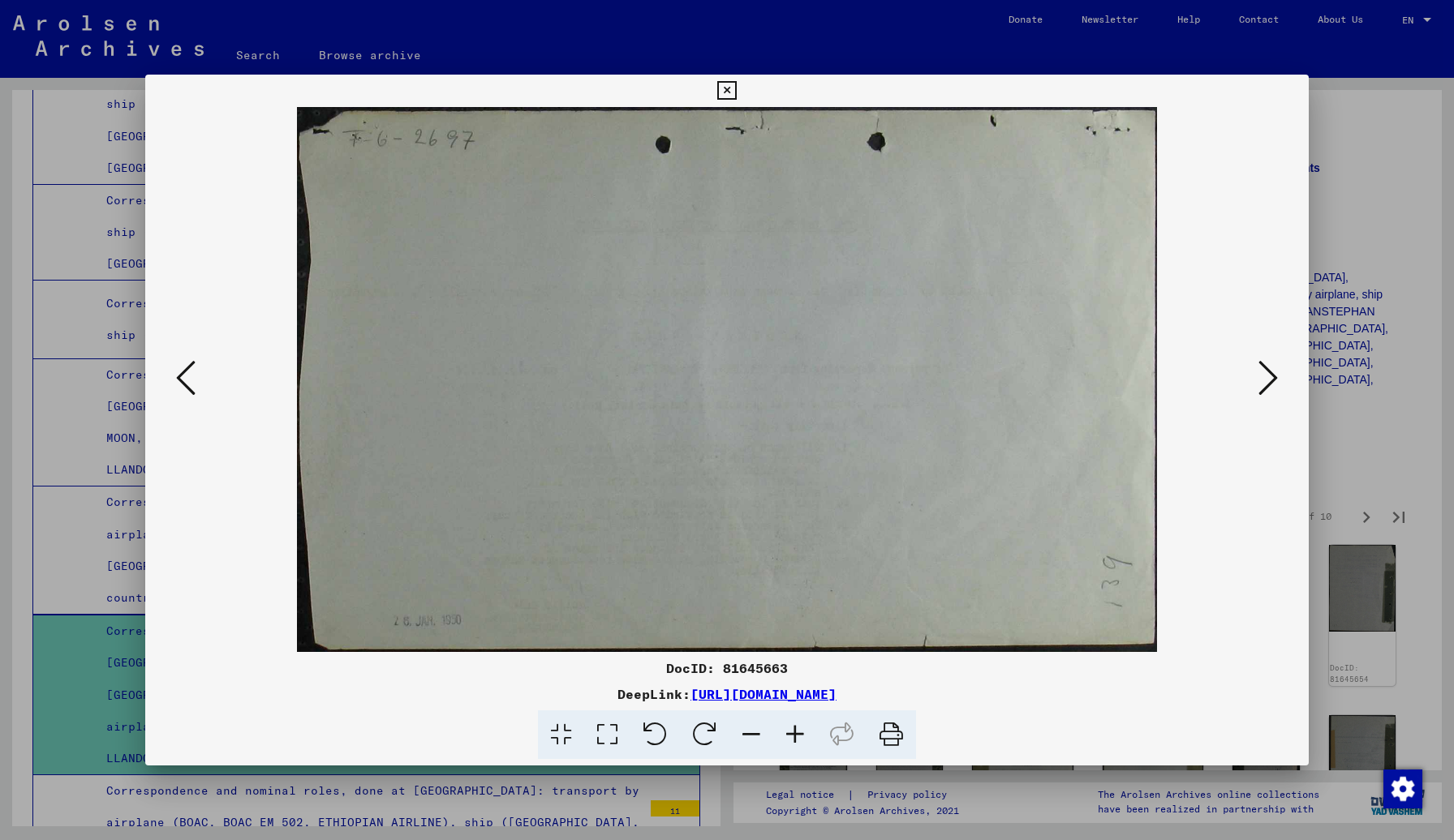
click at [1143, 382] on icon at bounding box center [1268, 378] width 19 height 39
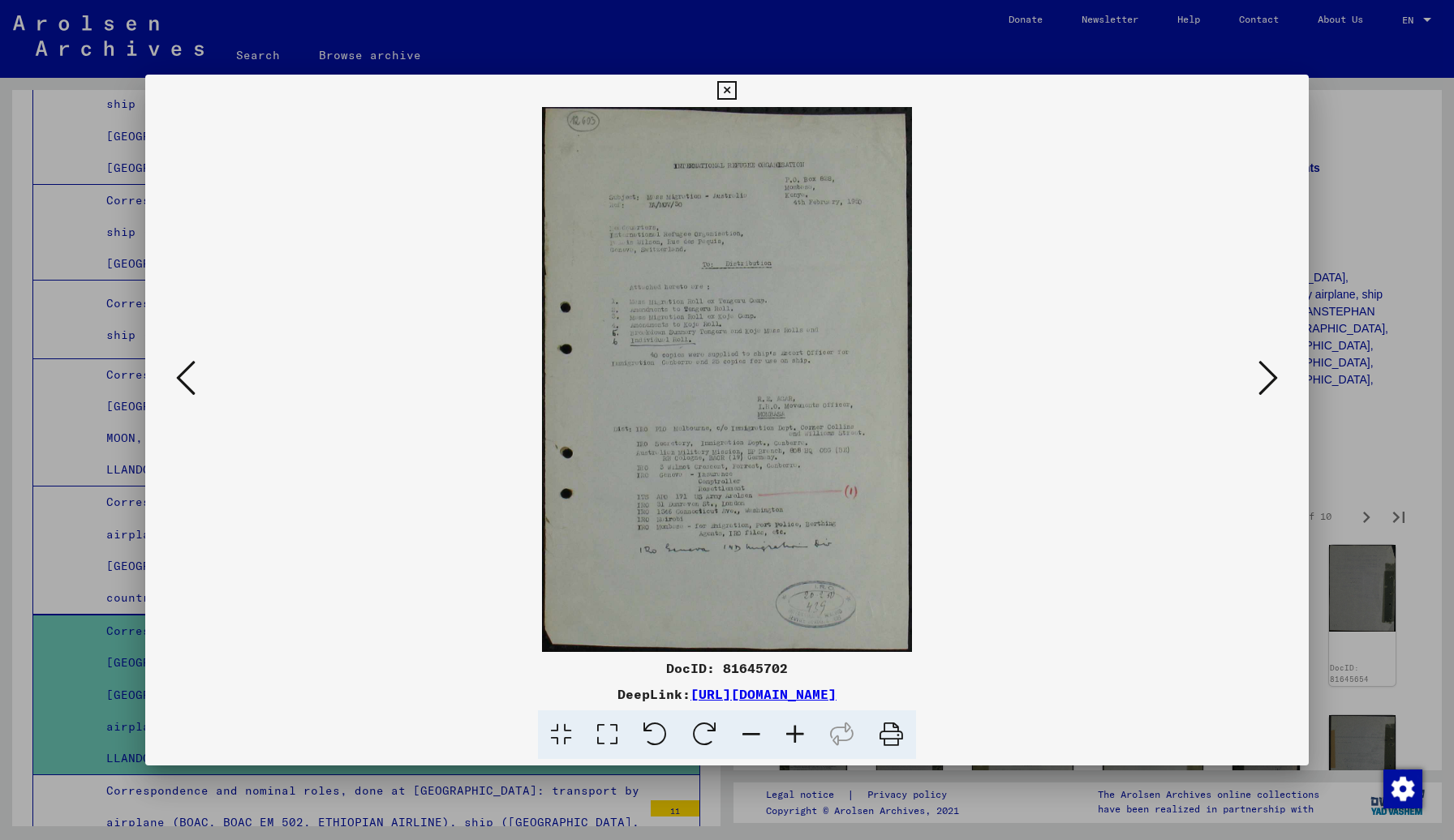
click at [1143, 382] on icon at bounding box center [1268, 378] width 19 height 39
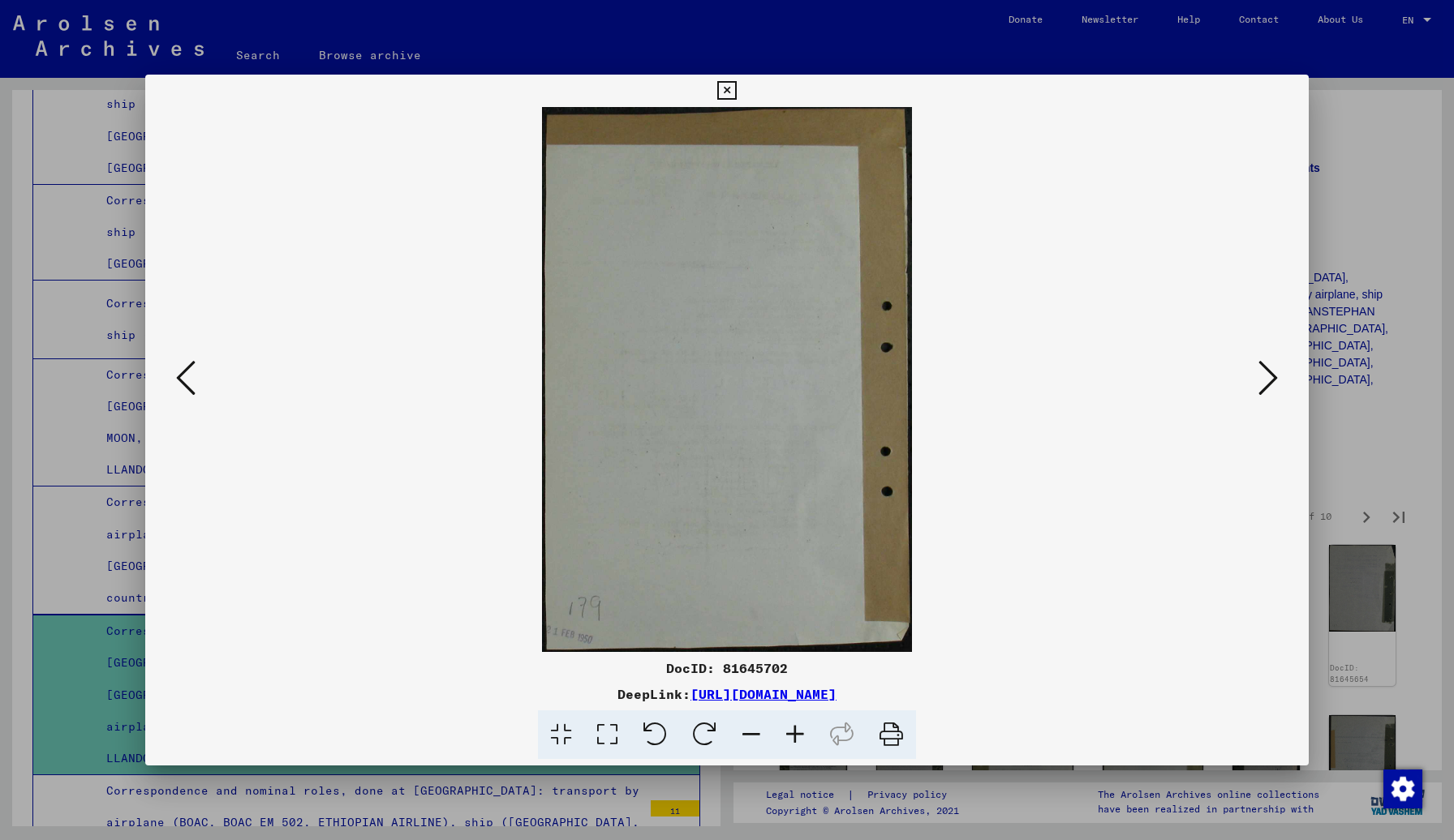
click at [1143, 382] on icon at bounding box center [1268, 378] width 19 height 39
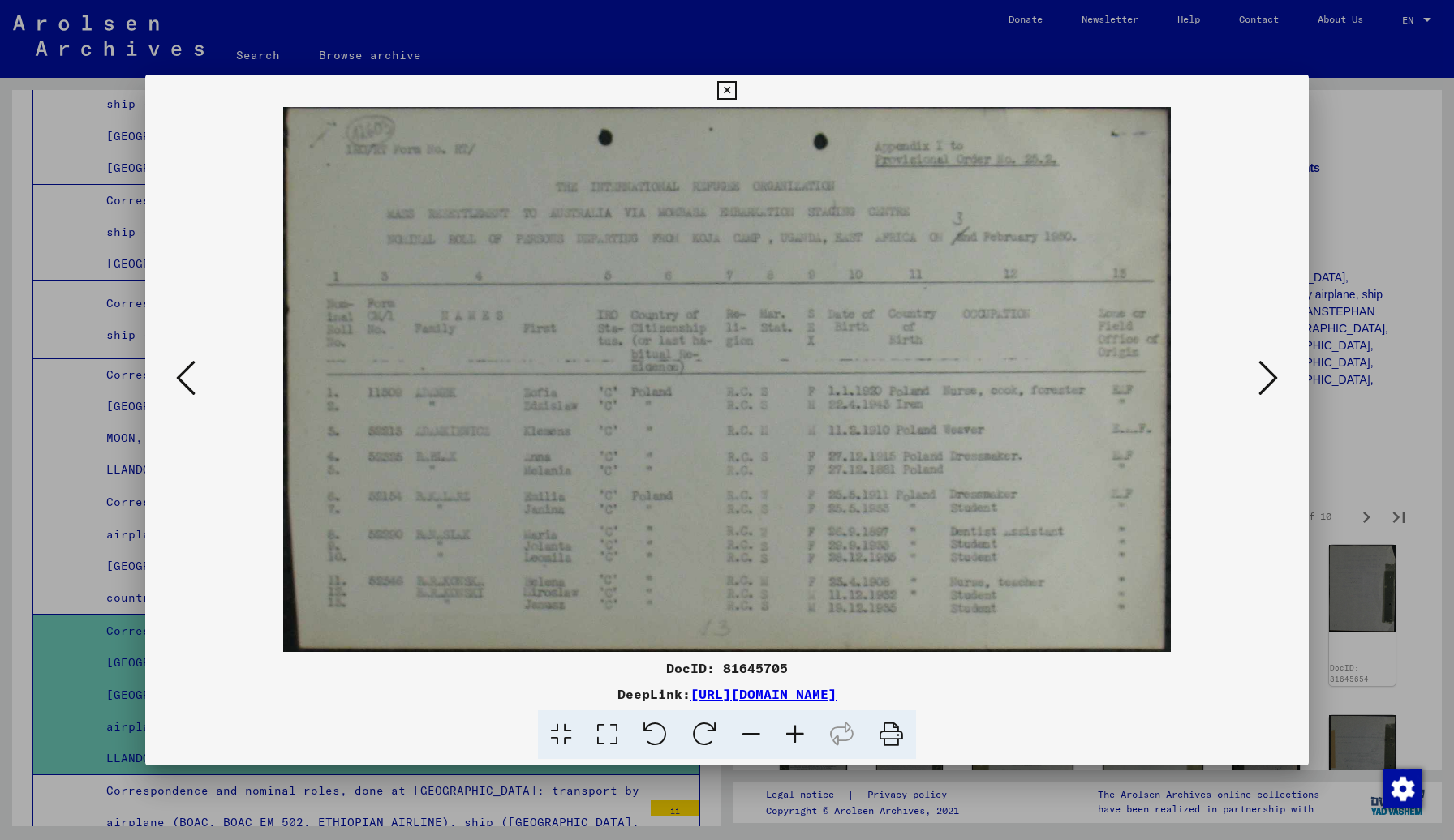
click at [1143, 382] on icon at bounding box center [1268, 378] width 19 height 39
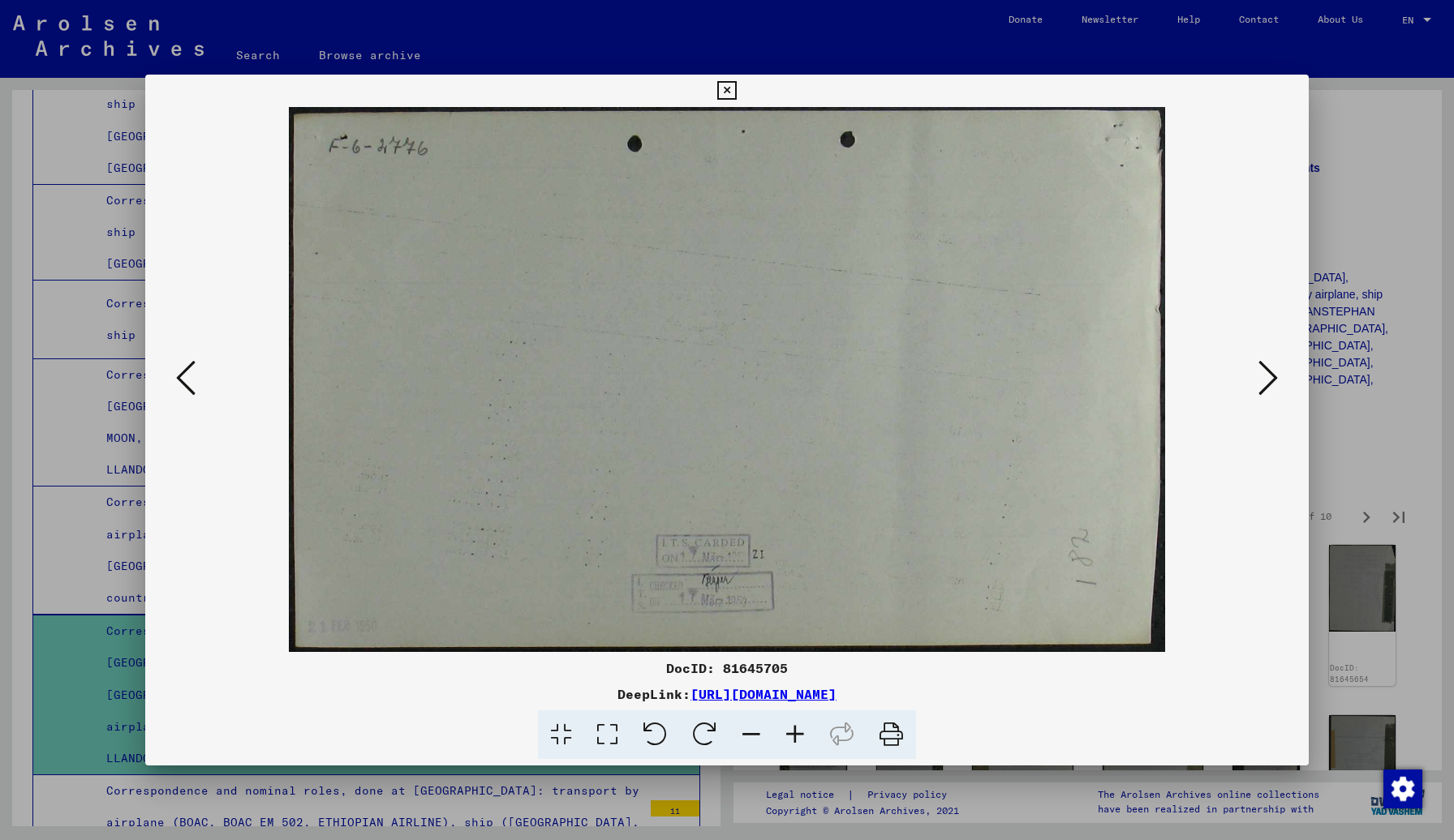
click at [1143, 382] on icon at bounding box center [1268, 378] width 19 height 39
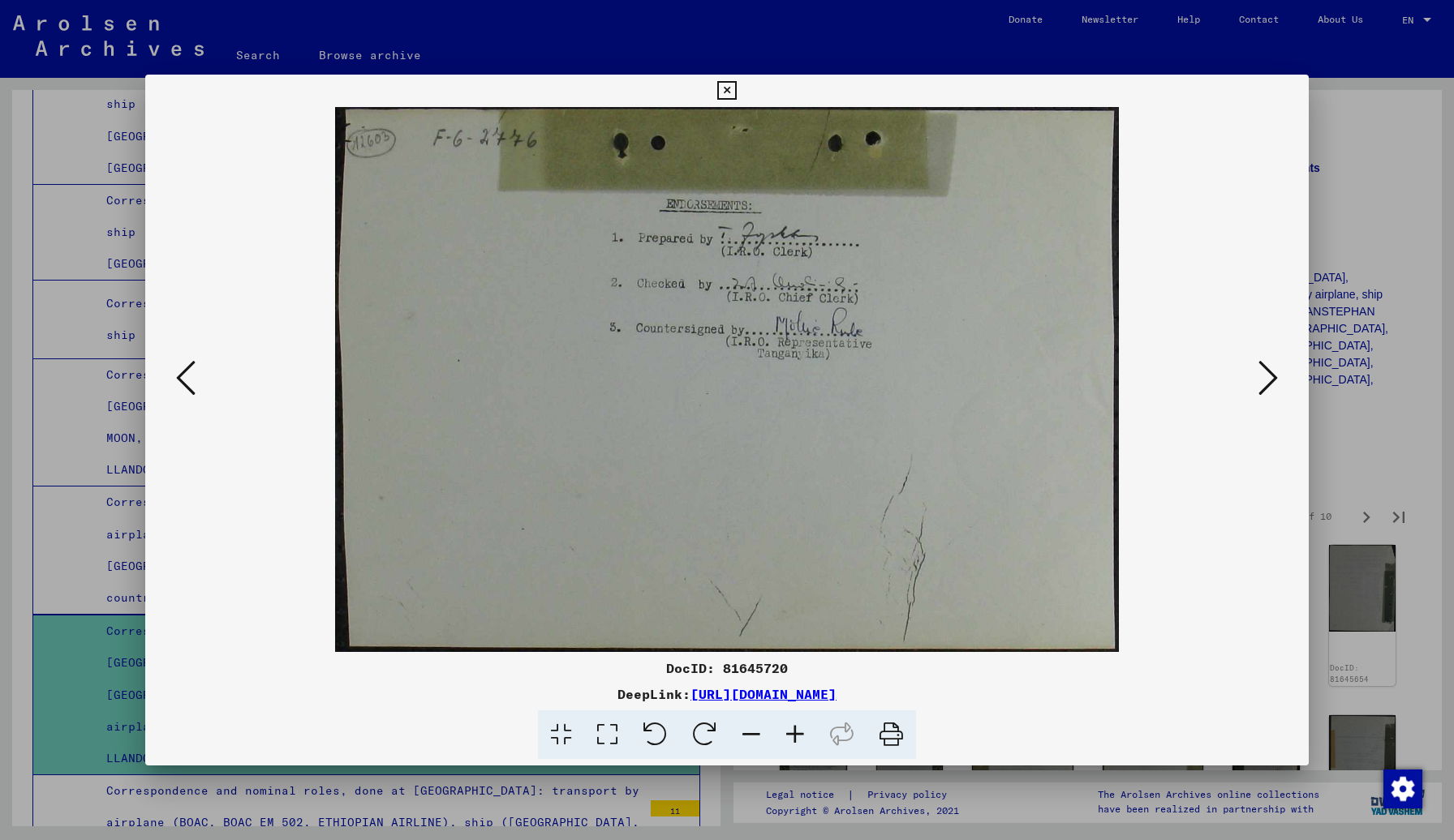
click at [1143, 382] on icon at bounding box center [1268, 378] width 19 height 39
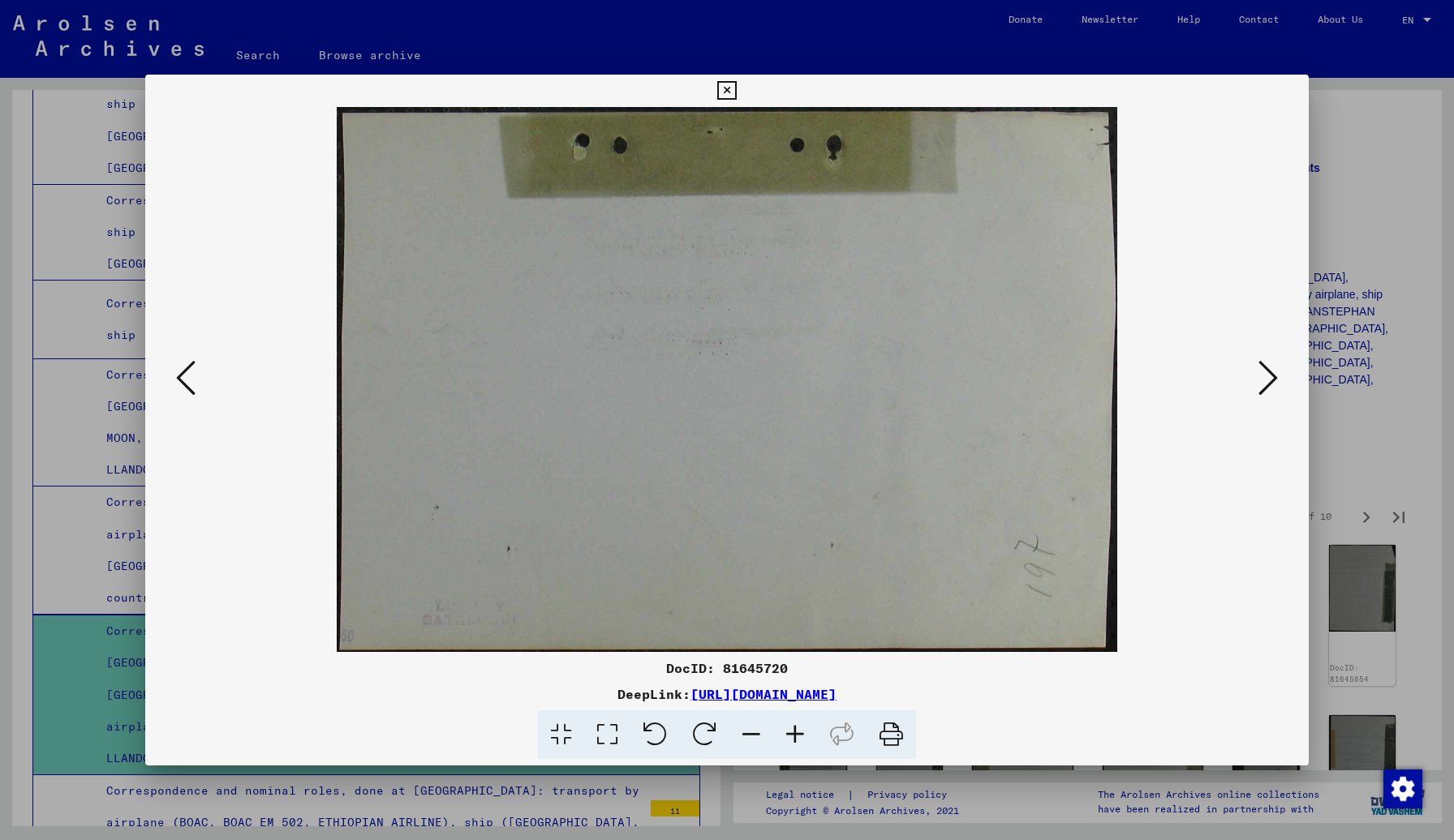
click at [1143, 382] on icon at bounding box center [1268, 378] width 19 height 39
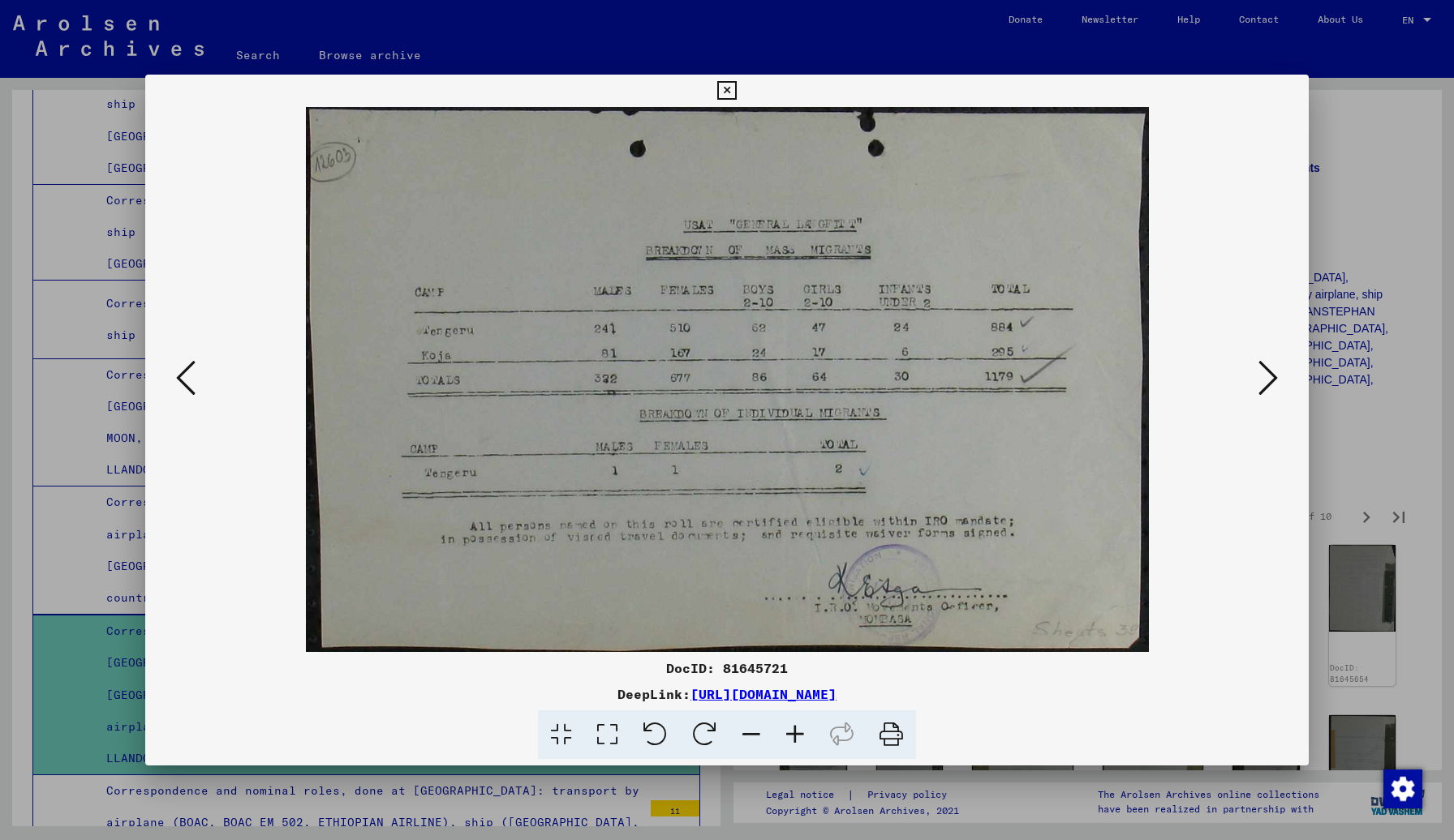
click at [1143, 382] on icon at bounding box center [1268, 378] width 19 height 39
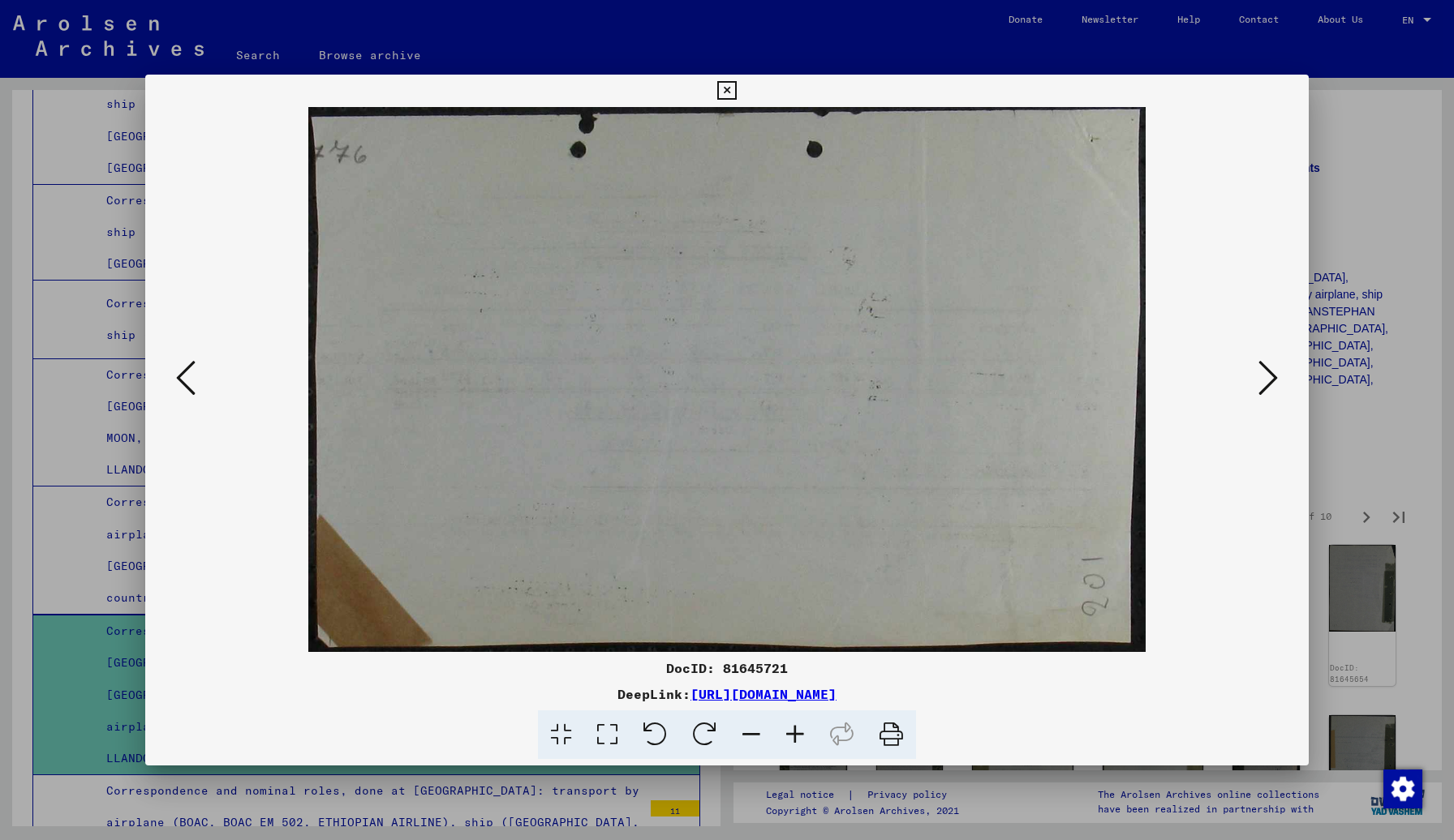
click at [1143, 382] on icon at bounding box center [1268, 378] width 19 height 39
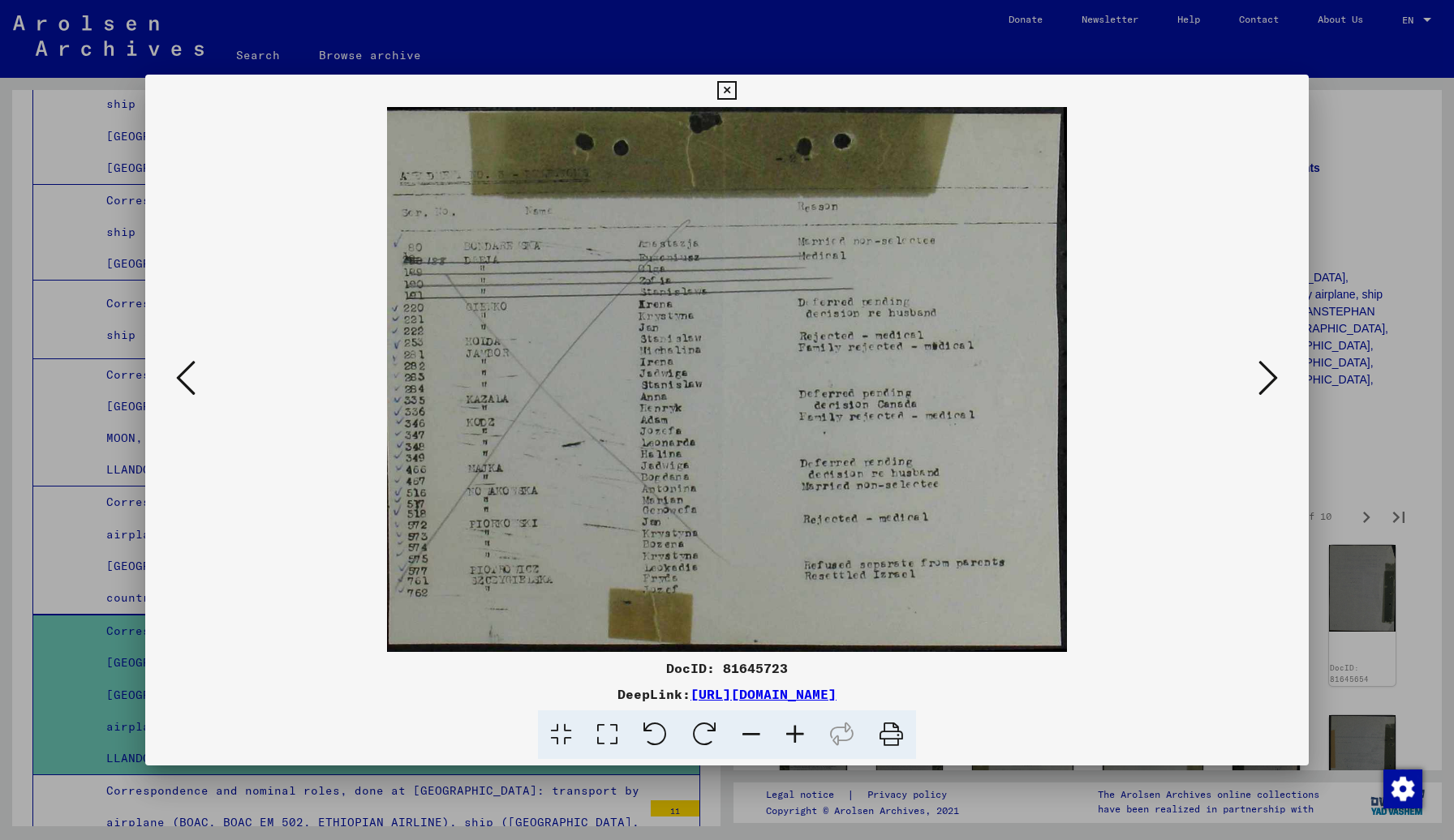
click at [1143, 382] on icon at bounding box center [1268, 378] width 19 height 39
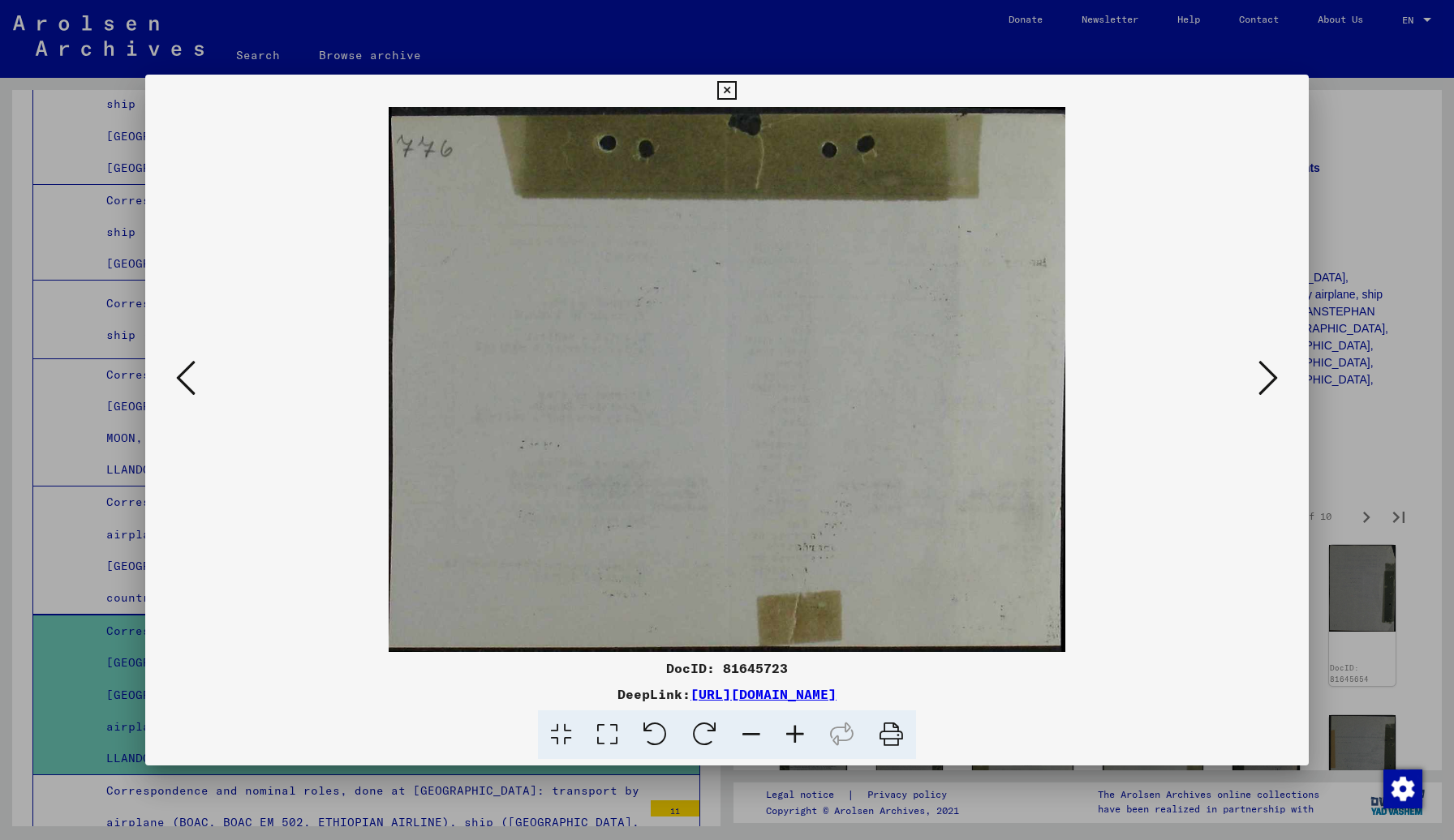
click at [1143, 382] on icon at bounding box center [1268, 378] width 19 height 39
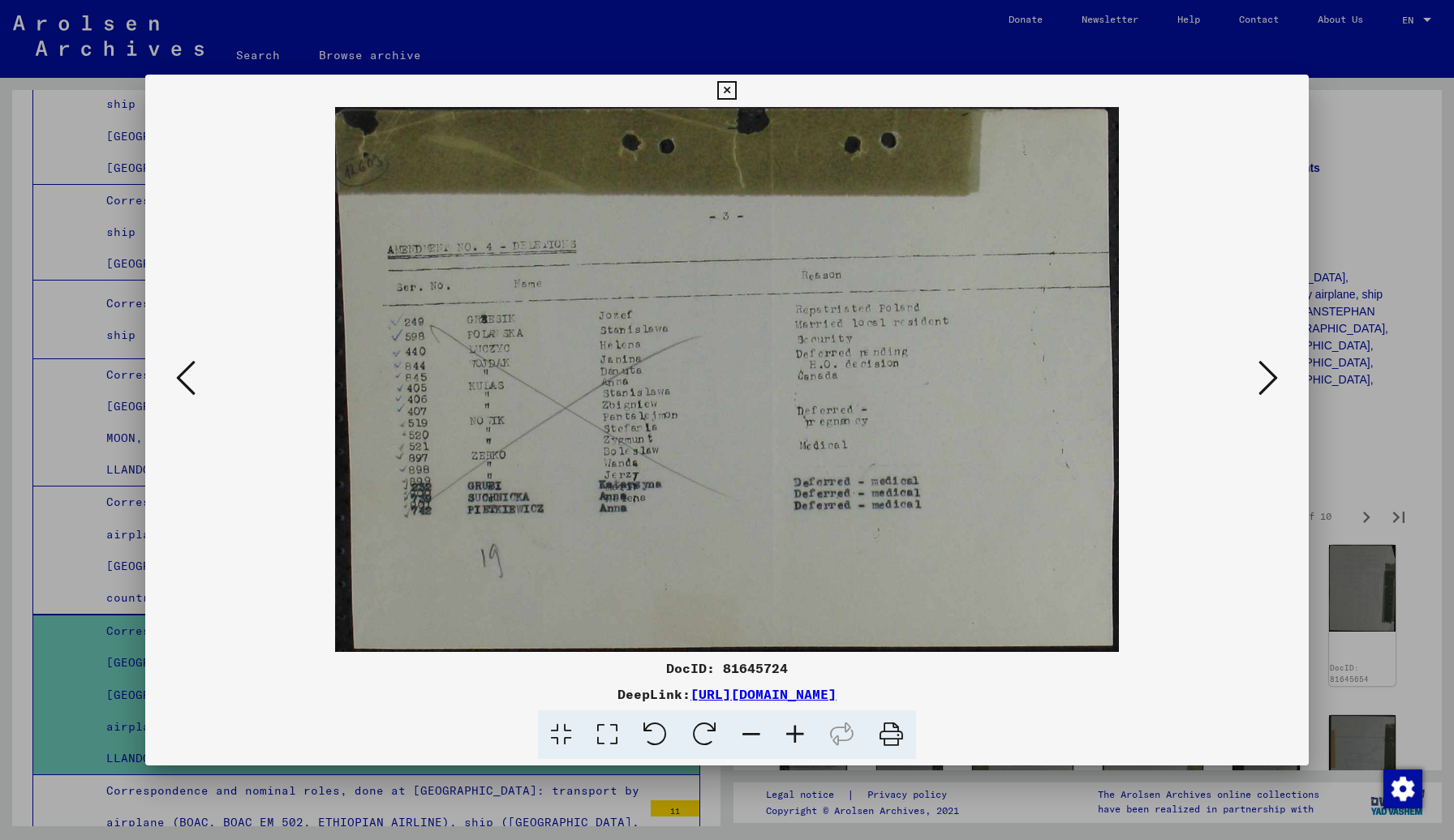
click at [1143, 382] on icon at bounding box center [1268, 378] width 19 height 39
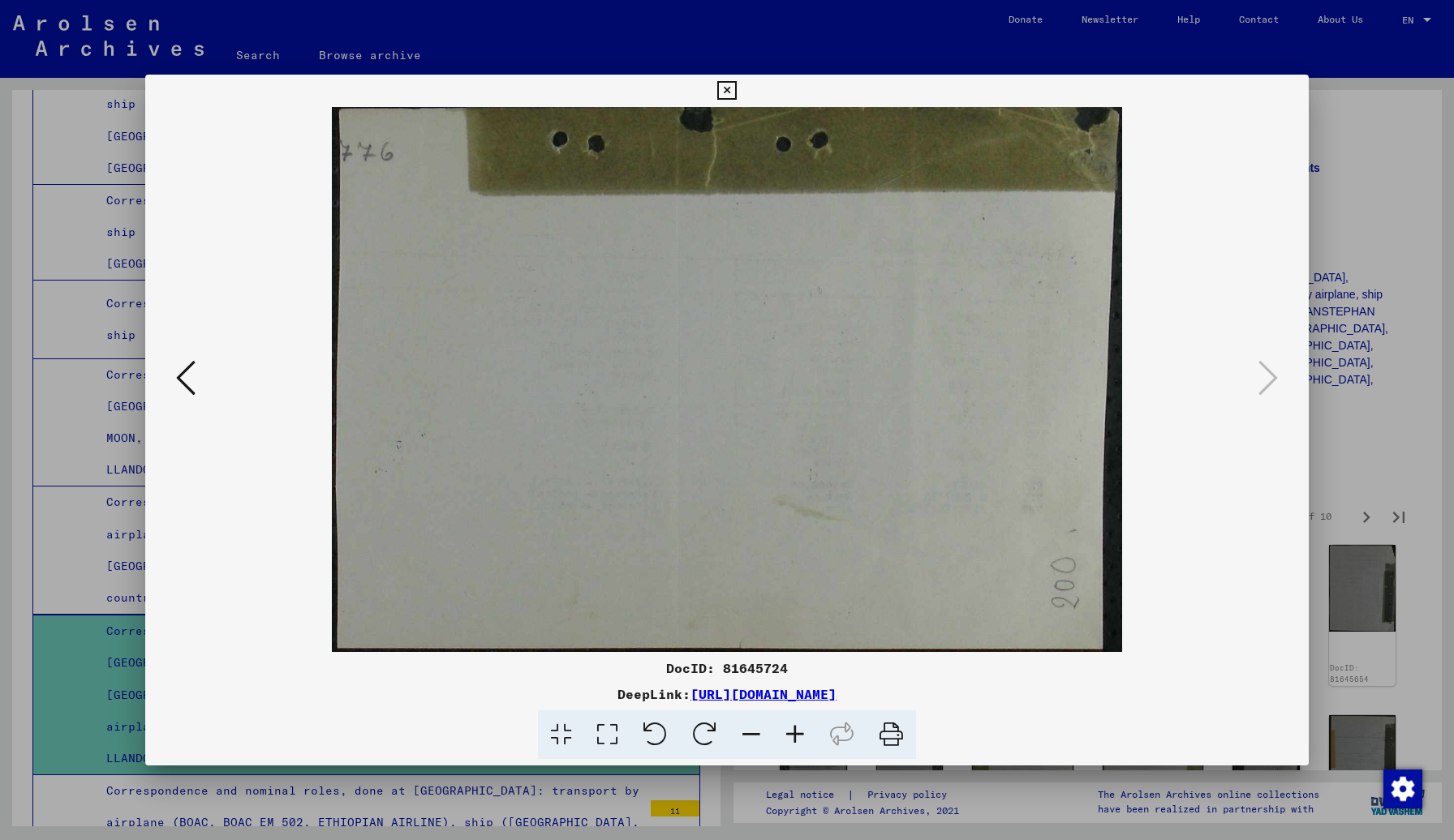
click at [736, 85] on icon at bounding box center [726, 91] width 18 height 19
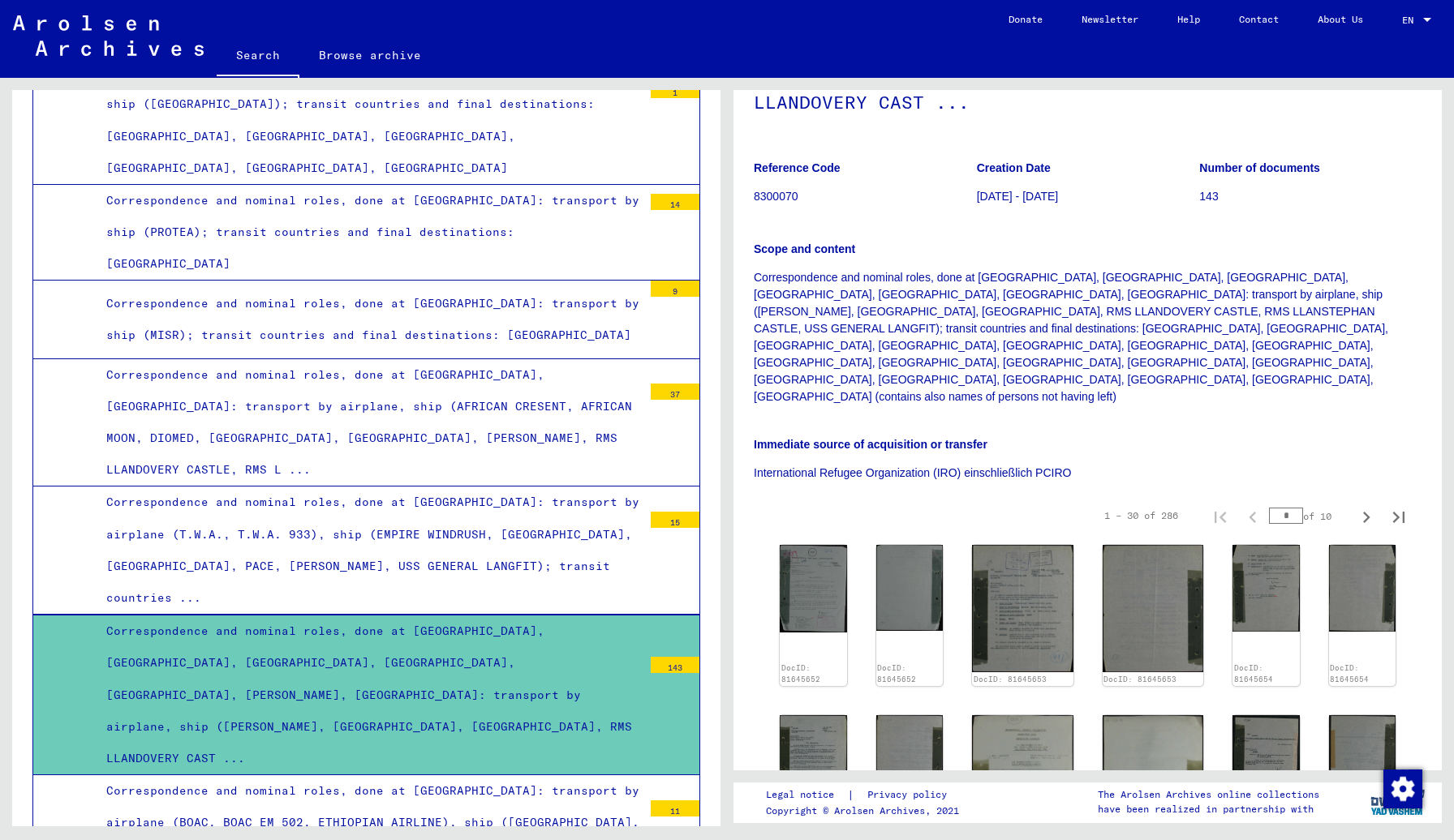
click at [262, 52] on link "Search" at bounding box center [258, 57] width 83 height 42
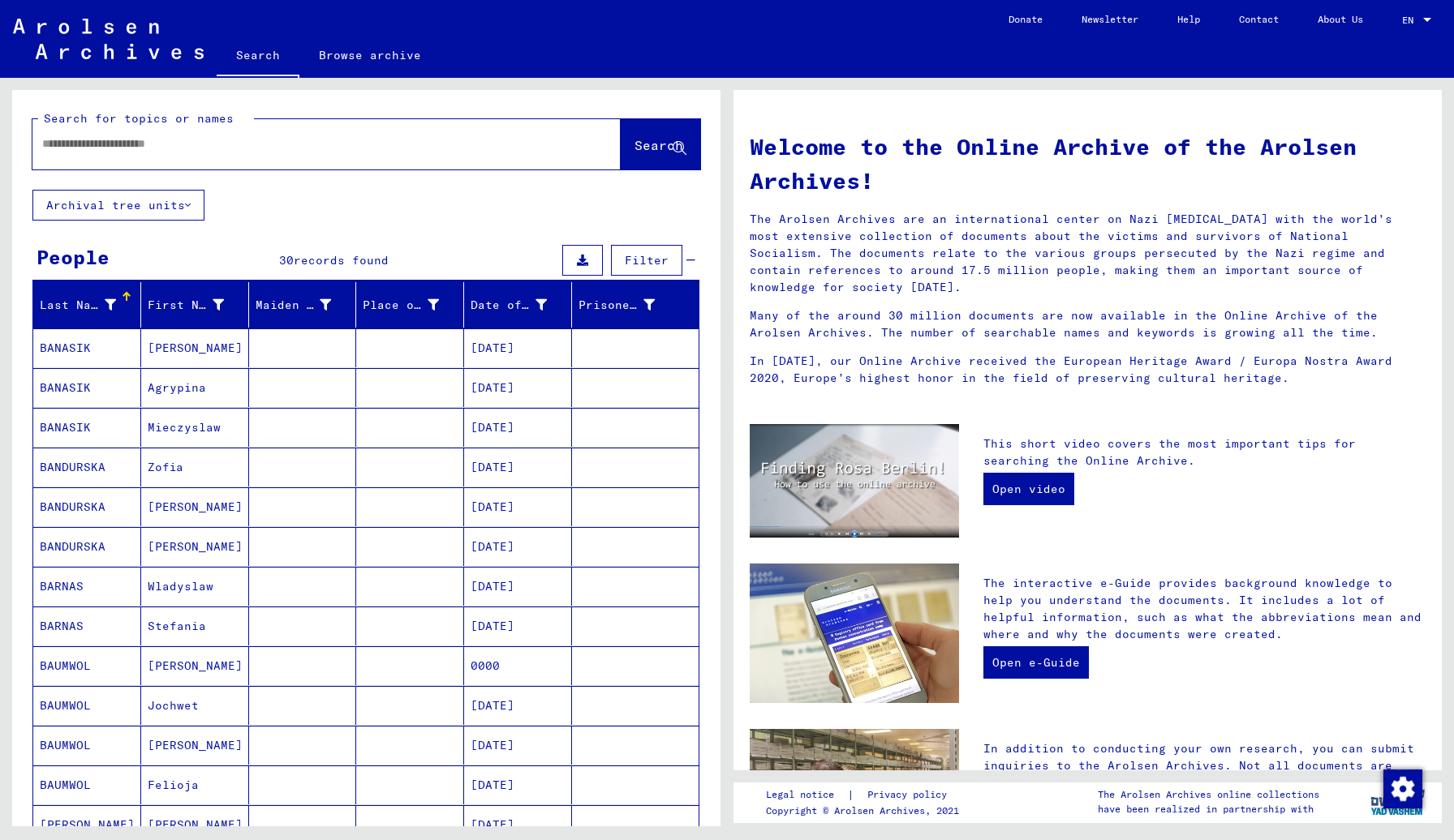
click at [241, 140] on input "text" at bounding box center [307, 144] width 530 height 17
paste input "**********"
click at [48, 145] on input "**********" at bounding box center [307, 144] width 530 height 17
click at [641, 148] on span "Search" at bounding box center [658, 145] width 48 height 16
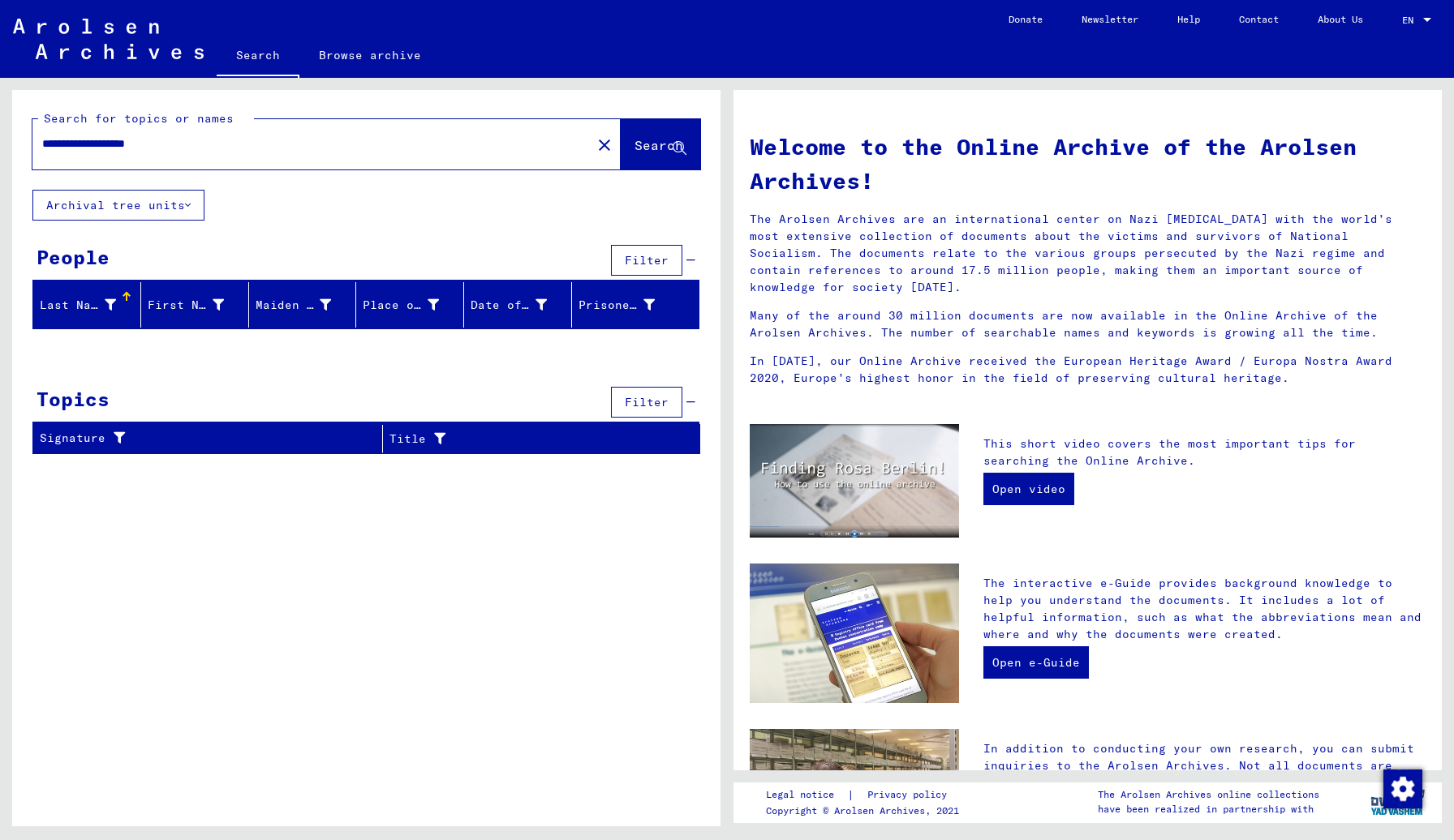
drag, startPoint x: 84, startPoint y: 147, endPoint x: 0, endPoint y: 122, distance: 87.6
click at [42, 135] on input "**********" at bounding box center [307, 144] width 530 height 17
type input "**********"
click at [650, 147] on span "Search" at bounding box center [658, 145] width 48 height 16
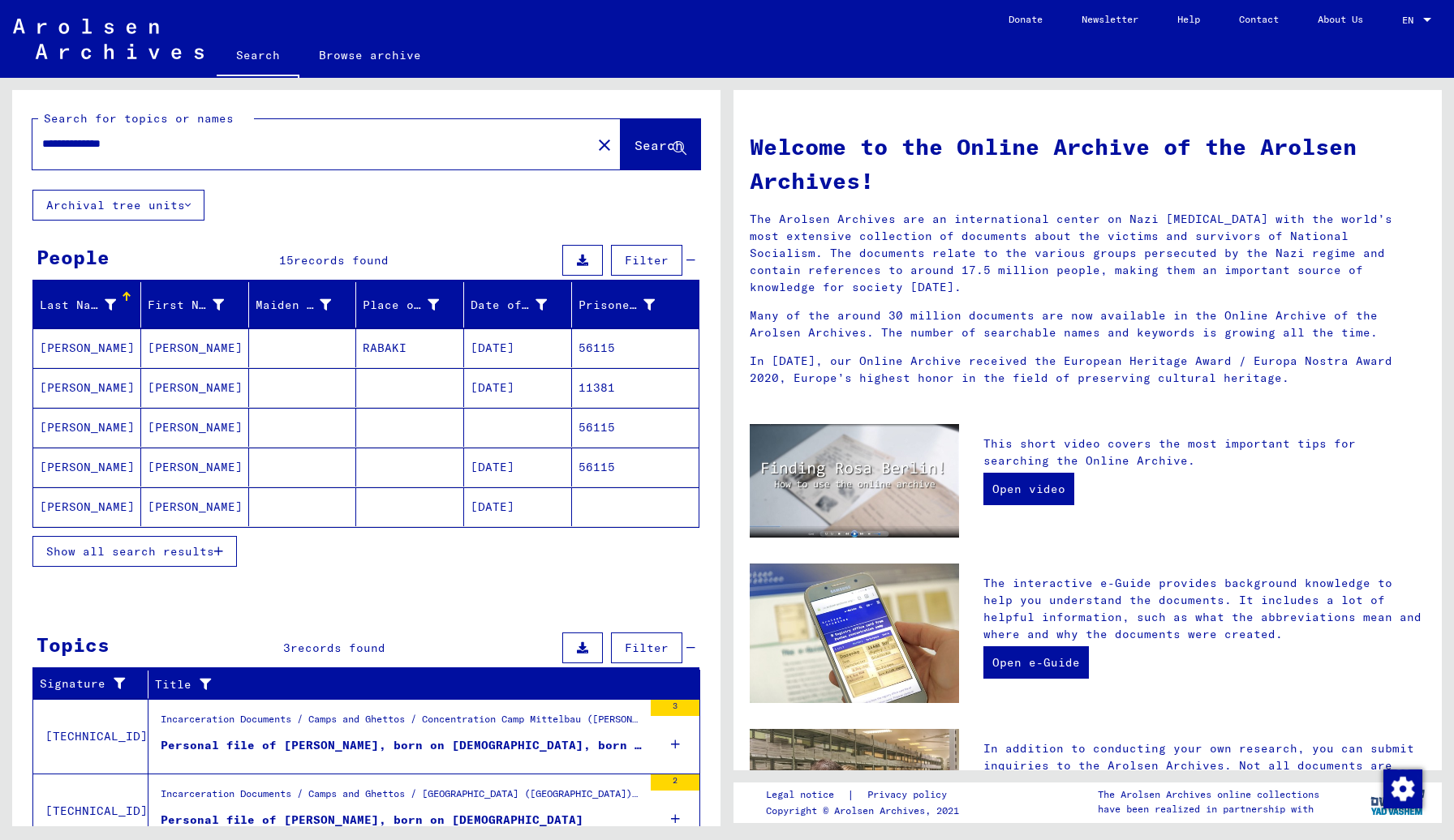
click at [165, 551] on span "Show all search results" at bounding box center [130, 551] width 168 height 14
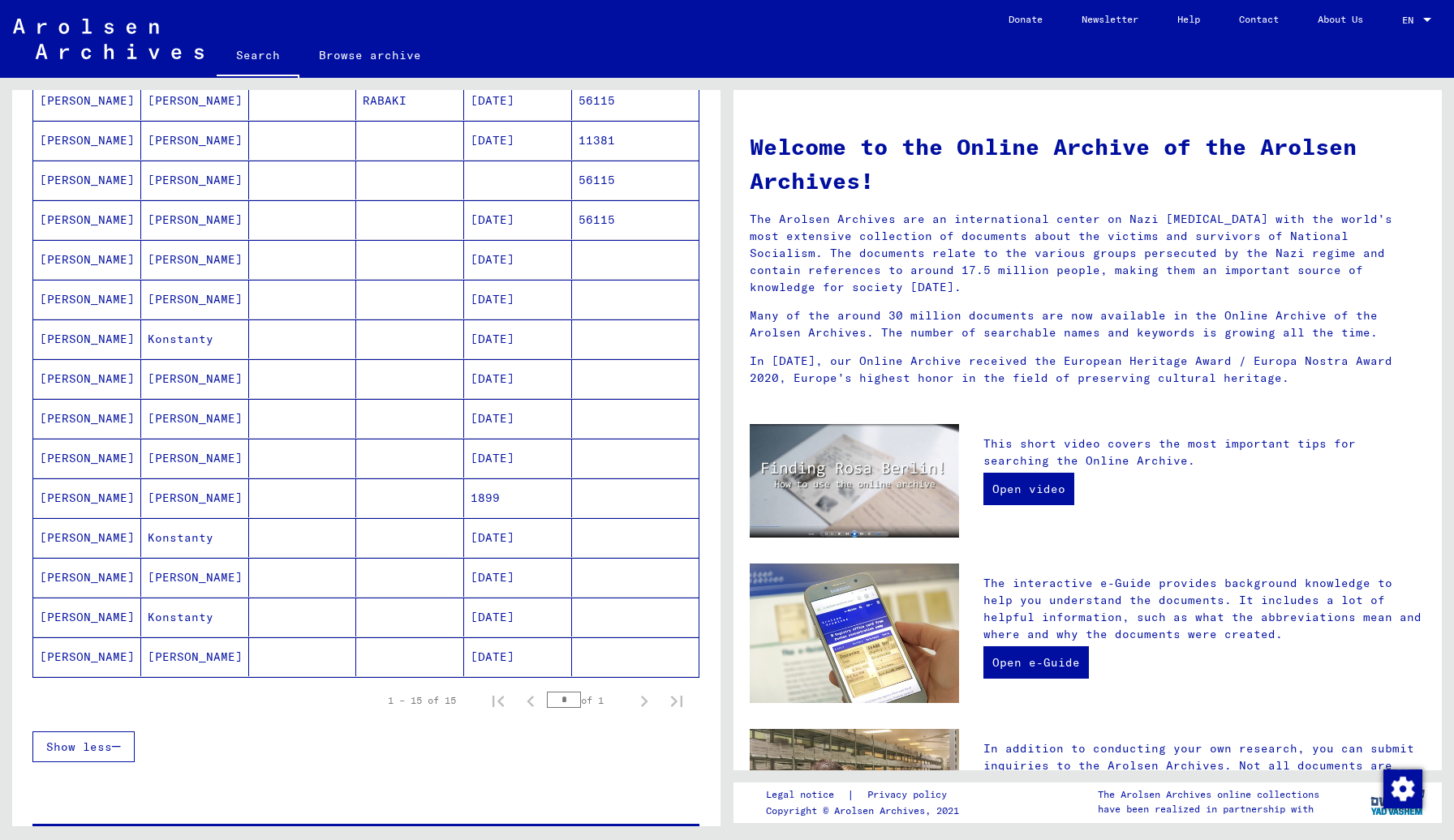
scroll to position [257, 0]
